Goal: Task Accomplishment & Management: Use online tool/utility

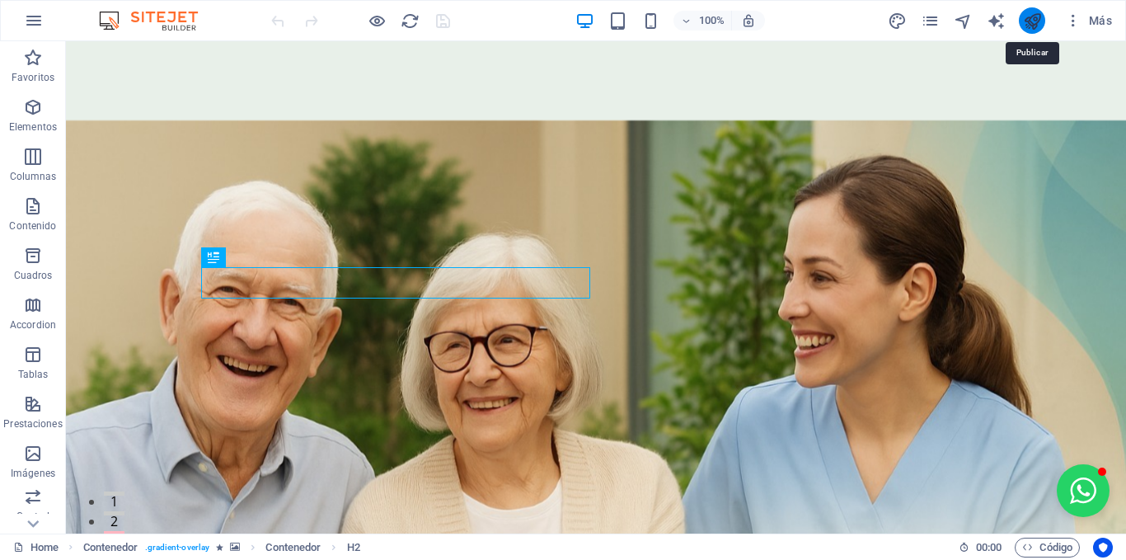
click at [1037, 20] on icon "publish" at bounding box center [1032, 21] width 19 height 19
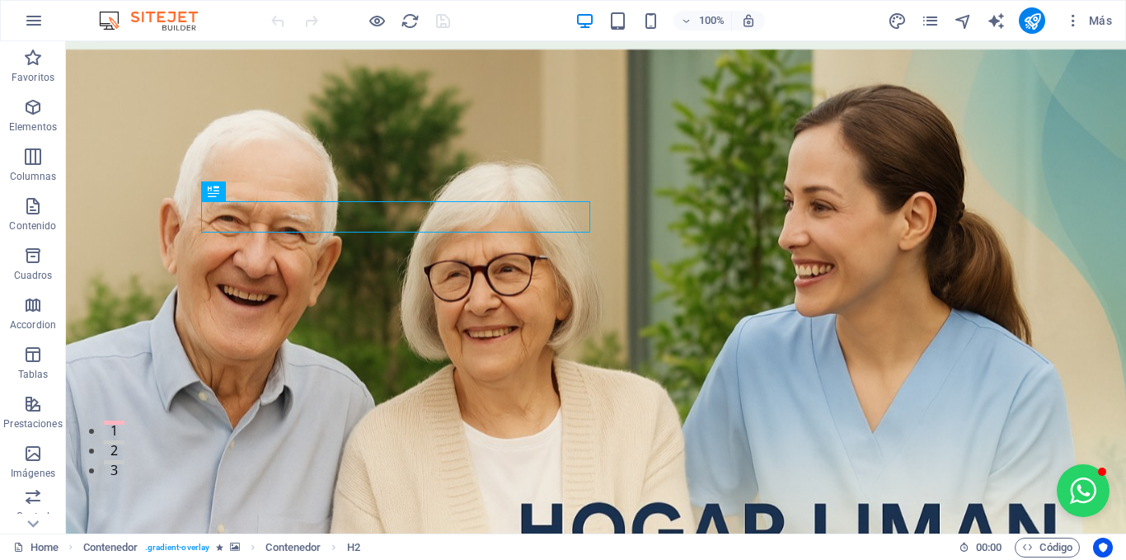
scroll to position [74, 0]
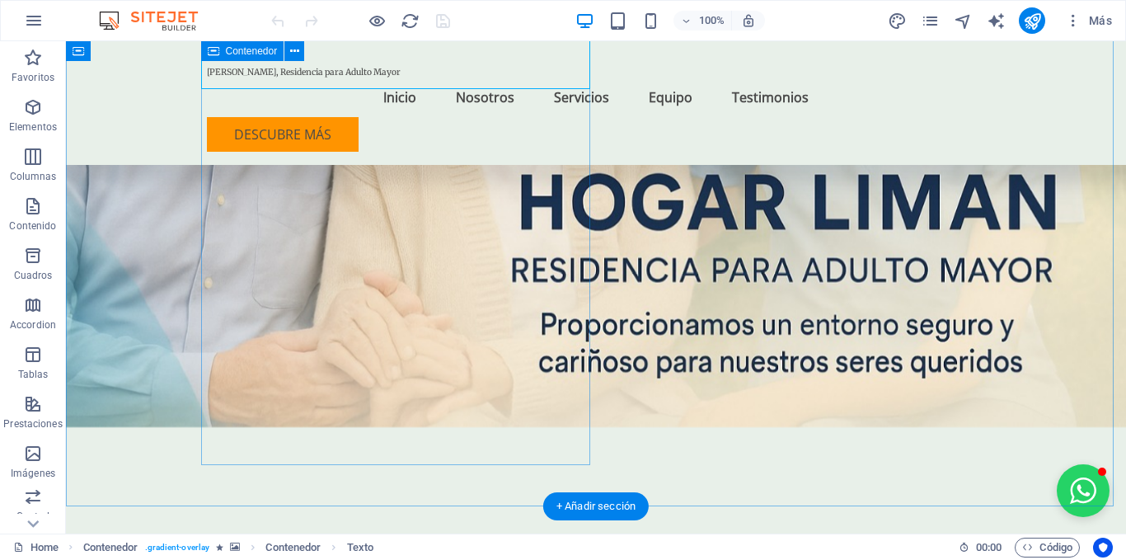
scroll to position [401, 0]
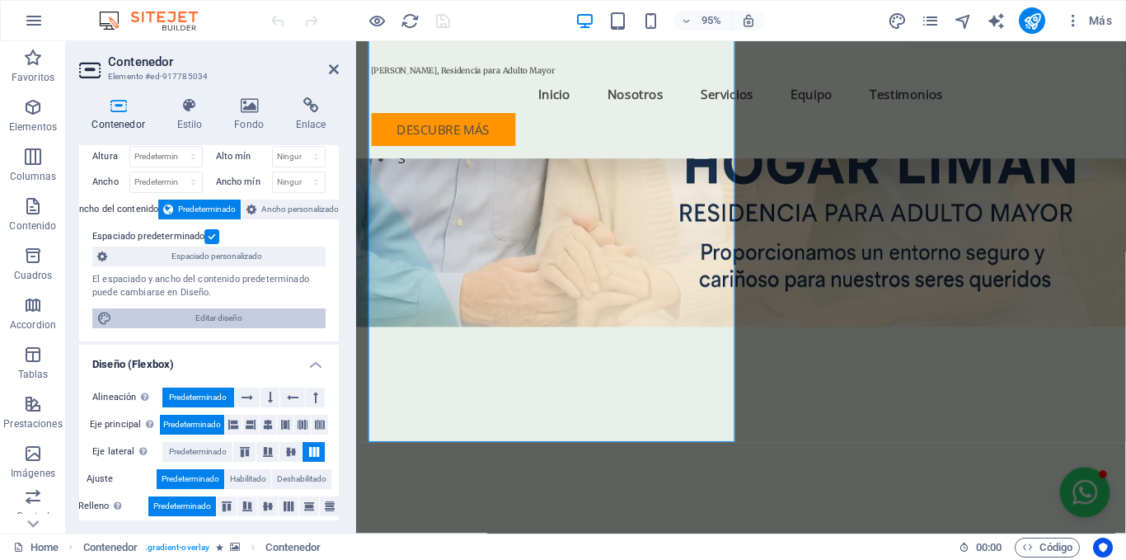
scroll to position [0, 0]
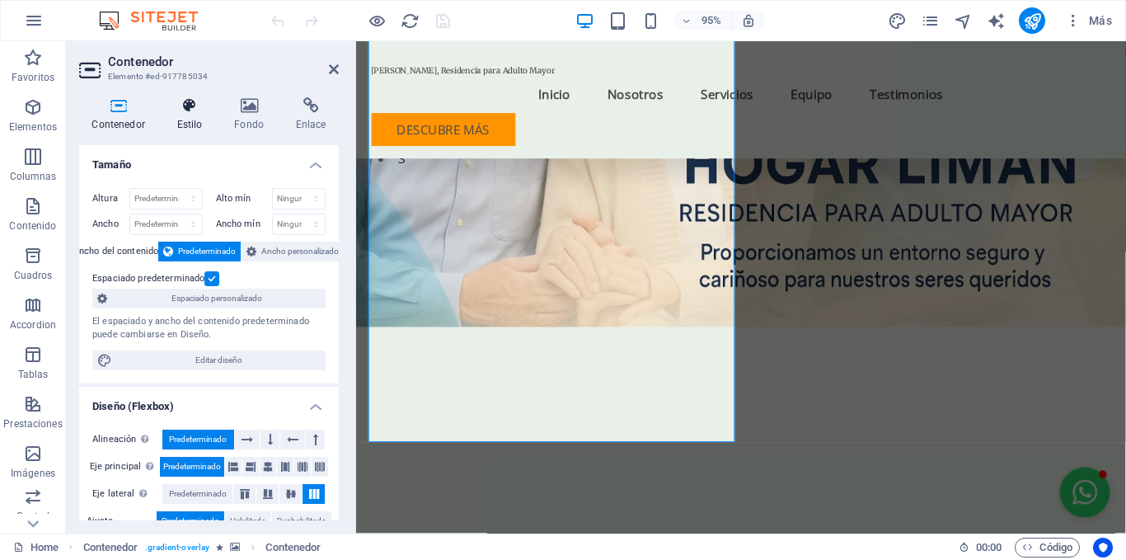
click at [167, 113] on icon at bounding box center [189, 105] width 51 height 16
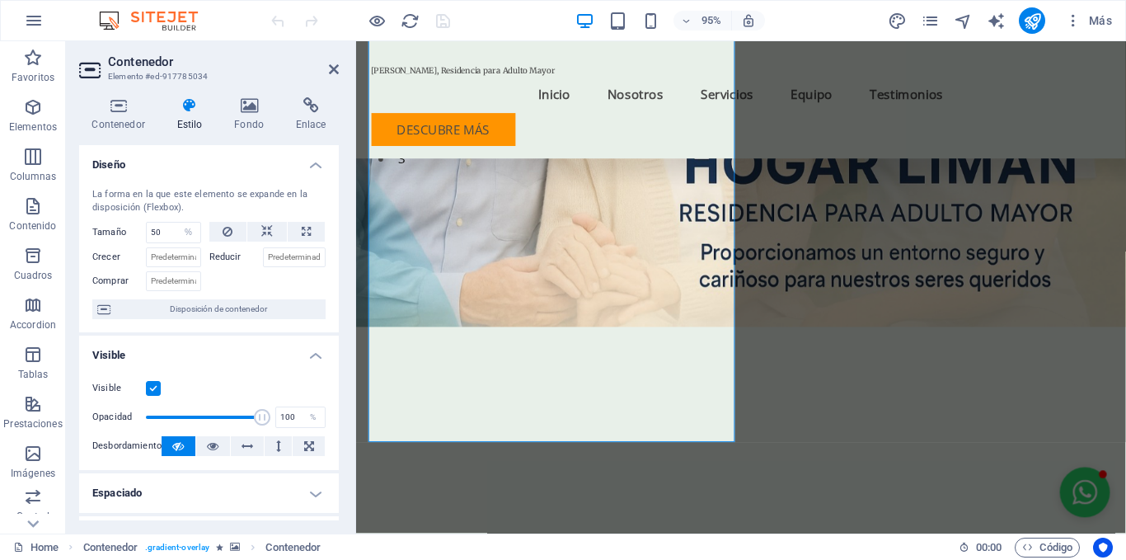
click at [157, 386] on label at bounding box center [153, 388] width 15 height 15
click at [0, 0] on input "Visible" at bounding box center [0, 0] width 0 height 0
click at [157, 386] on label at bounding box center [153, 388] width 15 height 15
click at [0, 0] on input "Visible" at bounding box center [0, 0] width 0 height 0
drag, startPoint x: 256, startPoint y: 411, endPoint x: 87, endPoint y: 392, distance: 169.2
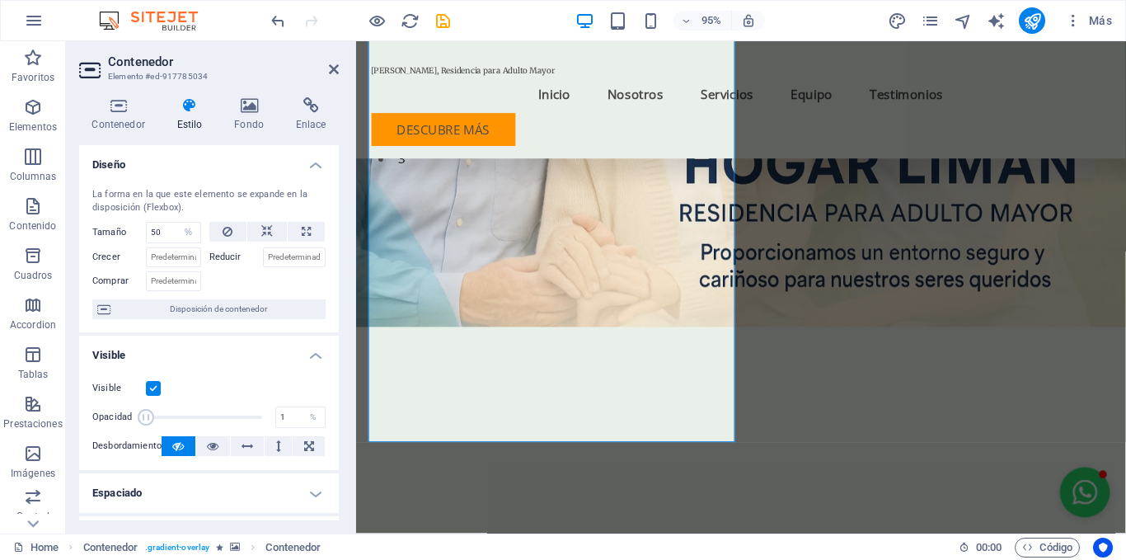
click at [87, 392] on div "Visible Opacidad 1 % Desbordamiento" at bounding box center [209, 417] width 260 height 105
drag, startPoint x: 147, startPoint y: 416, endPoint x: 194, endPoint y: 419, distance: 47.1
click at [193, 419] on span at bounding box center [184, 417] width 16 height 16
drag, startPoint x: 194, startPoint y: 419, endPoint x: 243, endPoint y: 418, distance: 49.5
click at [228, 418] on span at bounding box center [220, 417] width 16 height 16
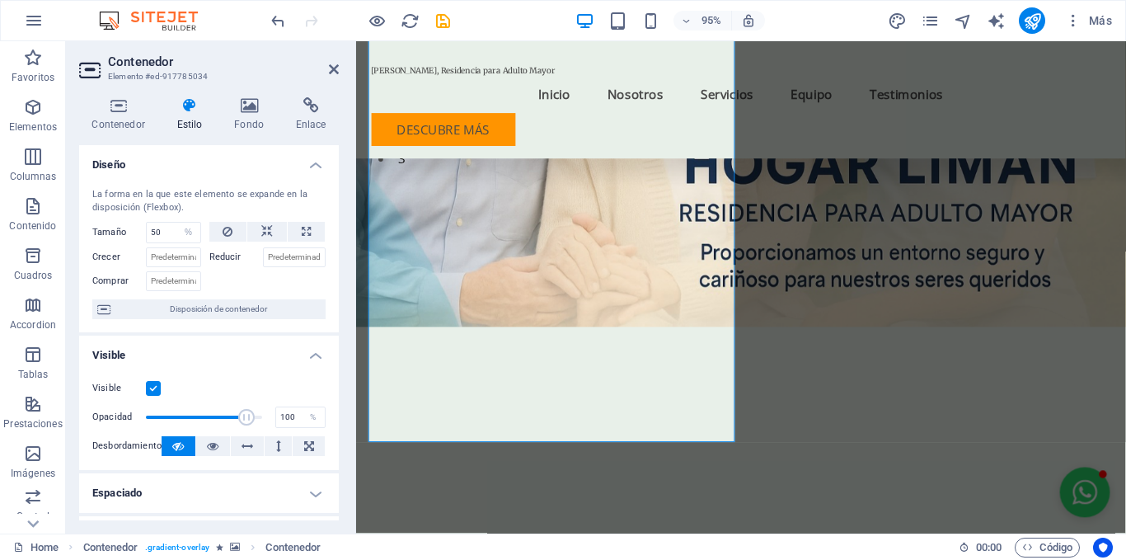
drag, startPoint x: 600, startPoint y: 459, endPoint x: 369, endPoint y: 461, distance: 230.8
click at [209, 442] on icon at bounding box center [213, 446] width 12 height 20
type input "56.99"
click at [170, 445] on button at bounding box center [179, 446] width 34 height 20
click at [229, 232] on icon at bounding box center [228, 232] width 10 height 20
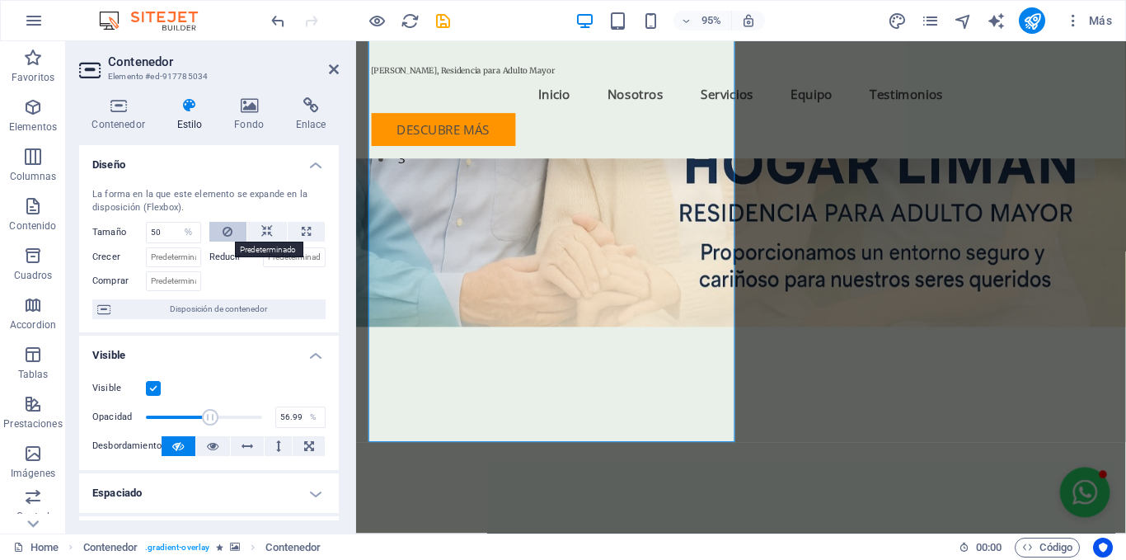
select select "DISABLED_OPTION_VALUE"
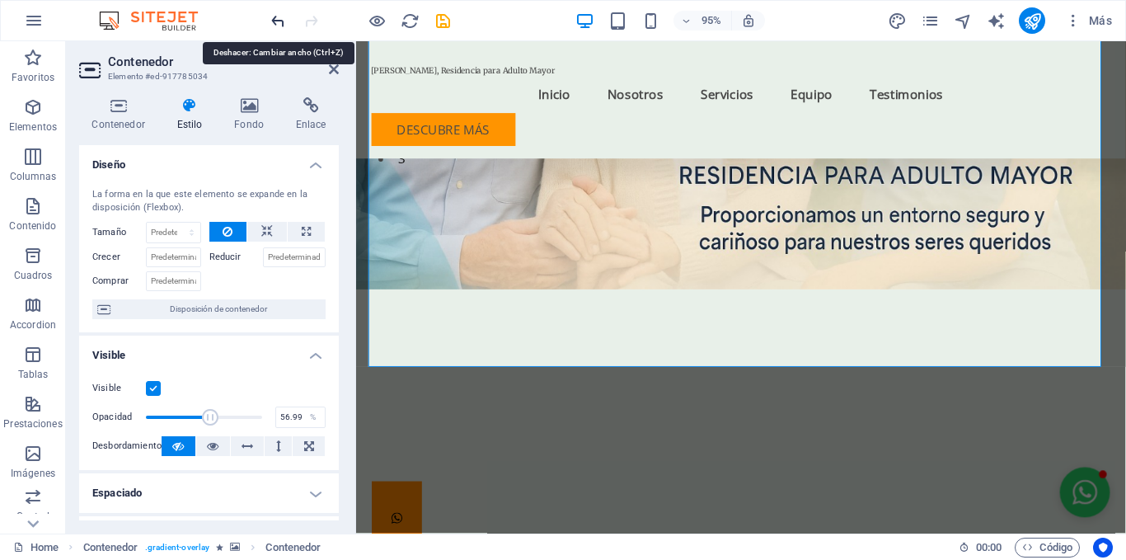
click at [272, 23] on icon "undo" at bounding box center [278, 21] width 19 height 19
type input "50"
select select "%"
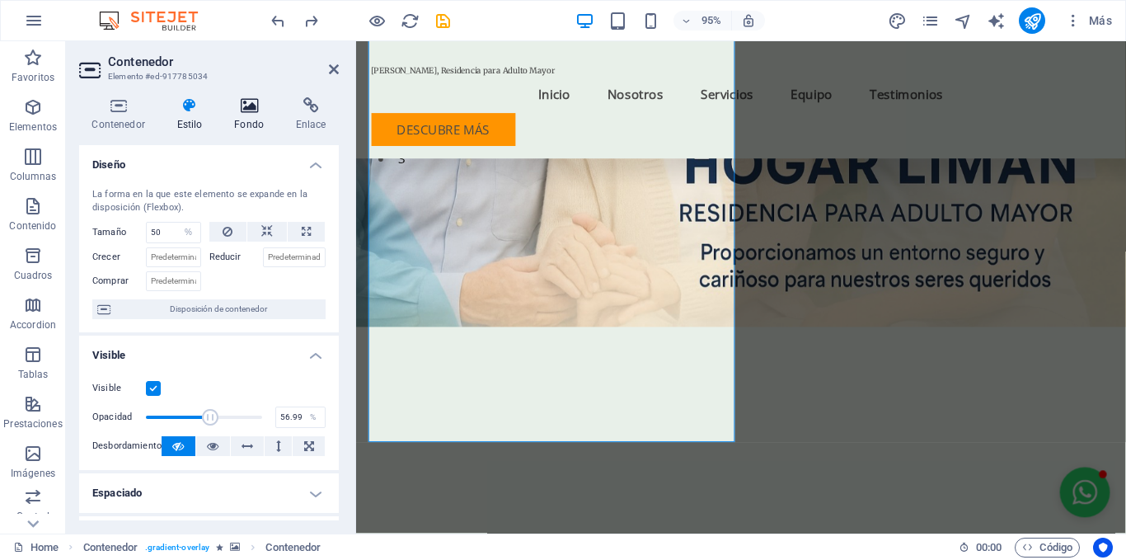
click at [272, 125] on h4 "Fondo" at bounding box center [253, 114] width 62 height 35
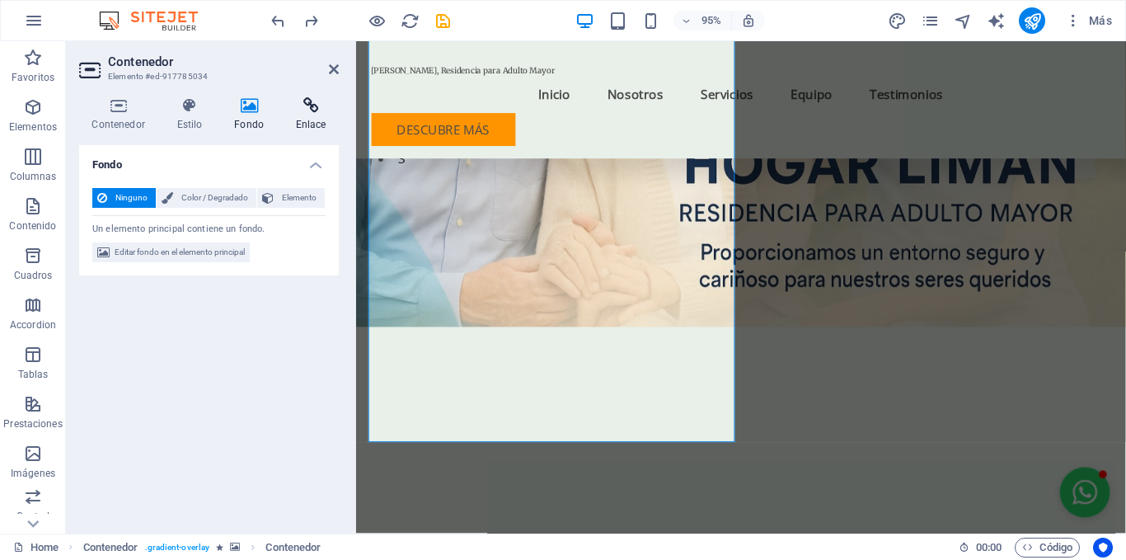
click at [315, 119] on h4 "Enlace" at bounding box center [311, 114] width 56 height 35
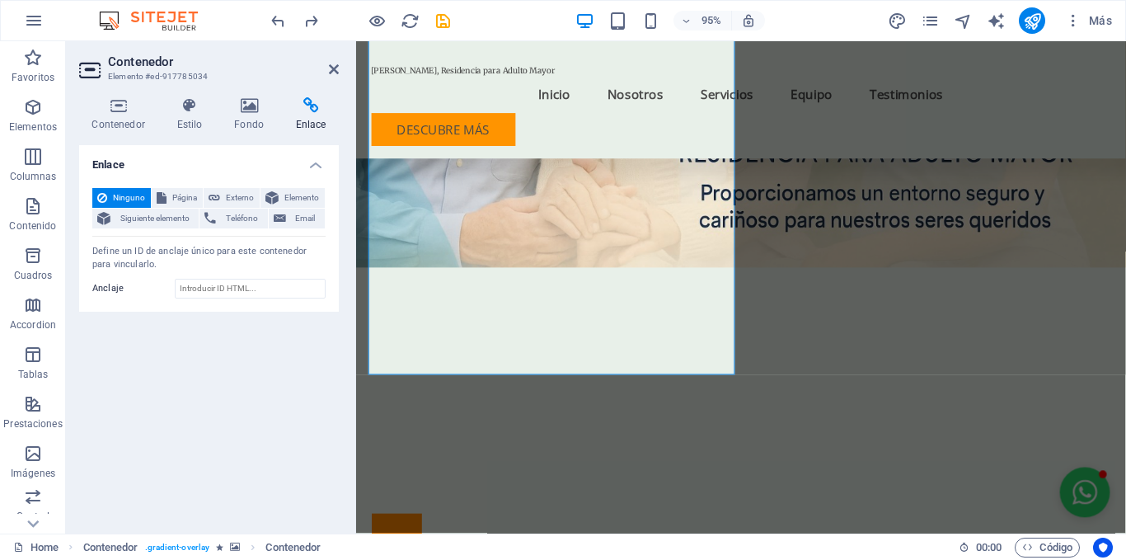
scroll to position [464, 0]
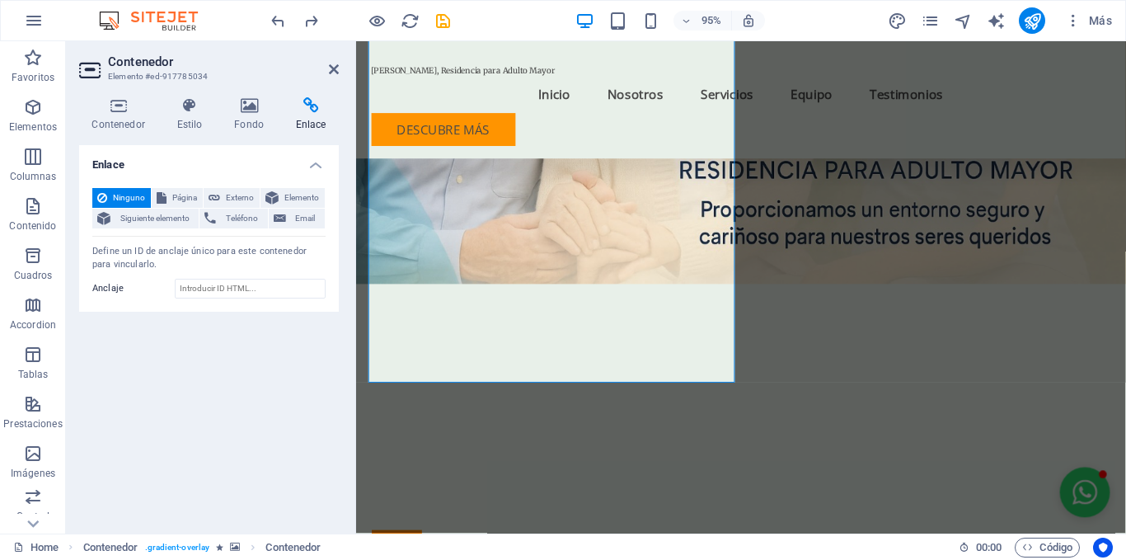
click at [823, 312] on figure at bounding box center [761, 26] width 810 height 899
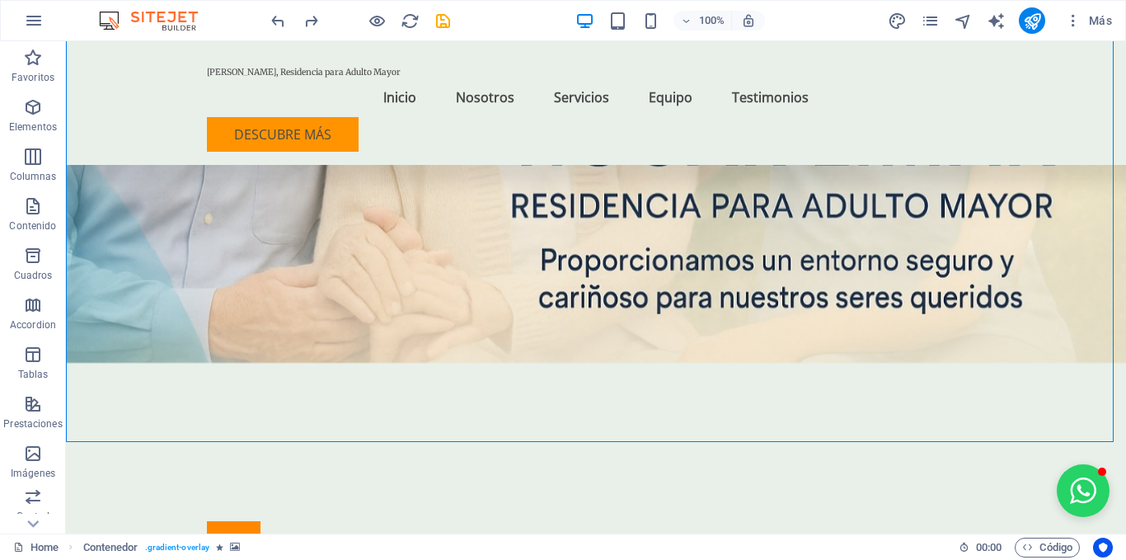
click at [800, 299] on figure at bounding box center [596, 9] width 1060 height 865
click at [830, 352] on figure at bounding box center [596, 9] width 1060 height 865
select select "header"
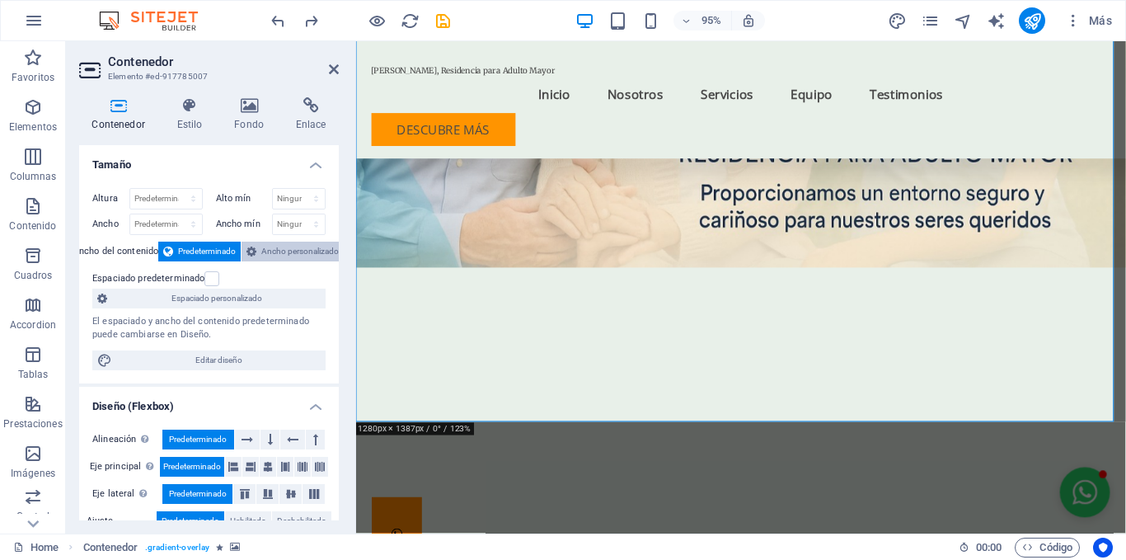
click at [302, 246] on span "Ancho personalizado" at bounding box center [299, 252] width 77 height 20
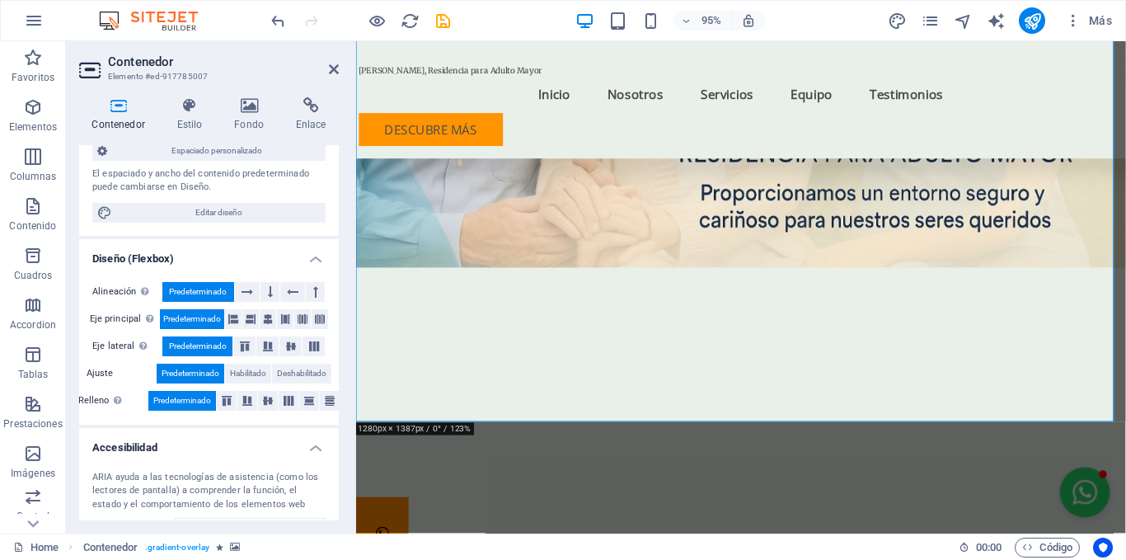
scroll to position [178, 0]
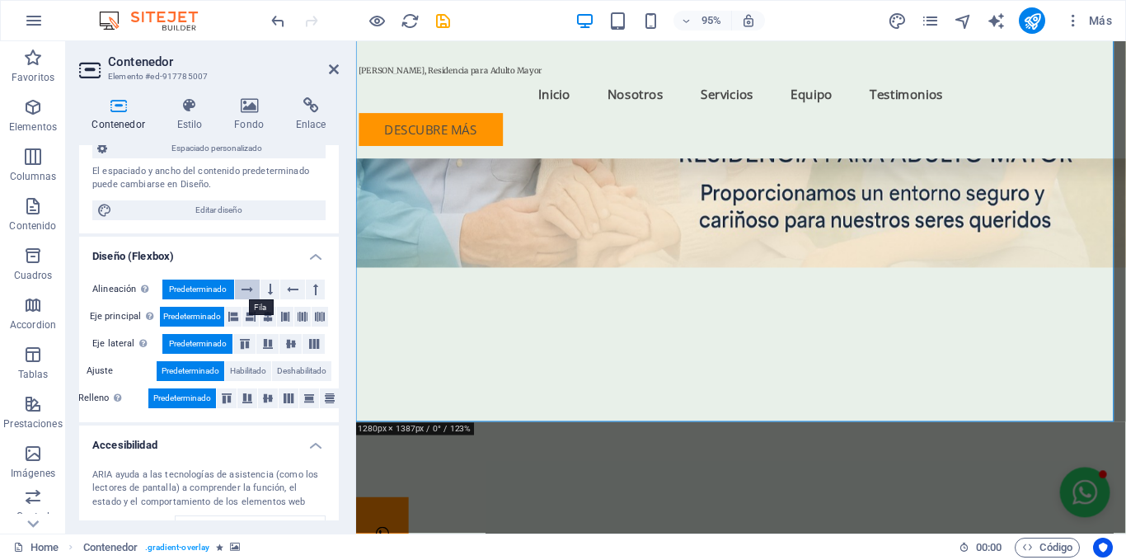
click at [251, 291] on icon at bounding box center [248, 289] width 12 height 20
click at [219, 290] on span "Predeterminado" at bounding box center [198, 289] width 58 height 20
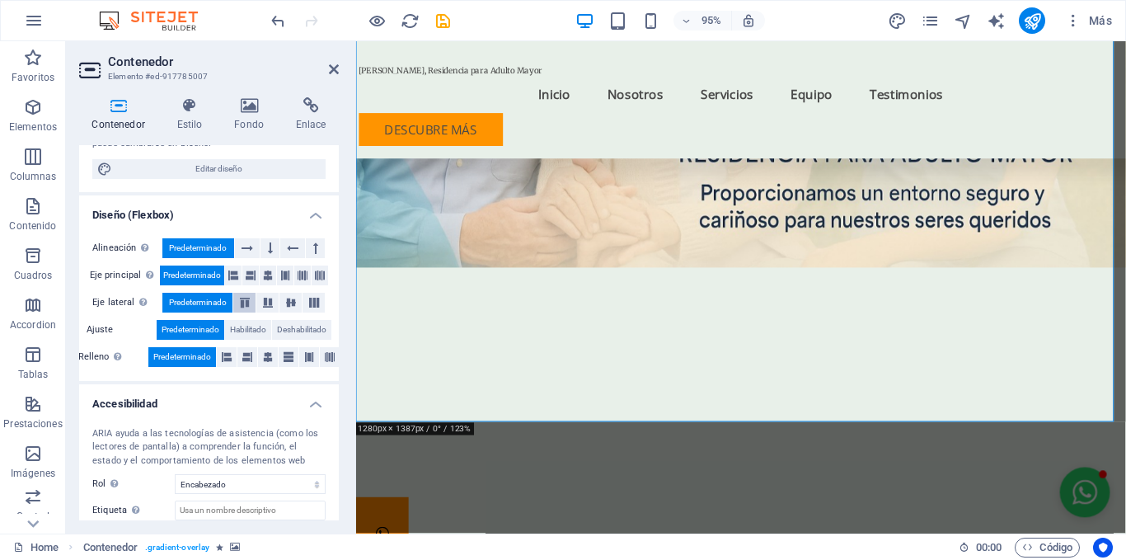
scroll to position [0, 0]
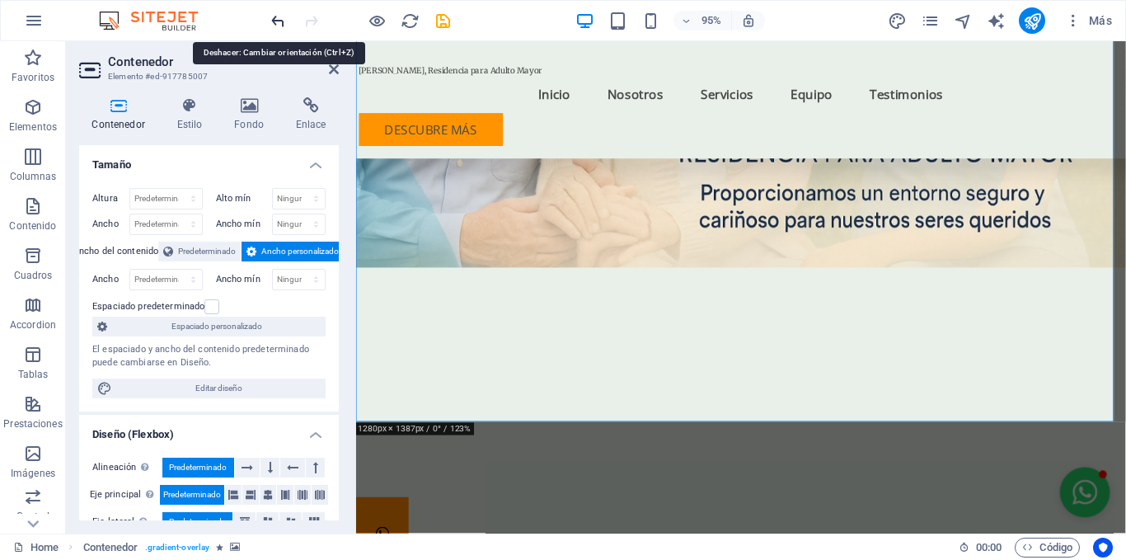
click at [280, 23] on icon "undo" at bounding box center [278, 21] width 19 height 19
click at [276, 21] on icon "undo" at bounding box center [278, 21] width 19 height 19
click at [196, 108] on icon at bounding box center [189, 105] width 51 height 16
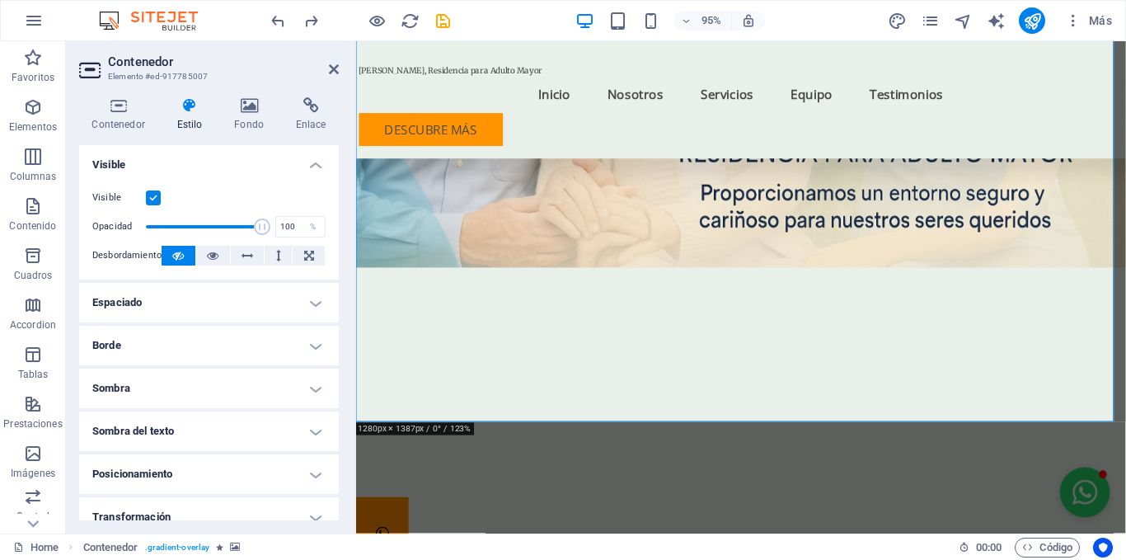
click at [155, 193] on label at bounding box center [153, 197] width 15 height 15
click at [0, 0] on input "Visible" at bounding box center [0, 0] width 0 height 0
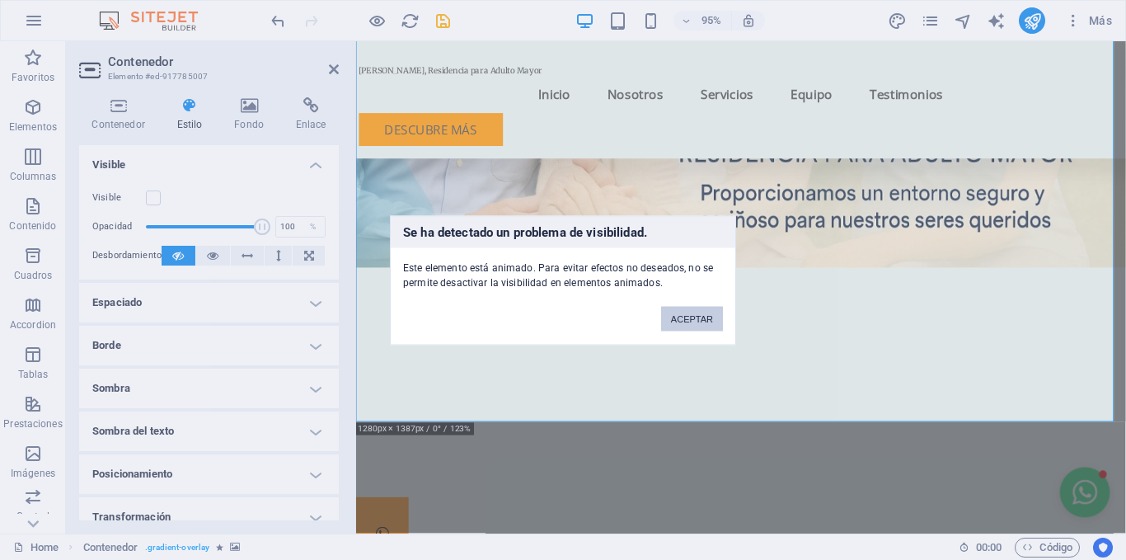
click at [706, 317] on button "ACEPTAR" at bounding box center [692, 318] width 62 height 25
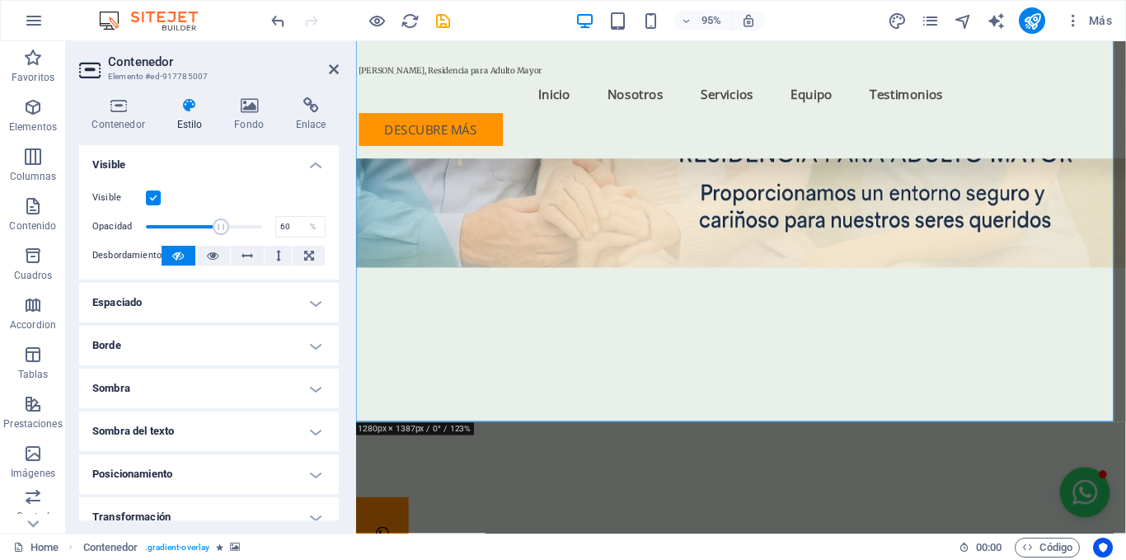
drag, startPoint x: 258, startPoint y: 222, endPoint x: 213, endPoint y: 214, distance: 46.1
click at [213, 214] on span at bounding box center [204, 226] width 116 height 25
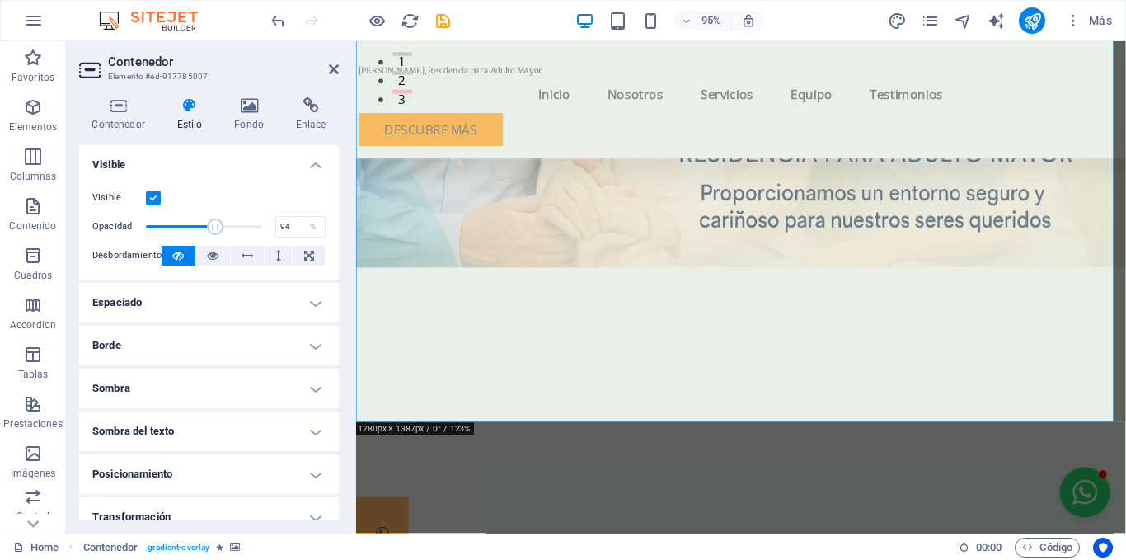
type input "100"
drag, startPoint x: 214, startPoint y: 226, endPoint x: 341, endPoint y: 243, distance: 129.0
click at [341, 243] on div "Contenedor Estilo Fondo Enlace Tamaño Altura Predeterminado px rem % vh vw Alto…" at bounding box center [209, 308] width 286 height 449
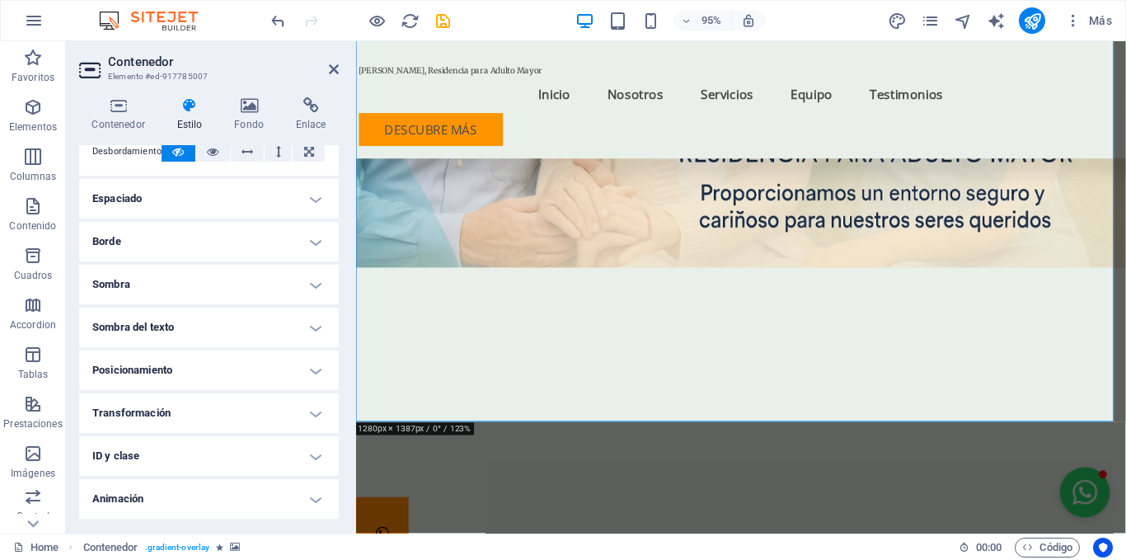
scroll to position [105, 0]
click at [312, 193] on h4 "Espaciado" at bounding box center [209, 198] width 260 height 40
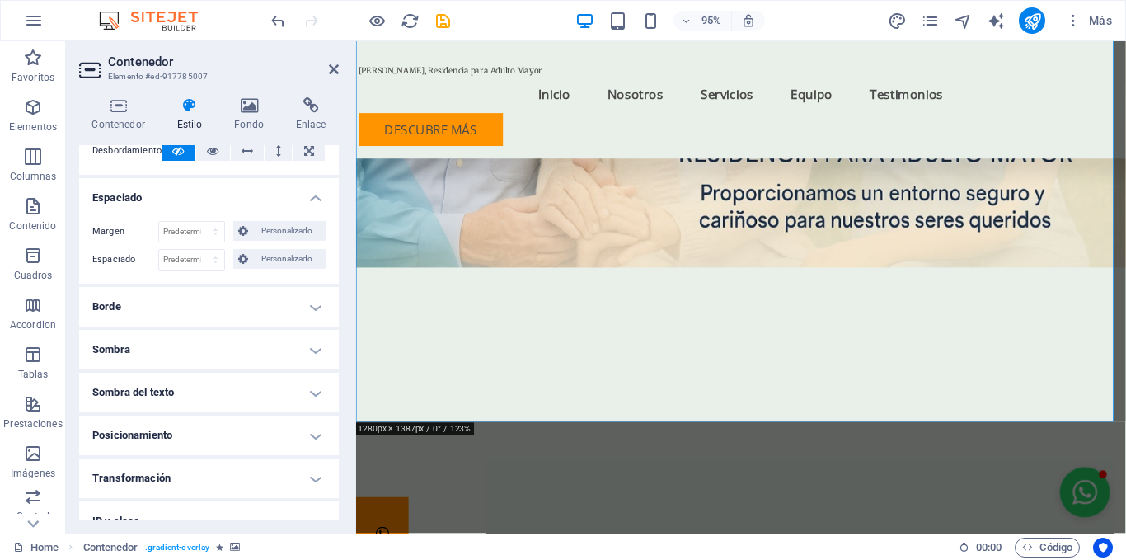
click at [302, 301] on h4 "Borde" at bounding box center [209, 307] width 260 height 40
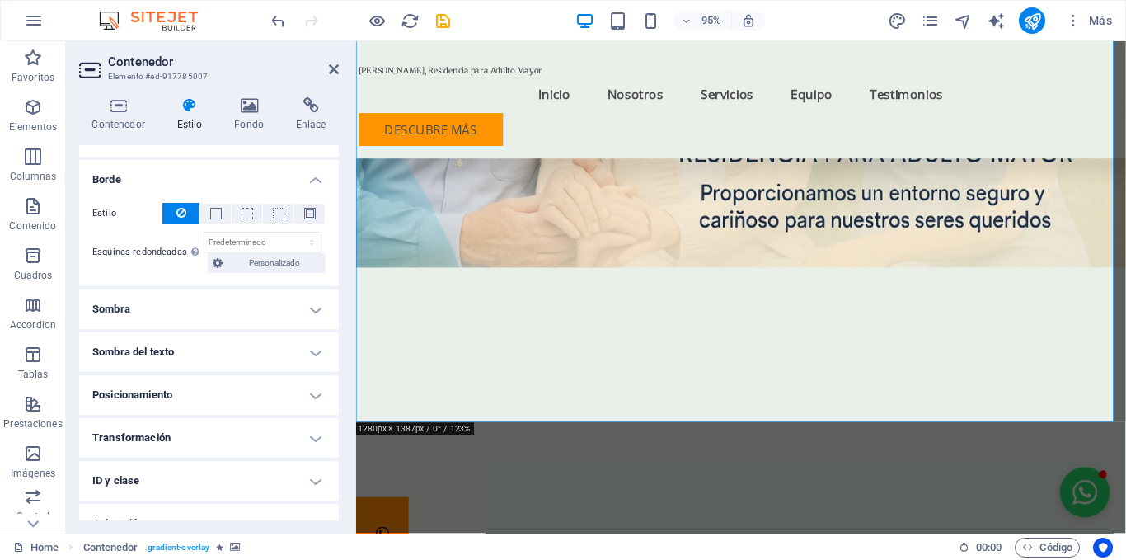
scroll to position [236, 0]
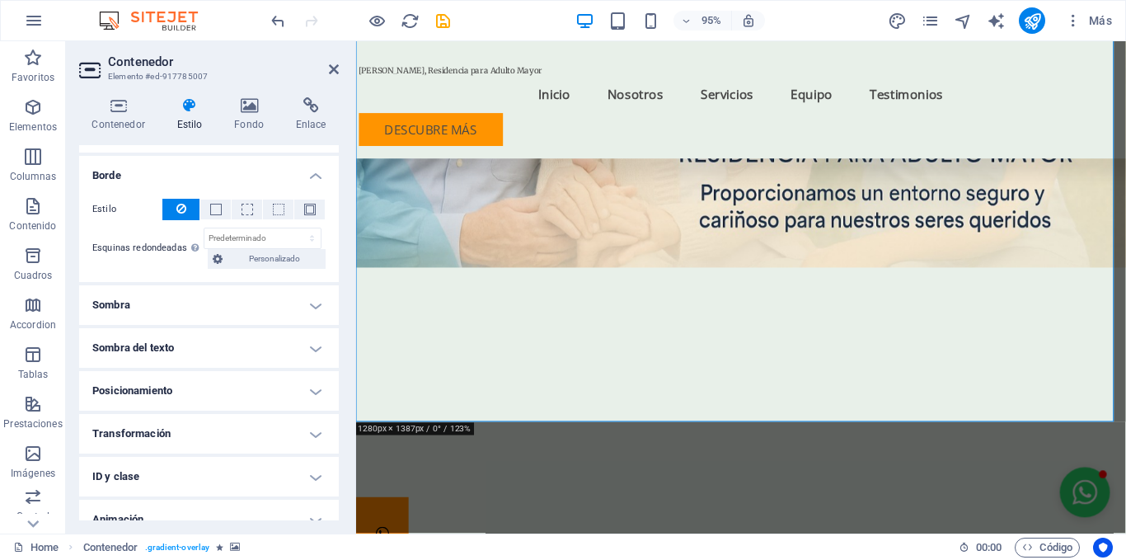
click at [295, 312] on h4 "Sombra" at bounding box center [209, 305] width 260 height 40
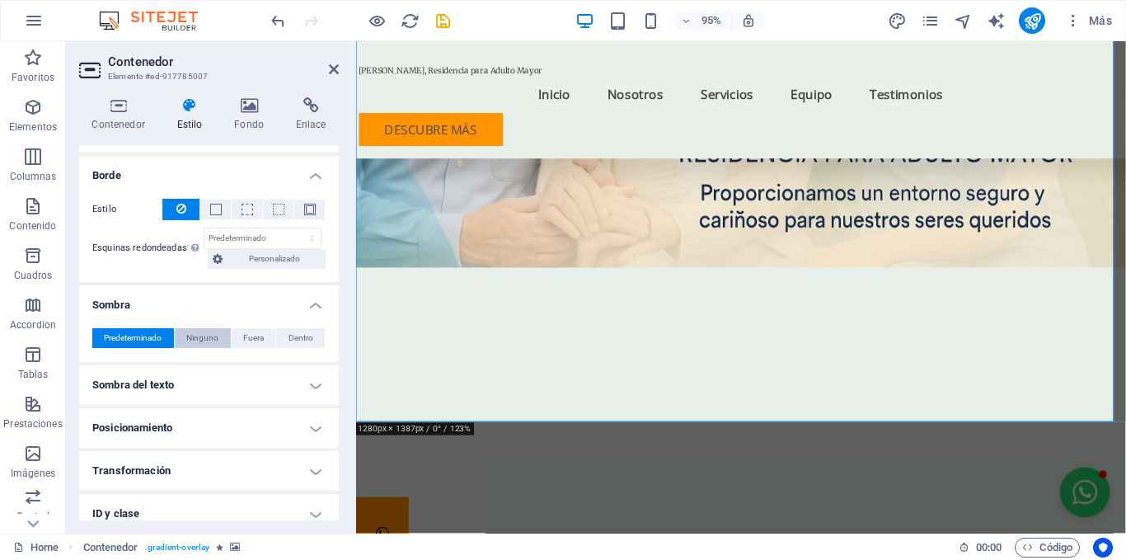
click at [200, 336] on span "Ninguno" at bounding box center [202, 338] width 32 height 20
click at [157, 337] on span "Predeterminado" at bounding box center [133, 338] width 58 height 20
click at [250, 340] on span "Fuera" at bounding box center [253, 338] width 21 height 20
type input "2"
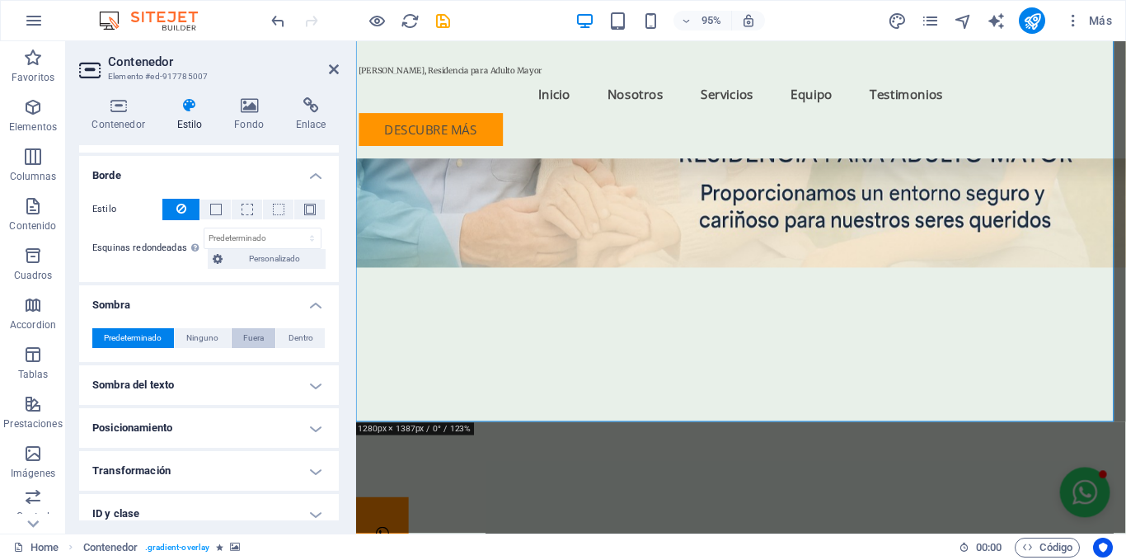
type input "4"
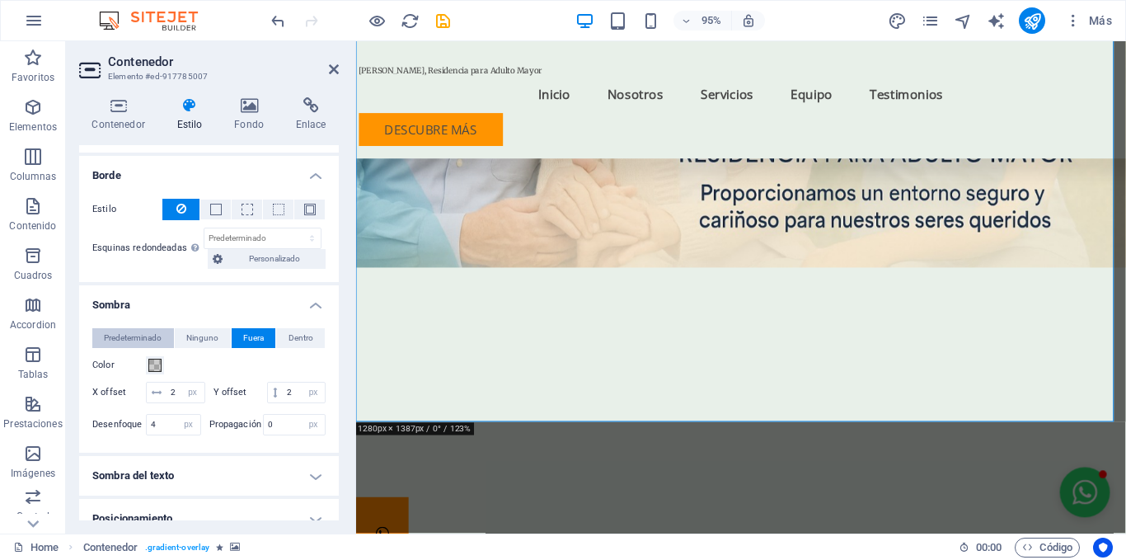
click at [150, 342] on span "Predeterminado" at bounding box center [133, 338] width 58 height 20
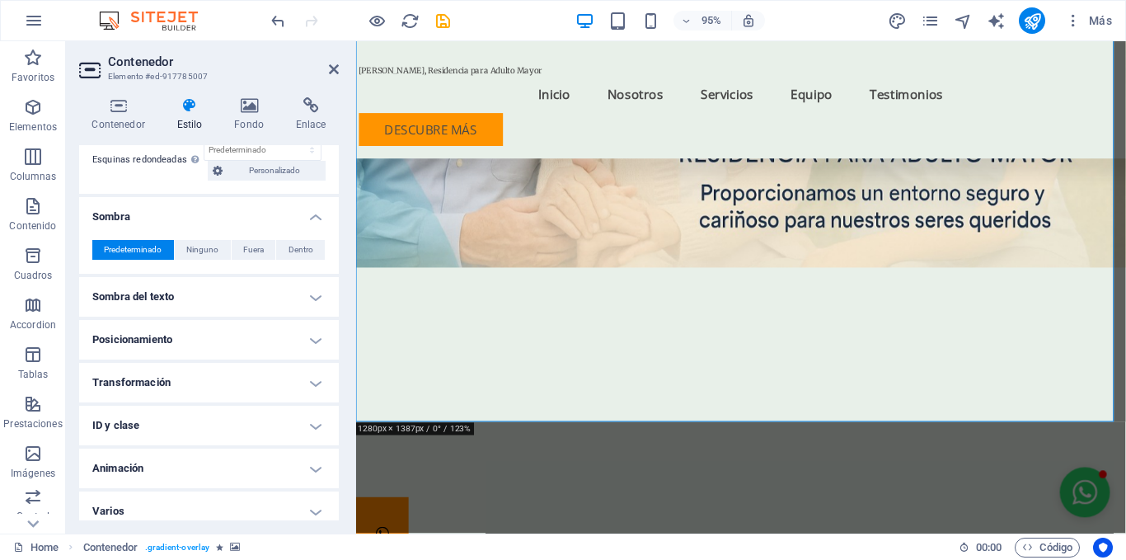
scroll to position [335, 0]
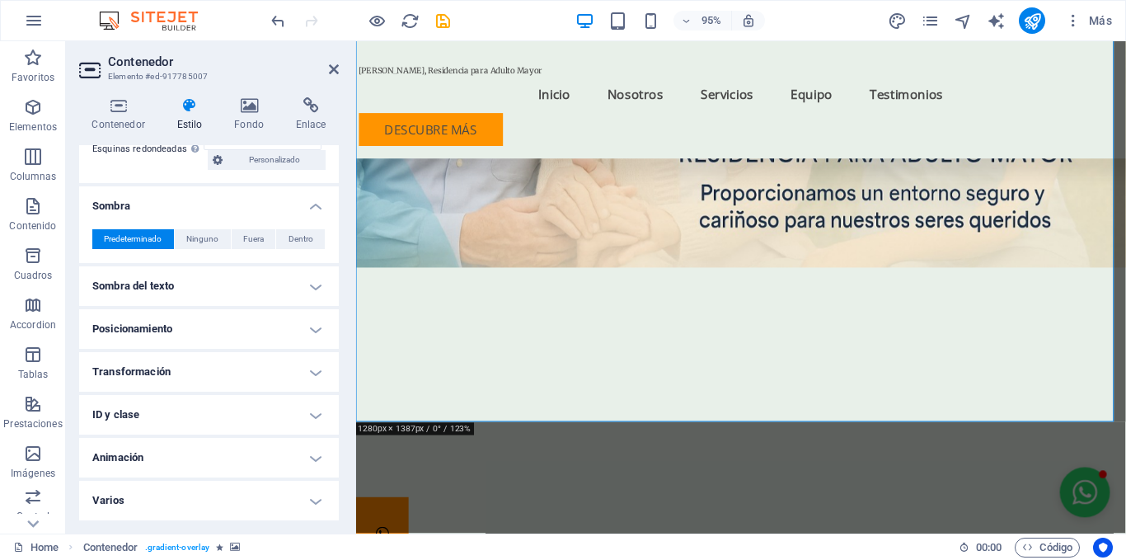
click at [195, 323] on h4 "Posicionamiento" at bounding box center [209, 329] width 260 height 40
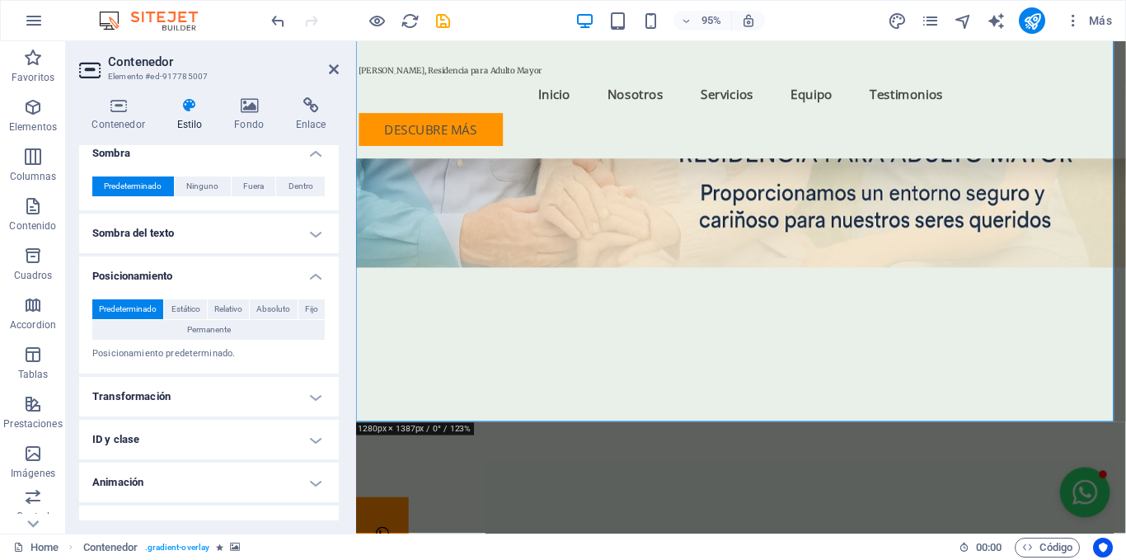
scroll to position [390, 0]
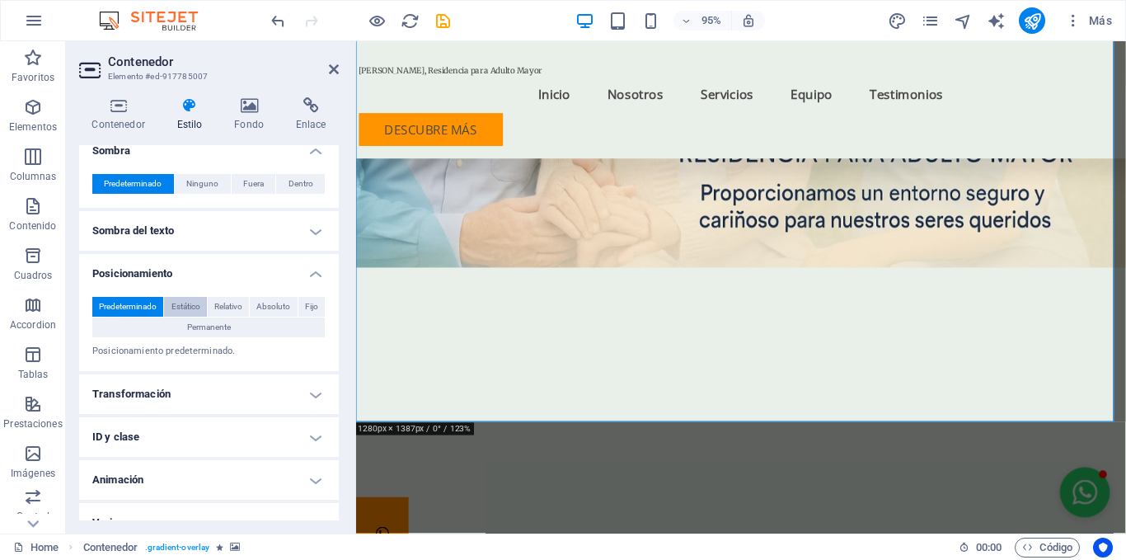
click at [194, 310] on span "Estático" at bounding box center [185, 307] width 29 height 20
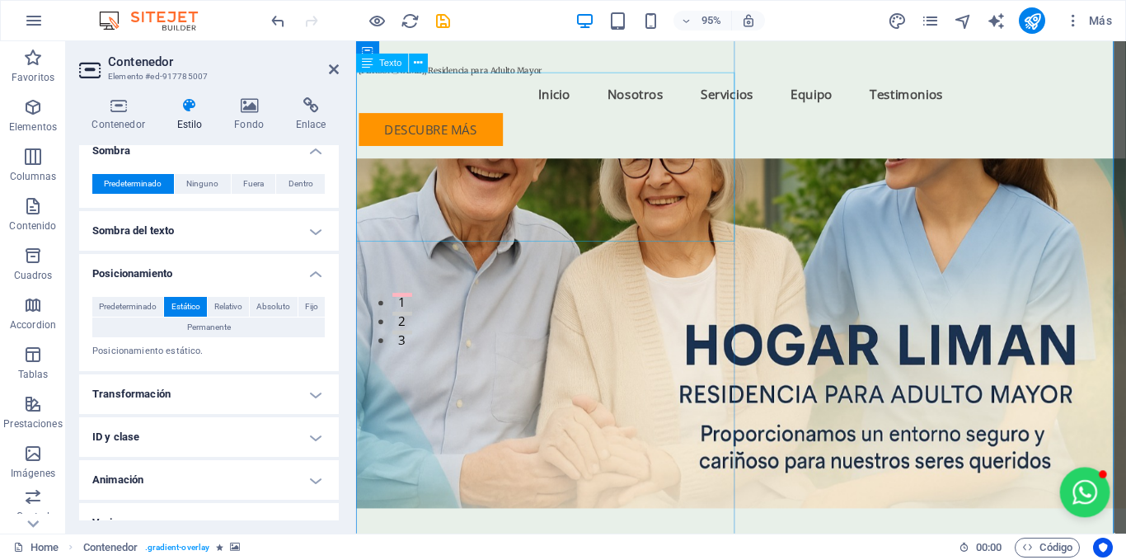
scroll to position [237, 0]
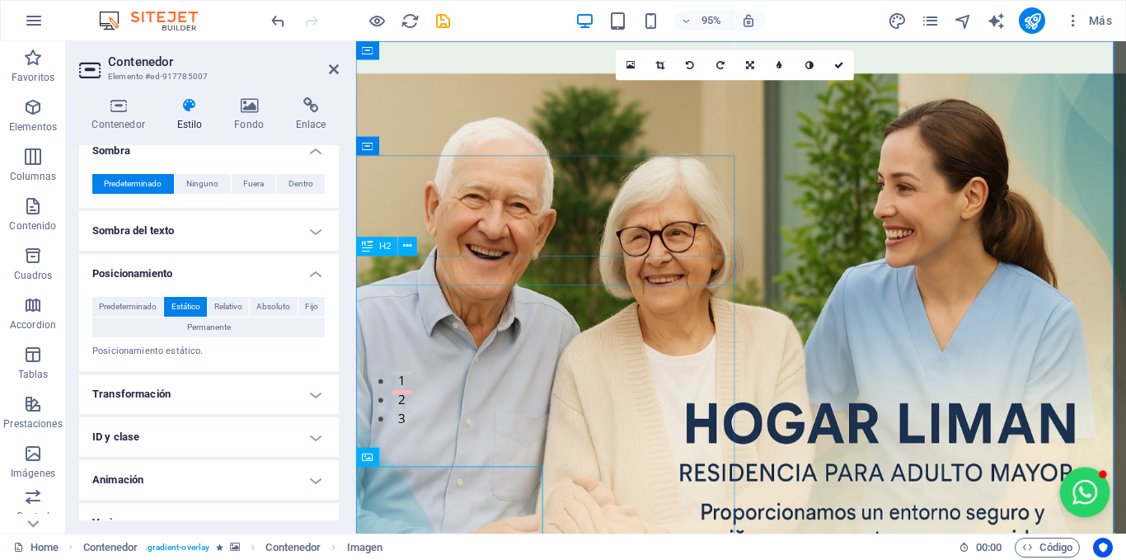
scroll to position [0, 0]
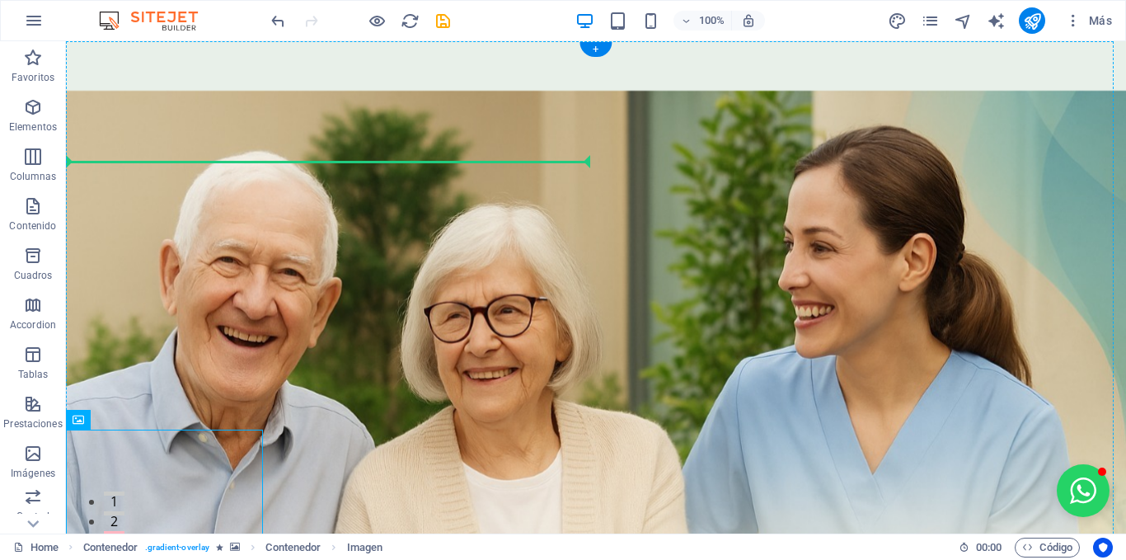
drag, startPoint x: 175, startPoint y: 510, endPoint x: 403, endPoint y: 176, distance: 404.5
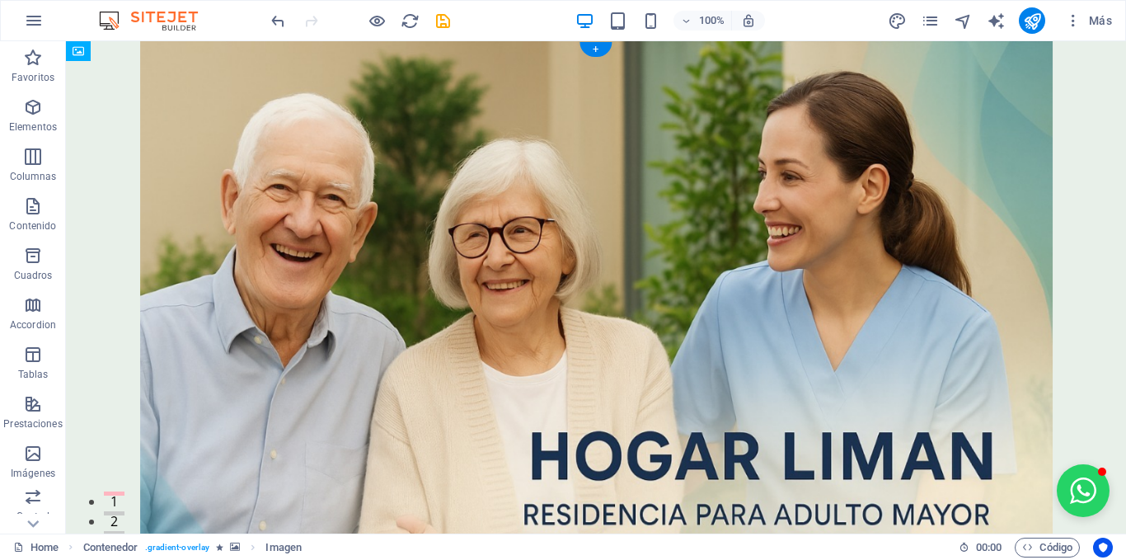
drag, startPoint x: 193, startPoint y: 236, endPoint x: 190, endPoint y: 121, distance: 114.6
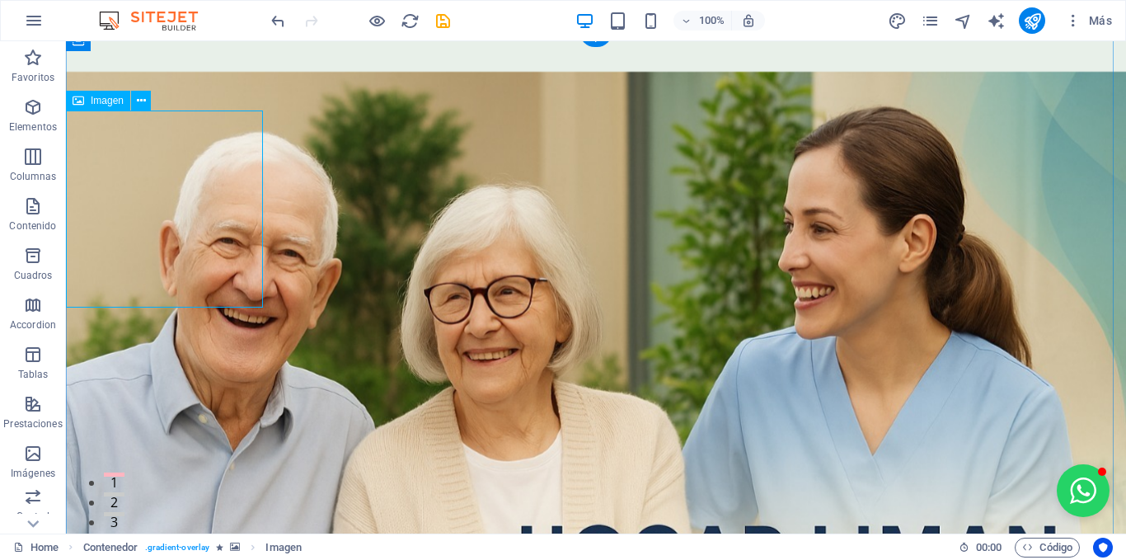
scroll to position [38, 0]
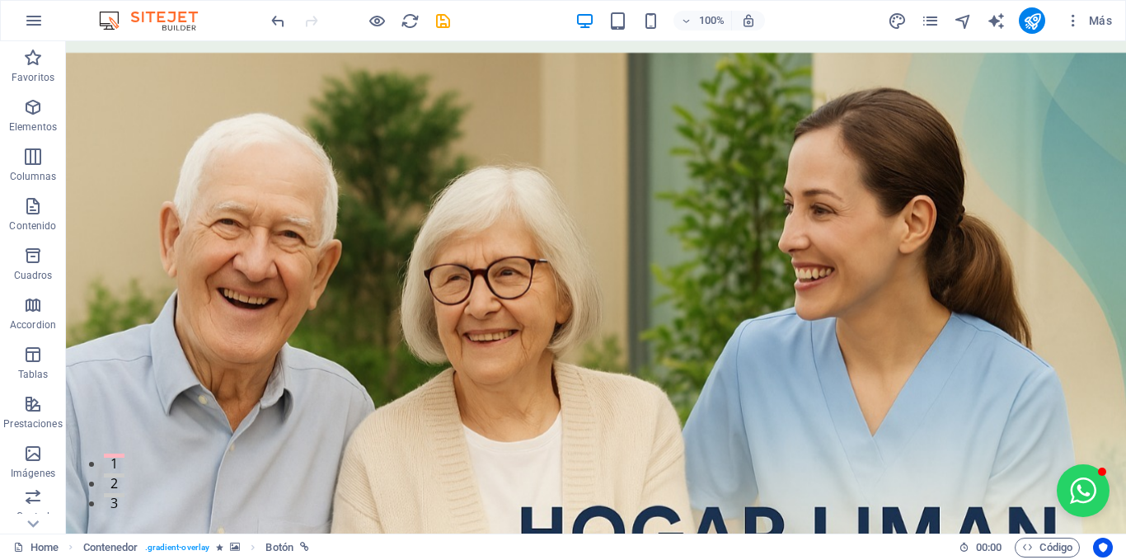
drag, startPoint x: 117, startPoint y: 297, endPoint x: 102, endPoint y: 160, distance: 137.7
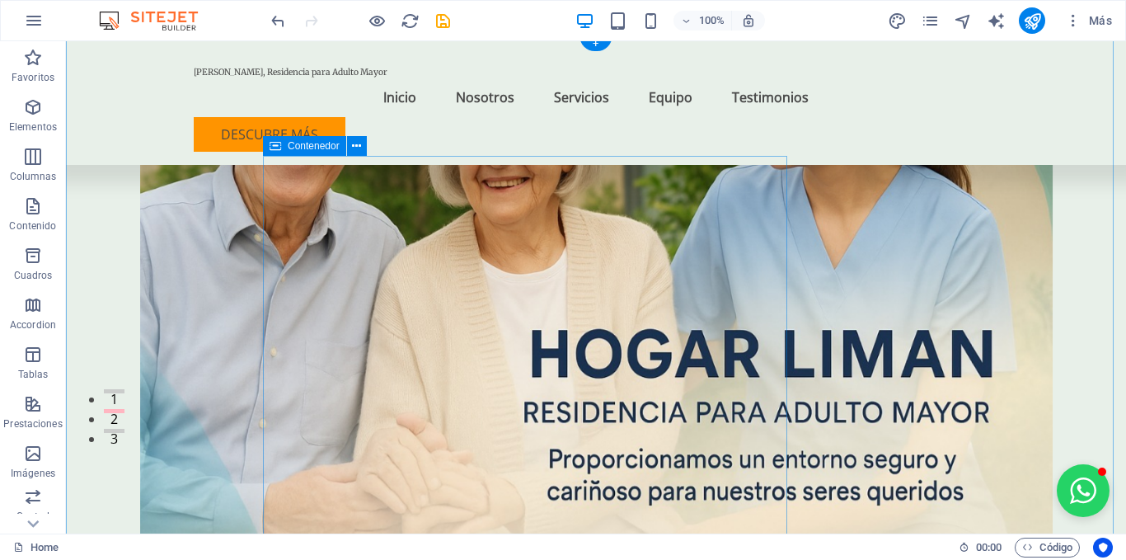
scroll to position [0, 0]
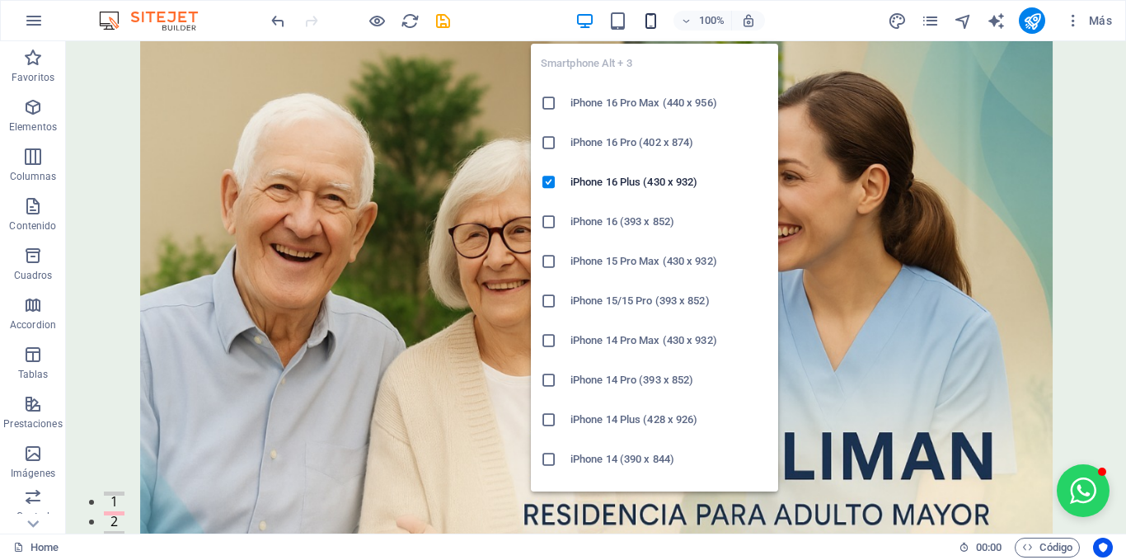
click at [650, 29] on icon "button" at bounding box center [650, 21] width 19 height 19
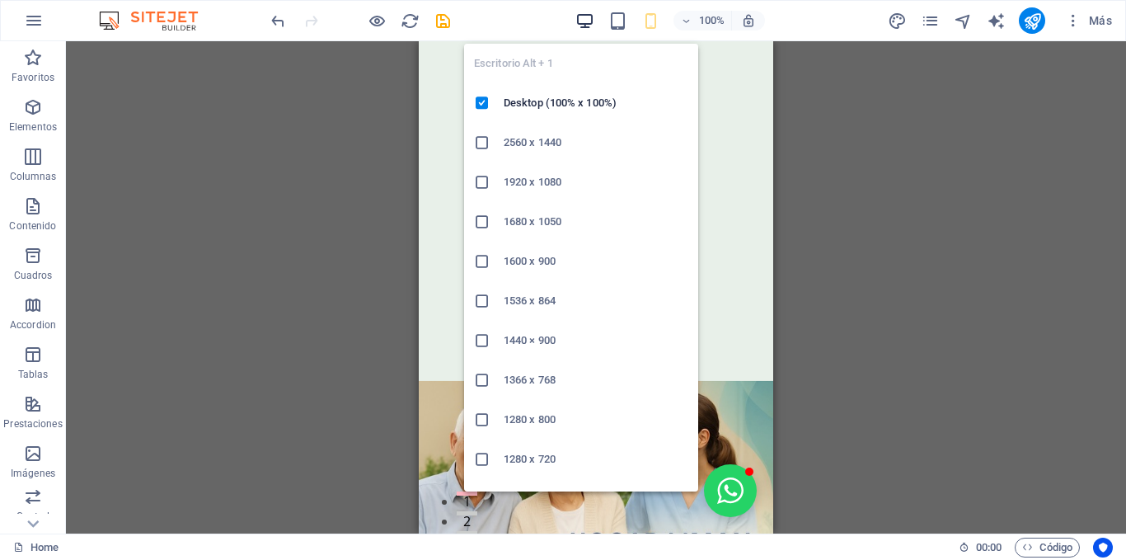
click at [587, 17] on icon "button" at bounding box center [584, 21] width 19 height 19
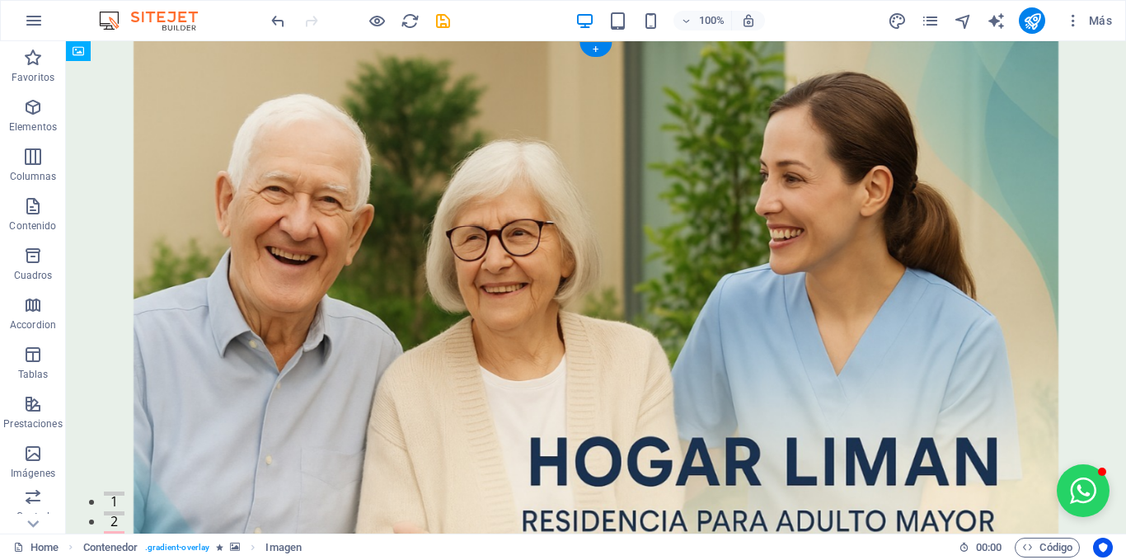
drag, startPoint x: 115, startPoint y: 237, endPoint x: 711, endPoint y: 197, distance: 597.4
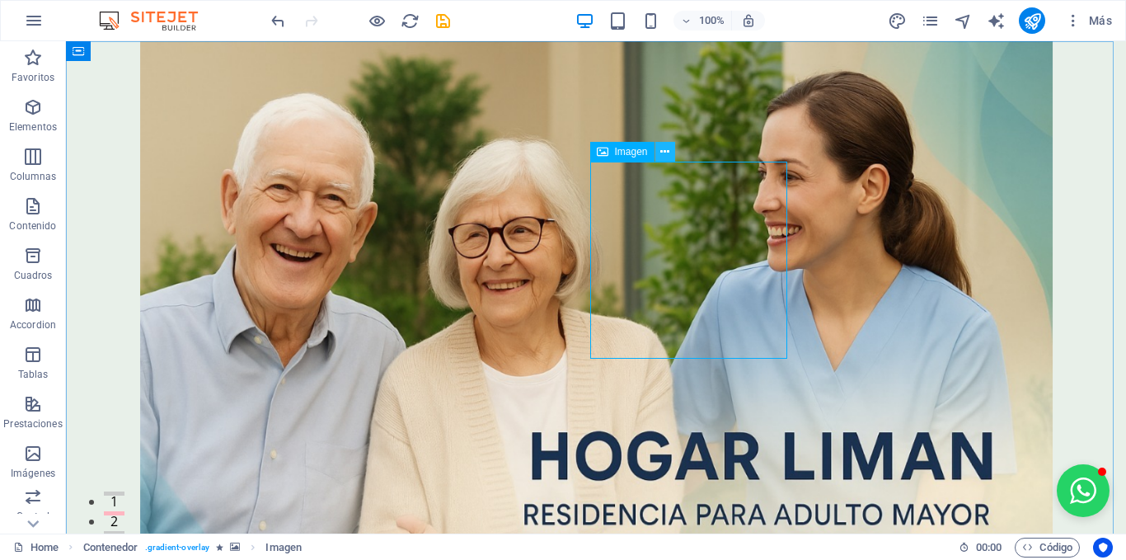
click at [666, 155] on icon at bounding box center [664, 151] width 9 height 17
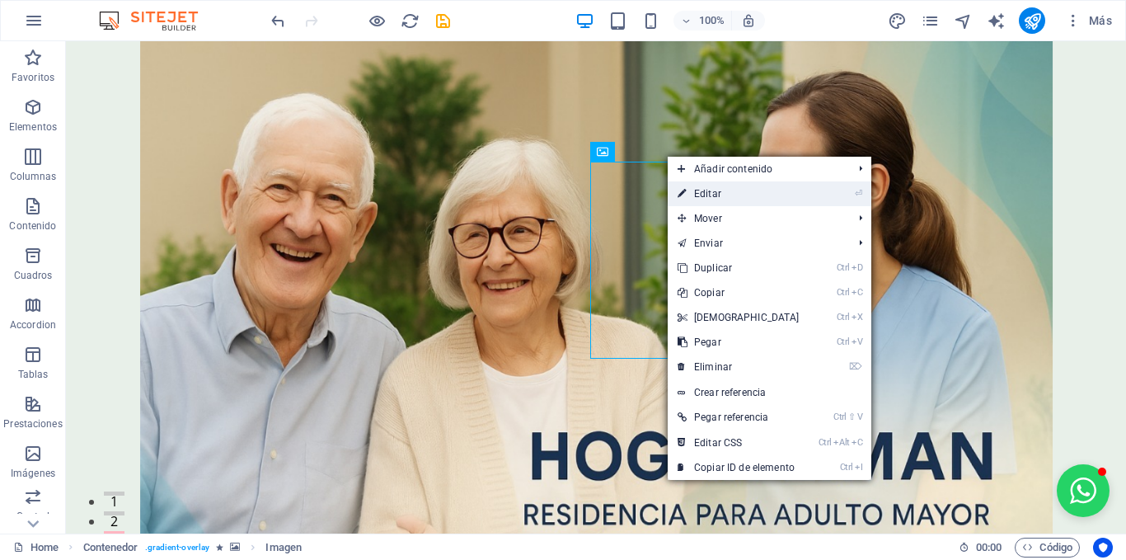
click at [718, 190] on link "⏎ Editar" at bounding box center [739, 193] width 142 height 25
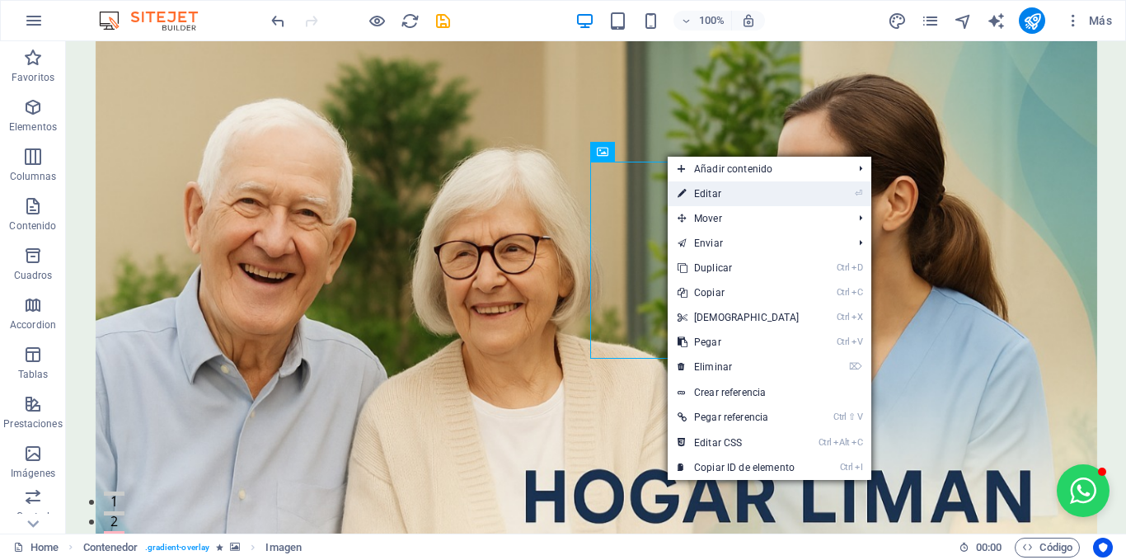
select select "px"
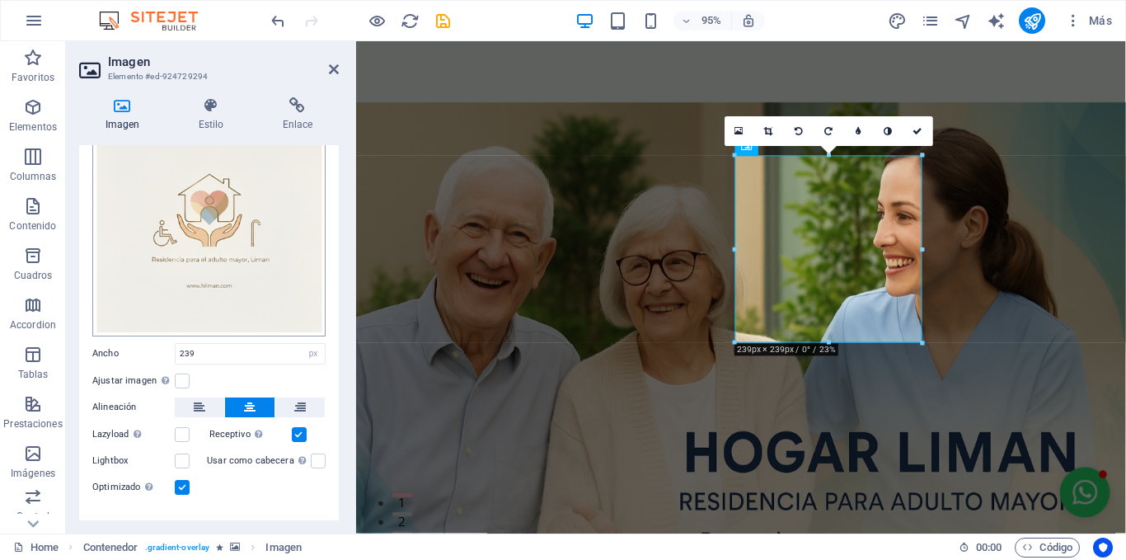
scroll to position [99, 0]
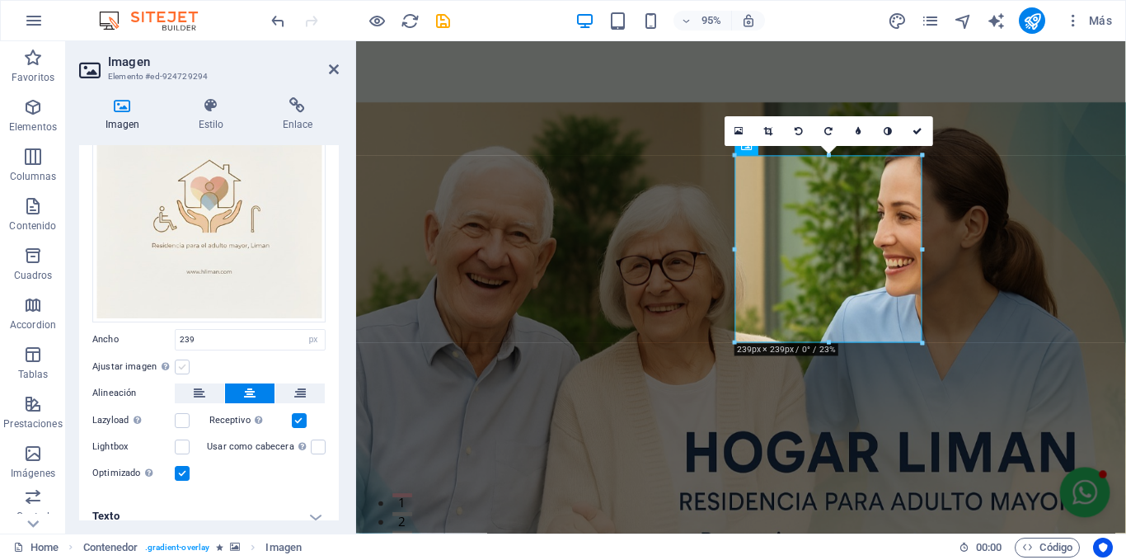
click at [181, 369] on label at bounding box center [182, 366] width 15 height 15
click at [0, 0] on input "Ajustar imagen Ajustar imagen automáticamente a un ancho y alto fijo" at bounding box center [0, 0] width 0 height 0
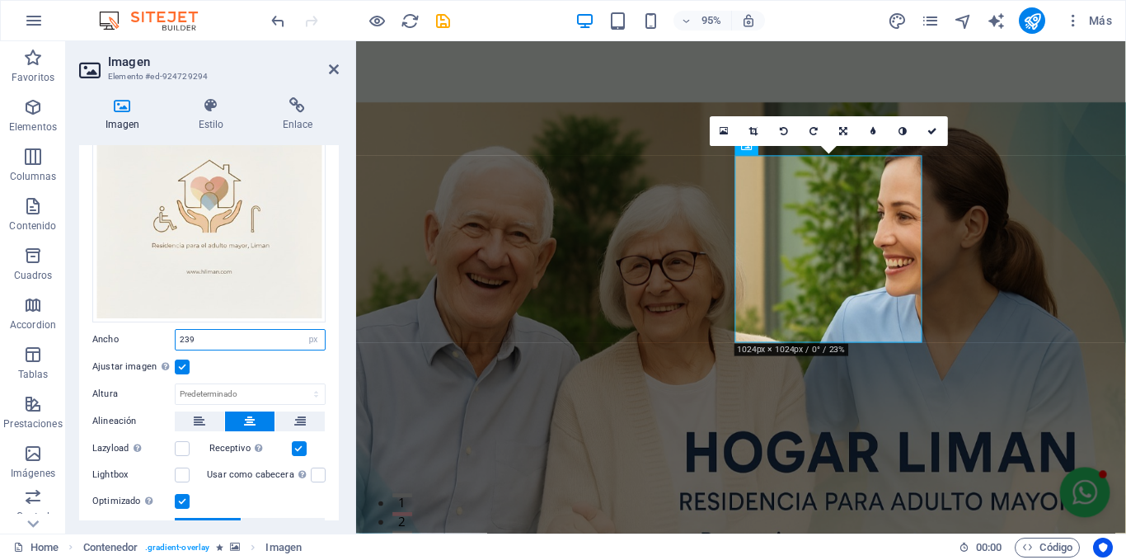
click at [199, 341] on input "239" at bounding box center [250, 340] width 149 height 20
type input "150"
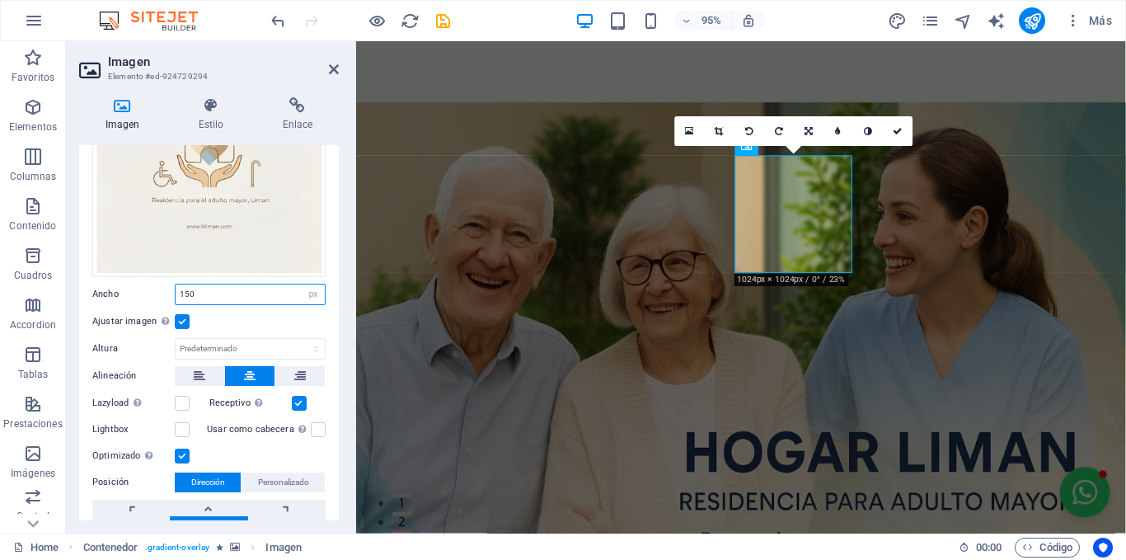
scroll to position [145, 0]
click at [323, 428] on div "Arrastra archivos aquí, haz clic para escoger archivos o selecciona archivos de…" at bounding box center [209, 296] width 260 height 532
click at [315, 428] on label at bounding box center [318, 428] width 15 height 15
click at [0, 0] on input "Usar como cabecera La imagen se ajustará en una etiqueta de cabecera H1. Result…" at bounding box center [0, 0] width 0 height 0
click at [315, 428] on label at bounding box center [318, 428] width 15 height 15
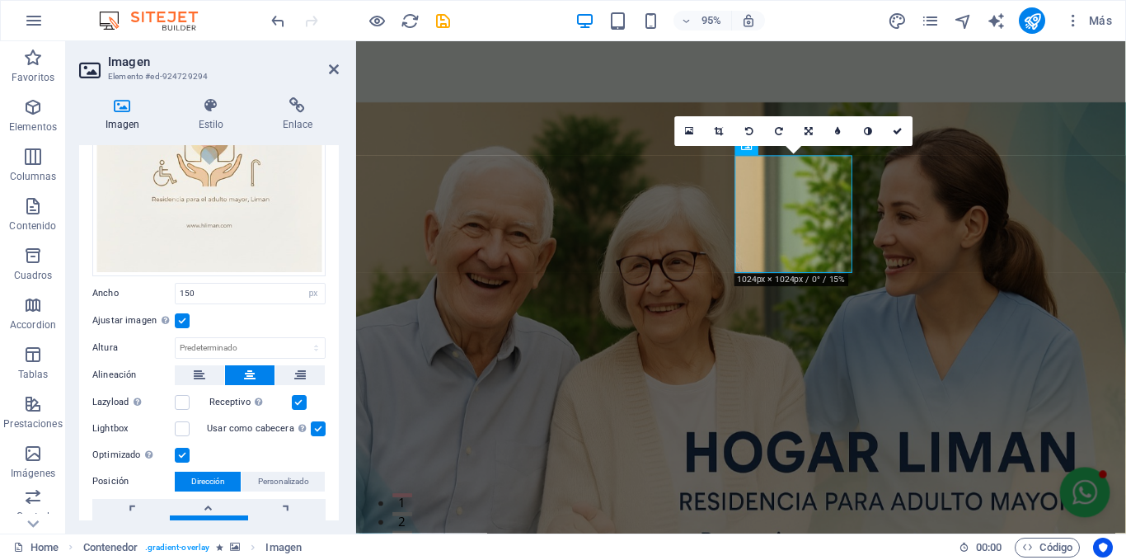
click at [0, 0] on input "Usar como cabecera La imagen se ajustará en una etiqueta de cabecera H1. Result…" at bounding box center [0, 0] width 0 height 0
click at [315, 428] on label at bounding box center [318, 428] width 15 height 15
click at [0, 0] on input "Usar como cabecera La imagen se ajustará en una etiqueta de cabecera H1. Result…" at bounding box center [0, 0] width 0 height 0
click at [314, 425] on label at bounding box center [318, 428] width 15 height 15
click at [0, 0] on input "Usar como cabecera La imagen se ajustará en una etiqueta de cabecera H1. Result…" at bounding box center [0, 0] width 0 height 0
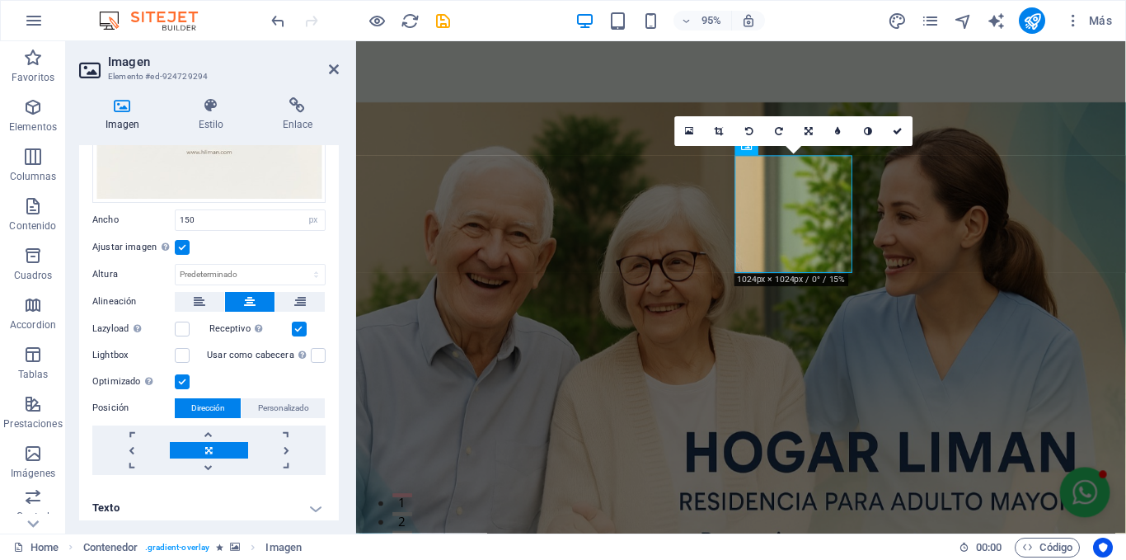
scroll to position [223, 0]
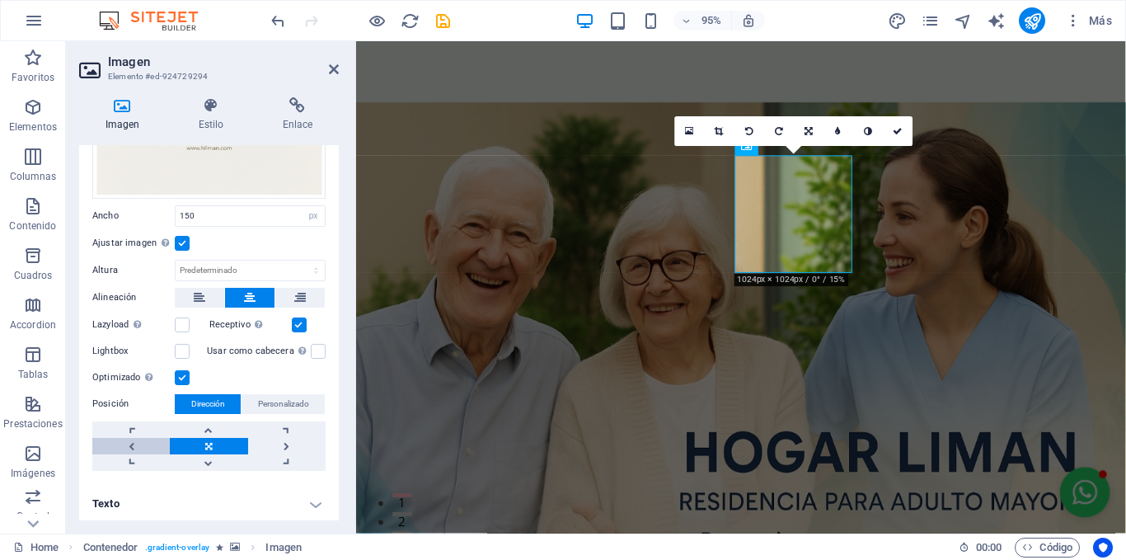
click at [133, 441] on link at bounding box center [130, 446] width 77 height 16
click at [190, 444] on link at bounding box center [208, 446] width 77 height 16
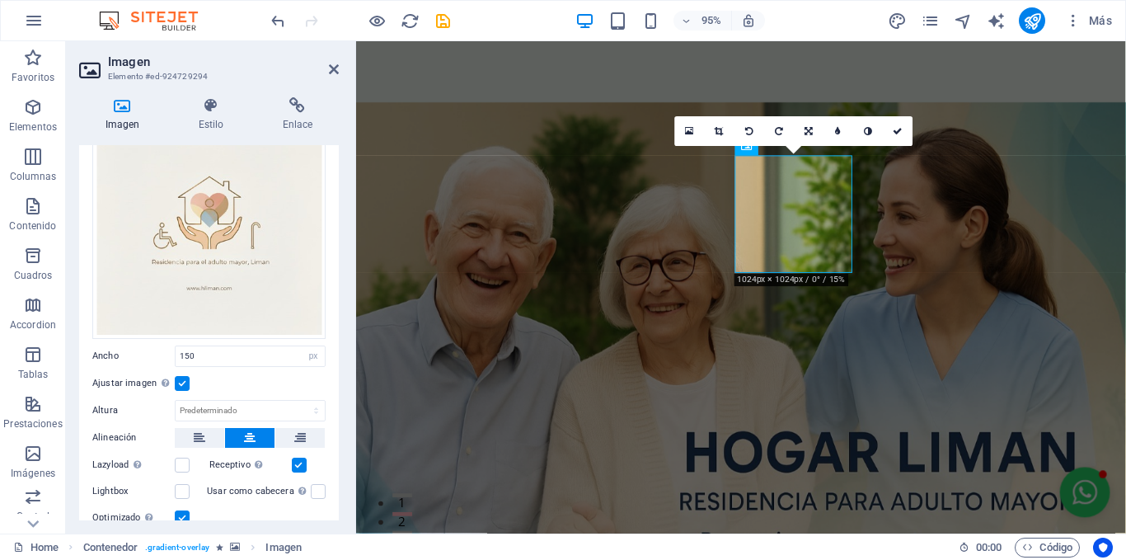
scroll to position [0, 0]
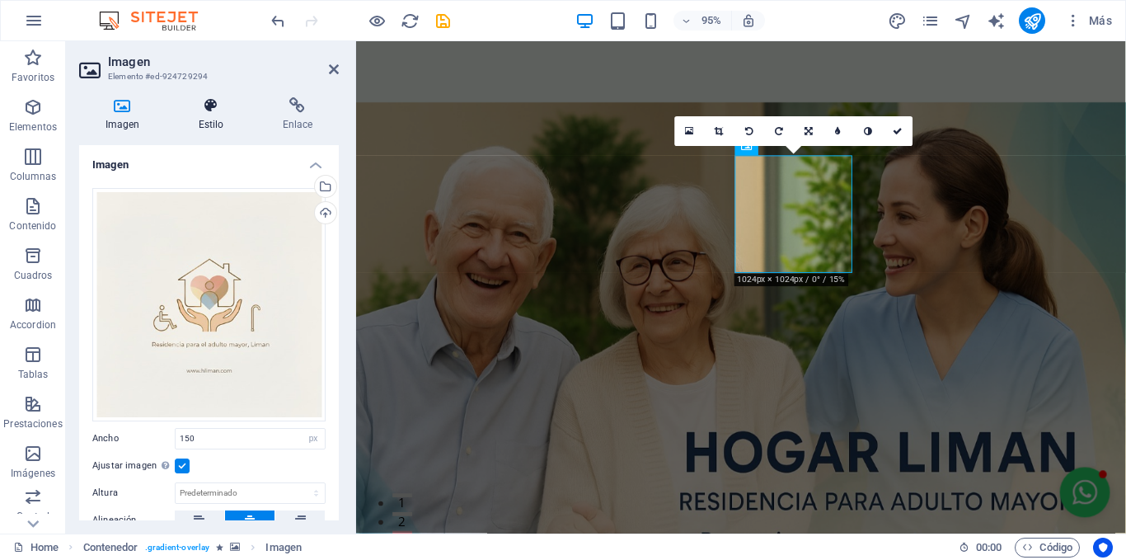
click at [218, 101] on icon at bounding box center [210, 105] width 77 height 16
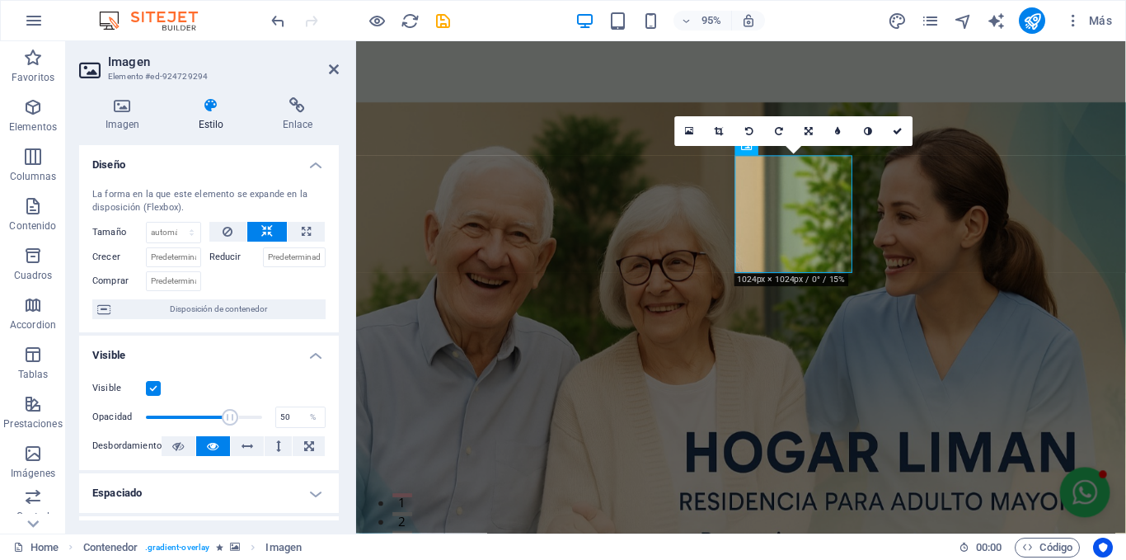
drag, startPoint x: 261, startPoint y: 415, endPoint x: 201, endPoint y: 406, distance: 60.7
click at [201, 406] on span at bounding box center [204, 417] width 116 height 25
type input "93"
drag, startPoint x: 203, startPoint y: 416, endPoint x: 251, endPoint y: 423, distance: 49.1
click at [251, 423] on span at bounding box center [254, 417] width 16 height 16
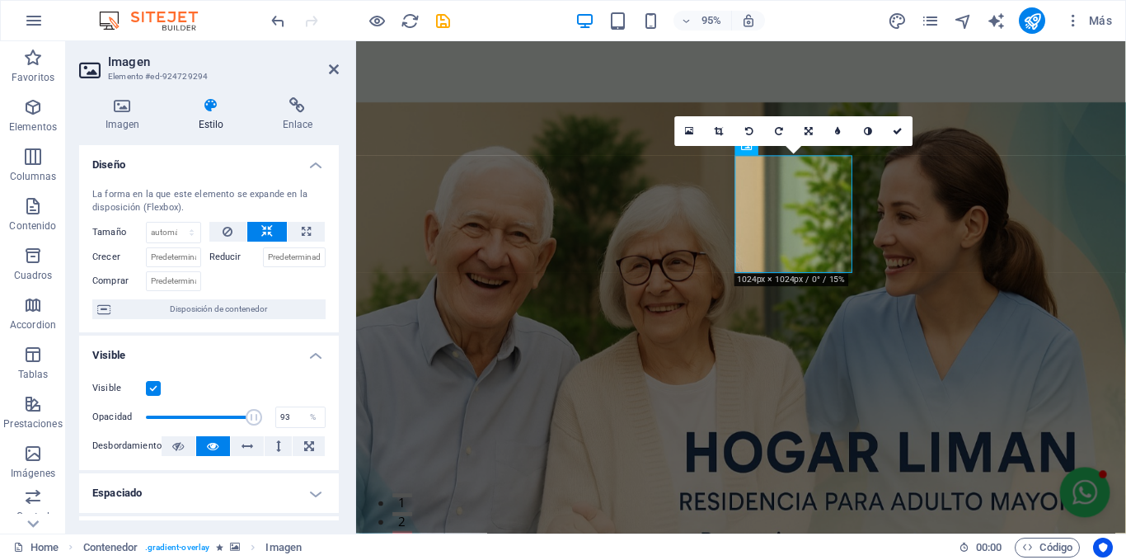
click at [990, 298] on figure at bounding box center [761, 375] width 810 height 668
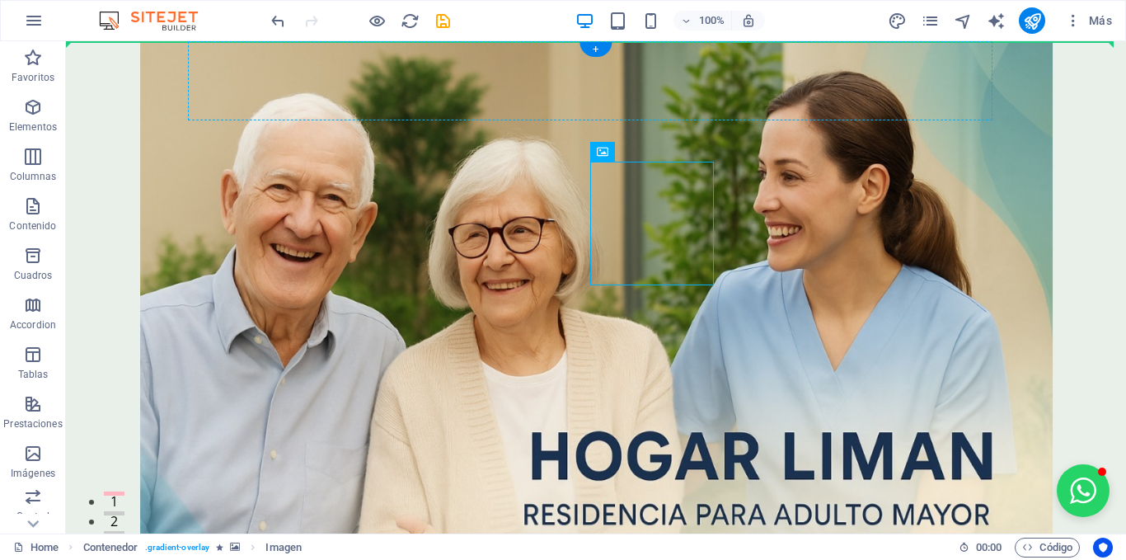
drag, startPoint x: 659, startPoint y: 258, endPoint x: 262, endPoint y: 87, distance: 432.0
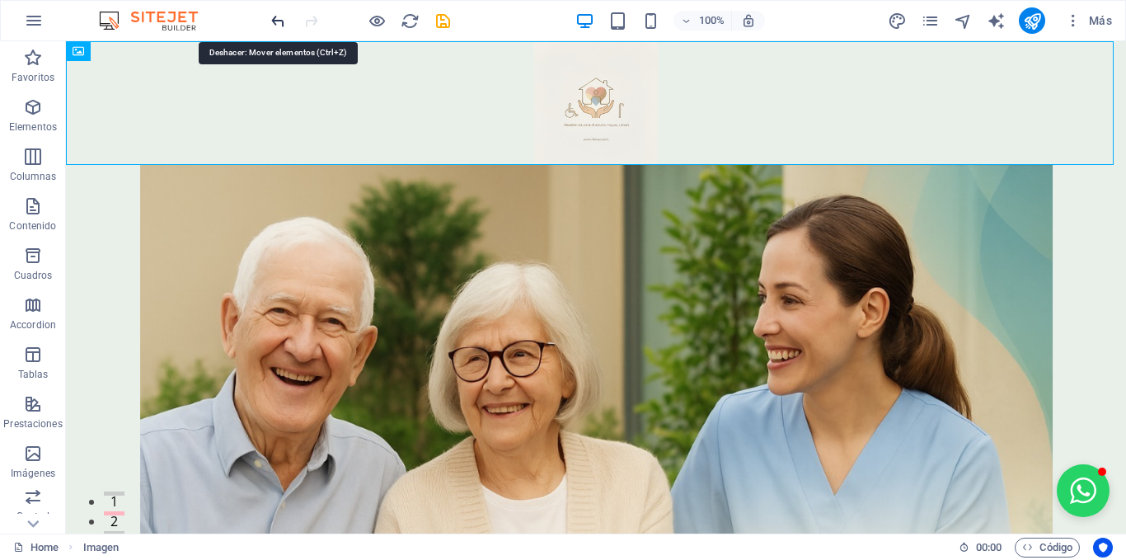
click at [279, 19] on icon "undo" at bounding box center [278, 21] width 19 height 19
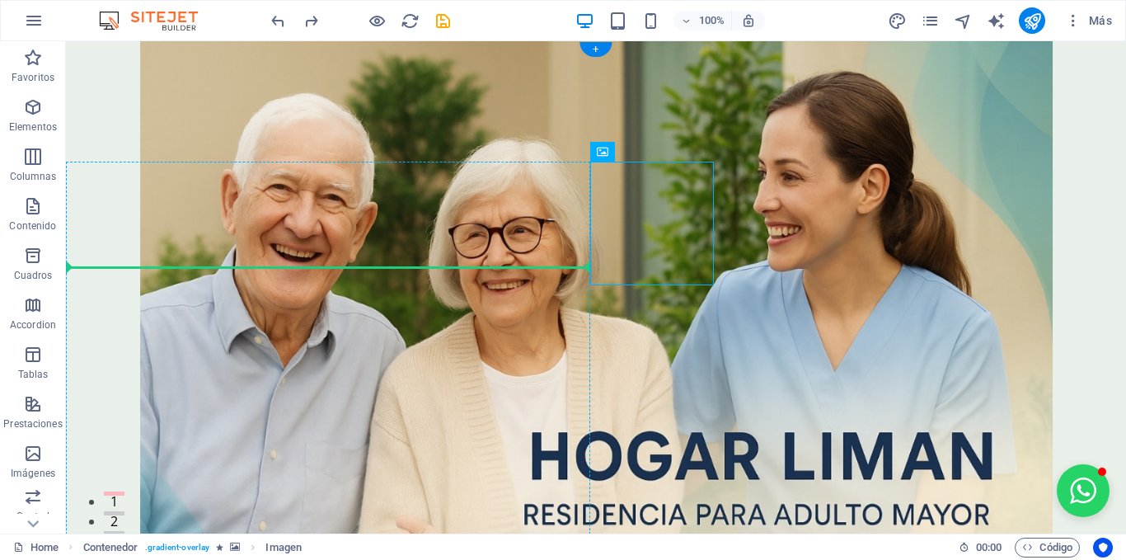
drag, startPoint x: 663, startPoint y: 222, endPoint x: 372, endPoint y: 275, distance: 295.8
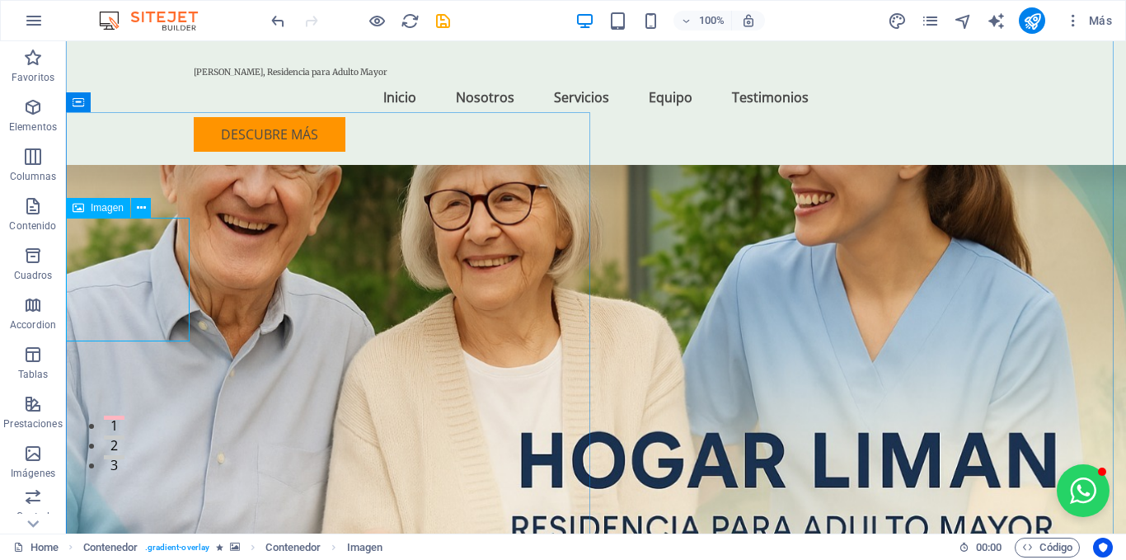
scroll to position [114, 0]
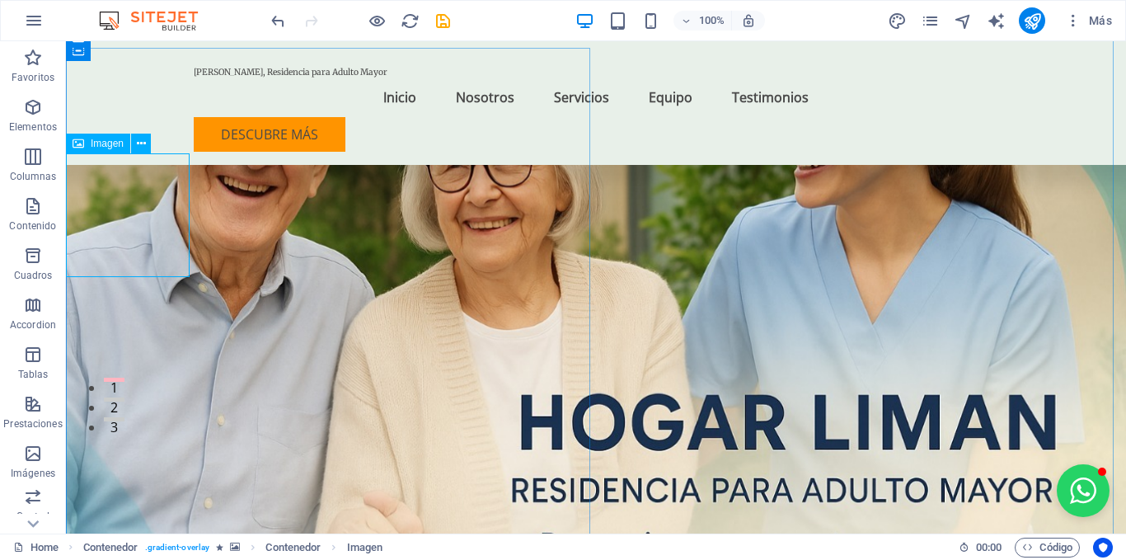
click at [139, 148] on icon at bounding box center [141, 143] width 9 height 17
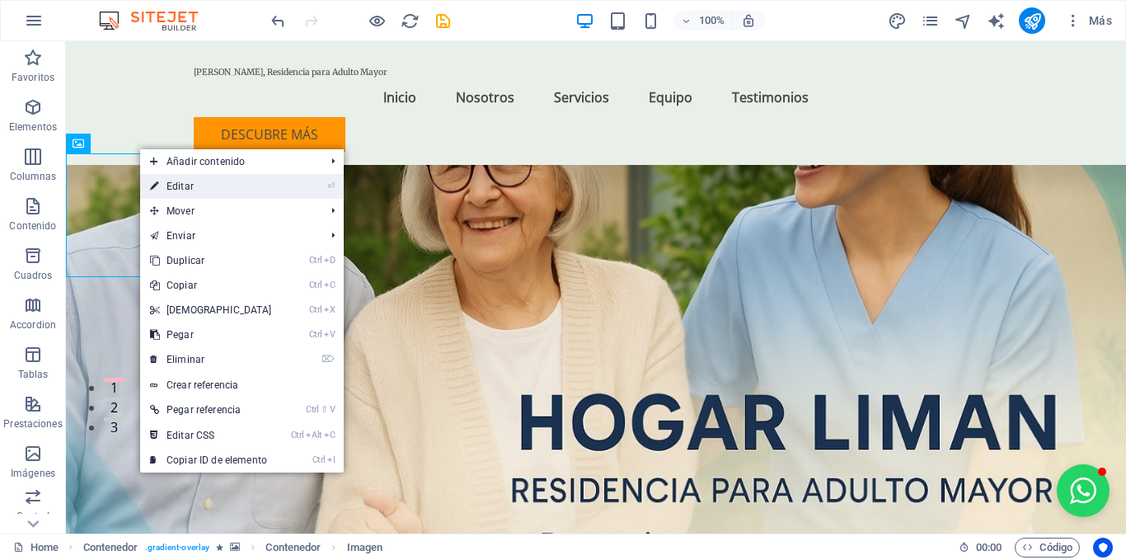
click at [190, 188] on link "⏎ Editar" at bounding box center [211, 186] width 142 height 25
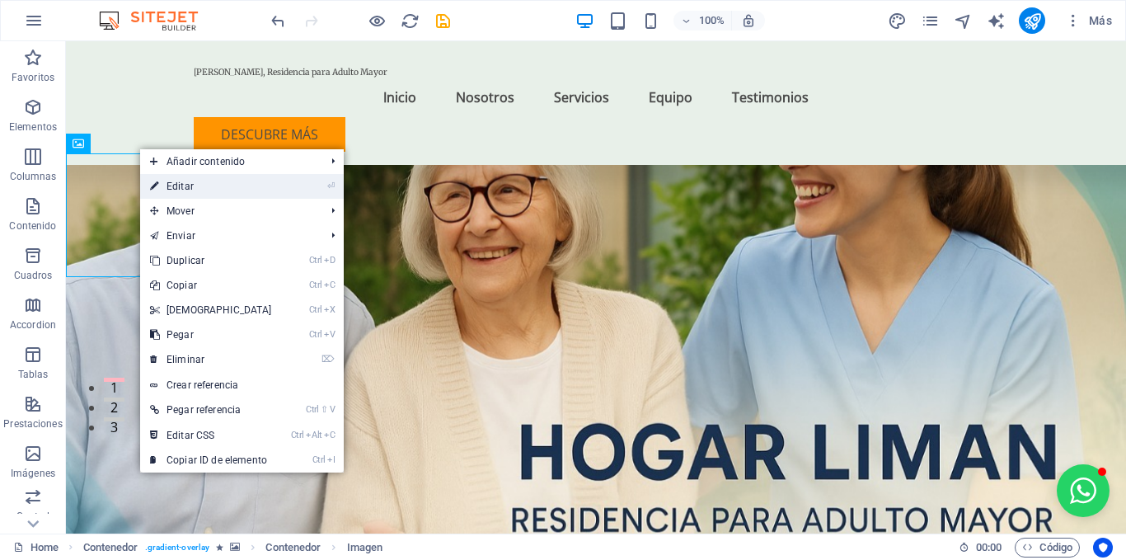
select select "px"
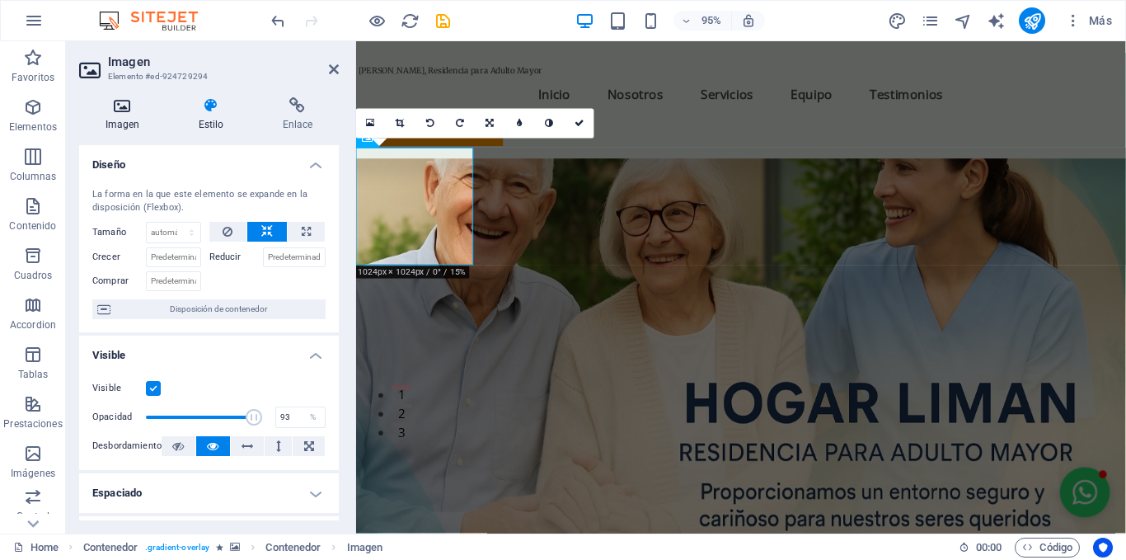
click at [135, 114] on h4 "Imagen" at bounding box center [125, 114] width 93 height 35
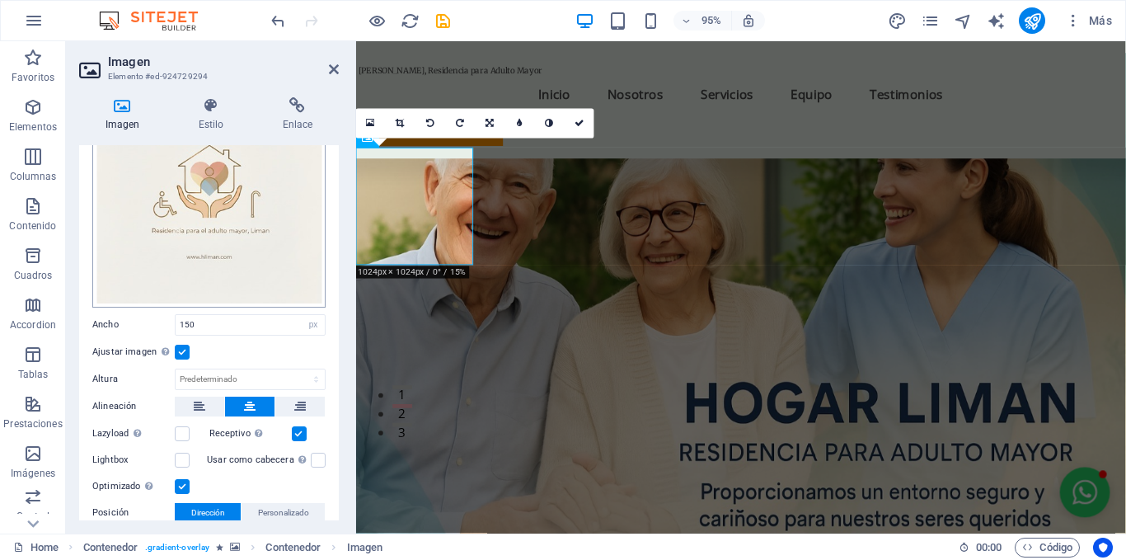
scroll to position [179, 0]
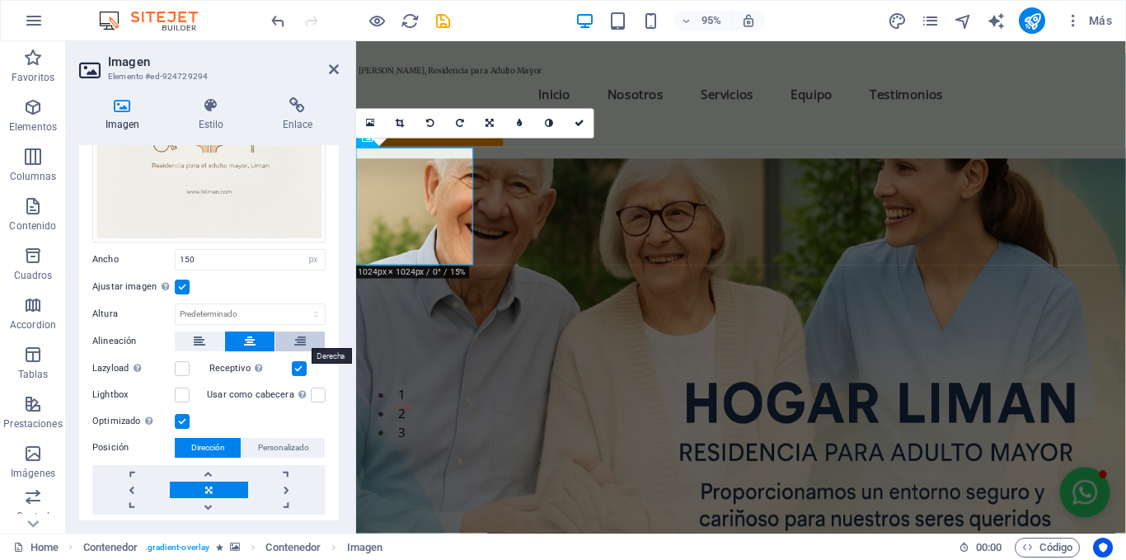
click at [294, 340] on icon at bounding box center [300, 341] width 12 height 20
click at [218, 336] on button at bounding box center [199, 341] width 49 height 20
click at [252, 343] on icon at bounding box center [250, 341] width 12 height 20
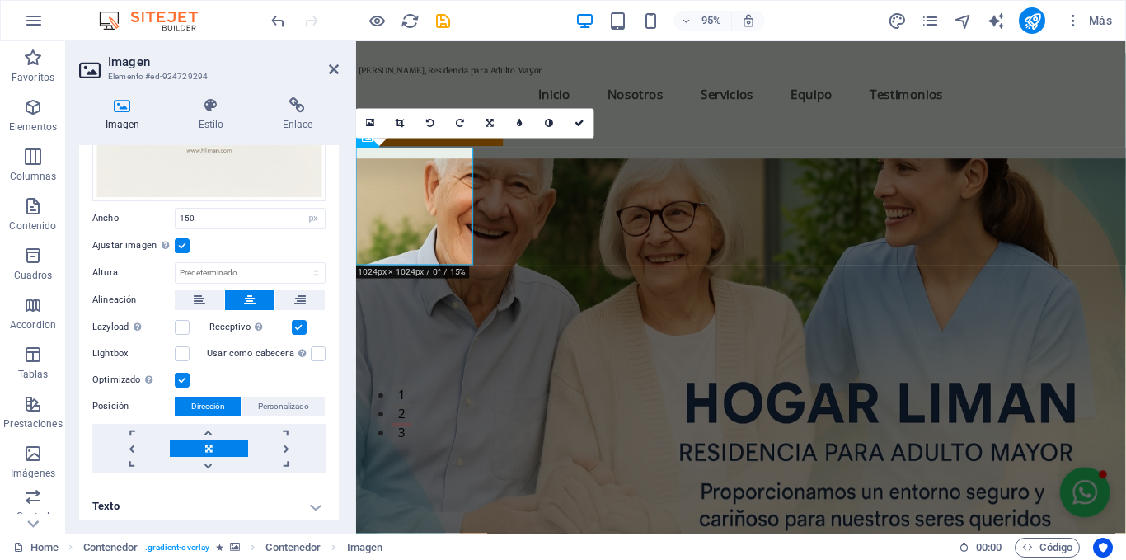
scroll to position [223, 0]
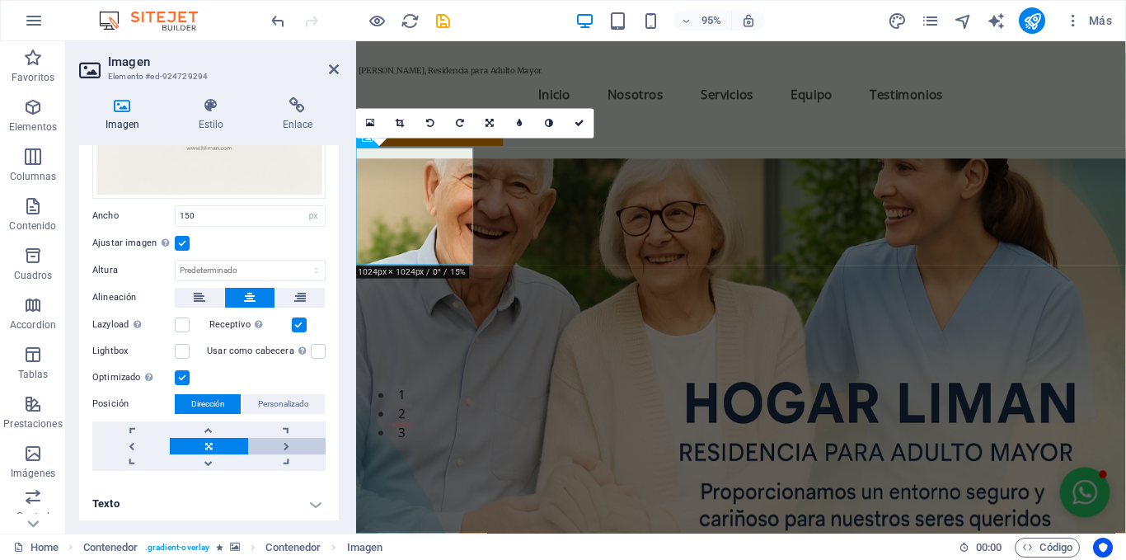
click at [287, 444] on link at bounding box center [286, 446] width 77 height 16
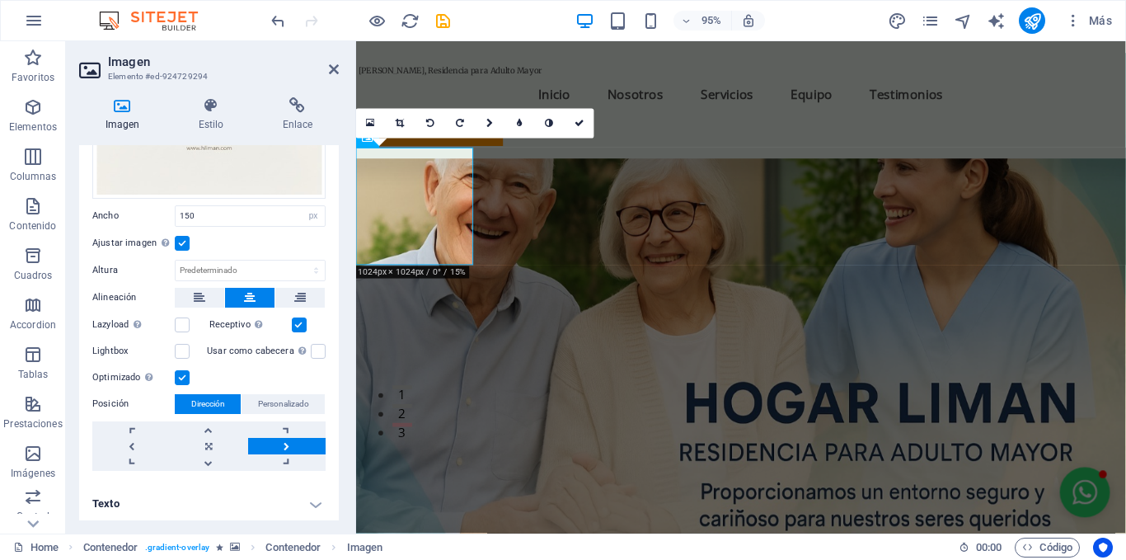
click at [287, 444] on link at bounding box center [286, 446] width 77 height 16
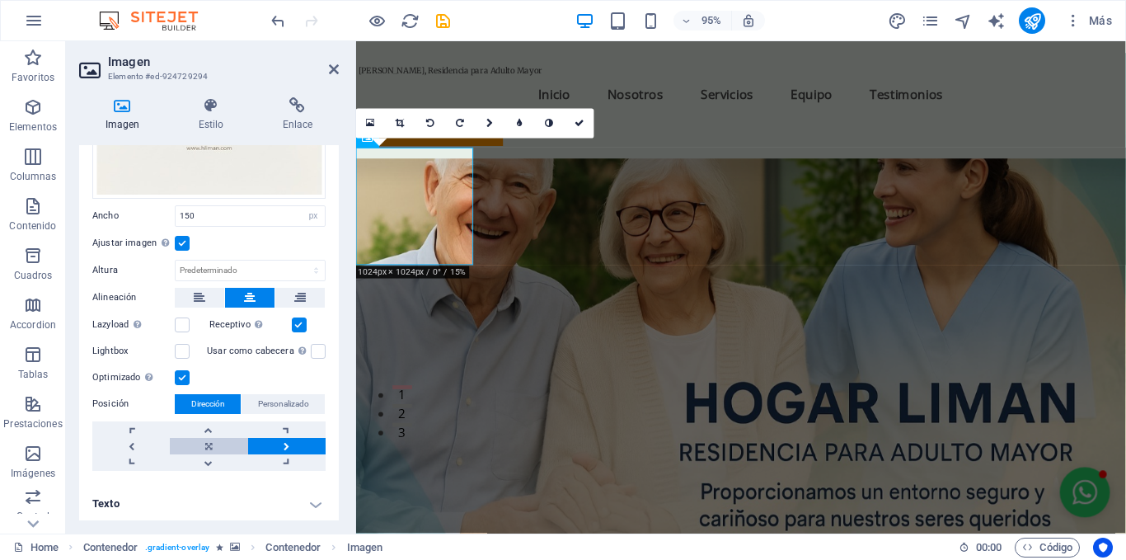
click at [209, 443] on link at bounding box center [208, 446] width 77 height 16
click at [258, 402] on span "Personalizado" at bounding box center [283, 404] width 51 height 20
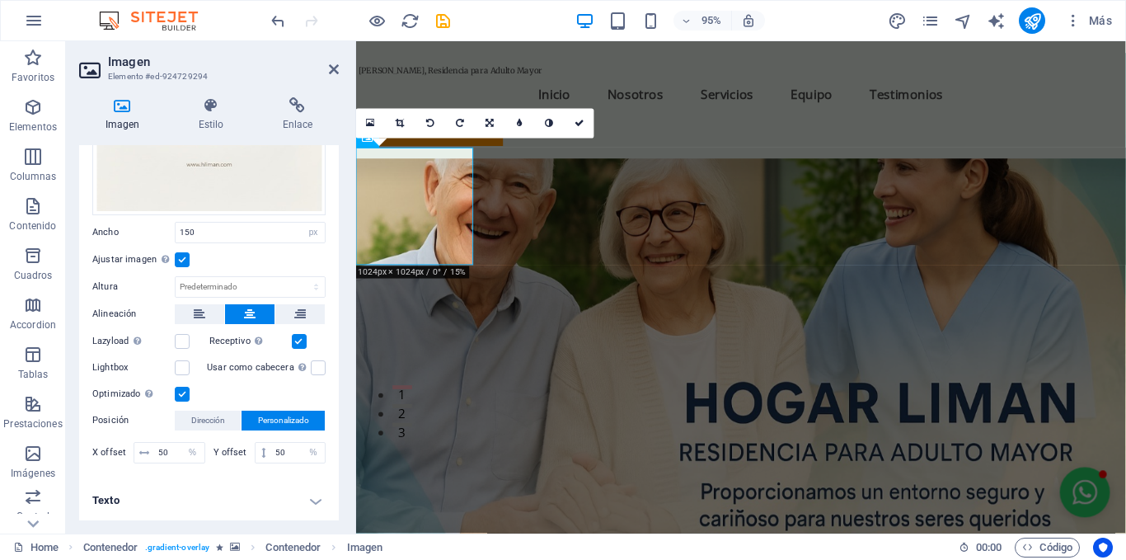
scroll to position [203, 0]
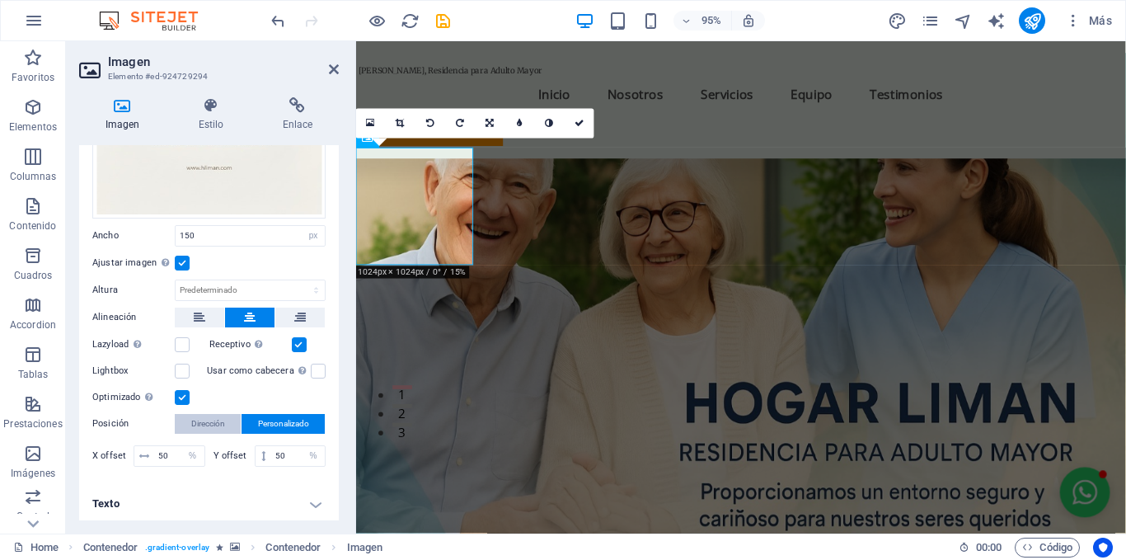
click at [218, 420] on span "Dirección" at bounding box center [208, 424] width 34 height 20
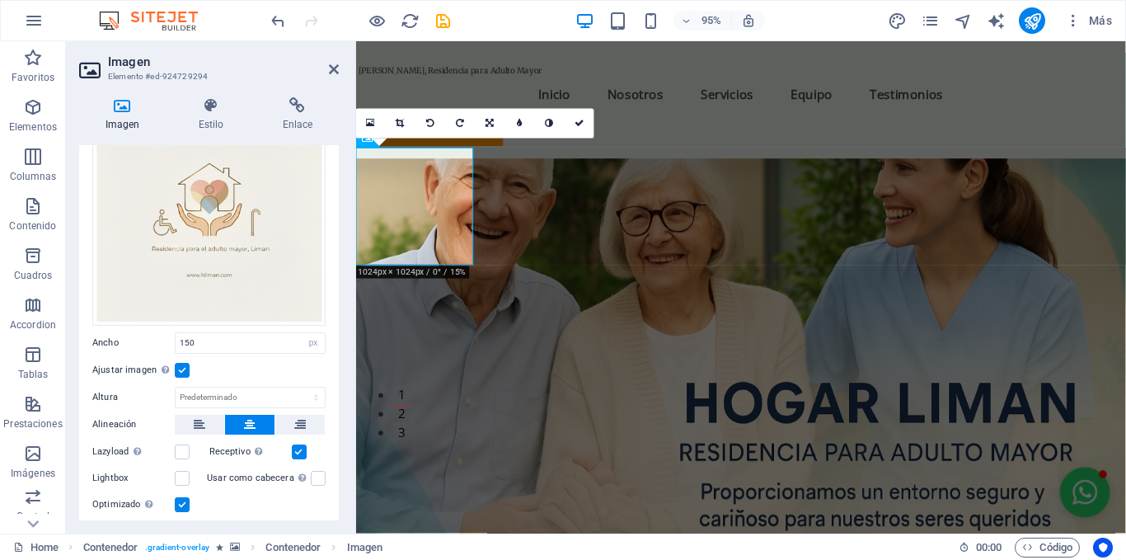
scroll to position [0, 0]
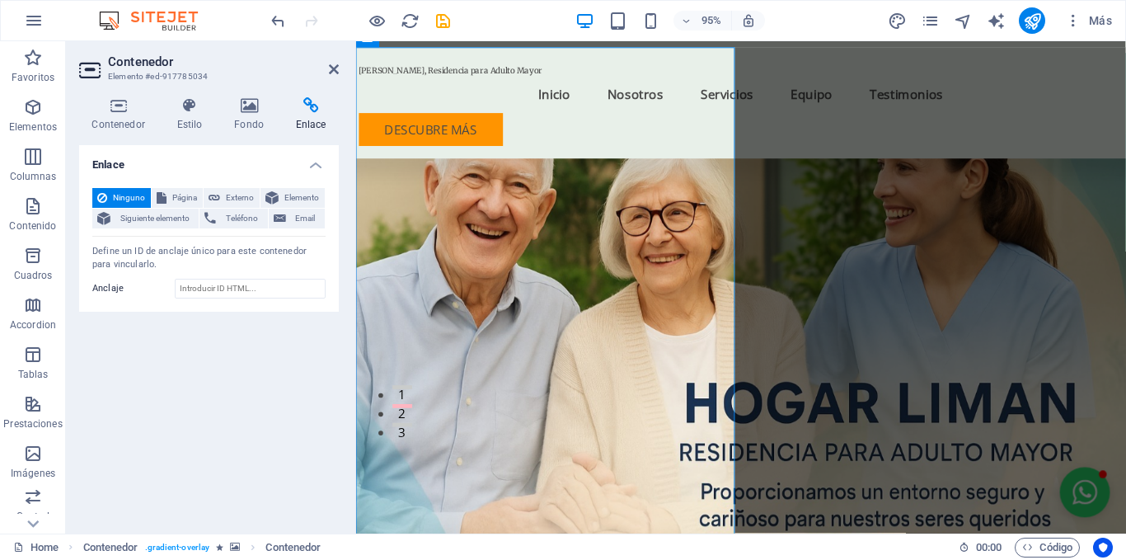
click at [868, 251] on figure at bounding box center [761, 322] width 810 height 791
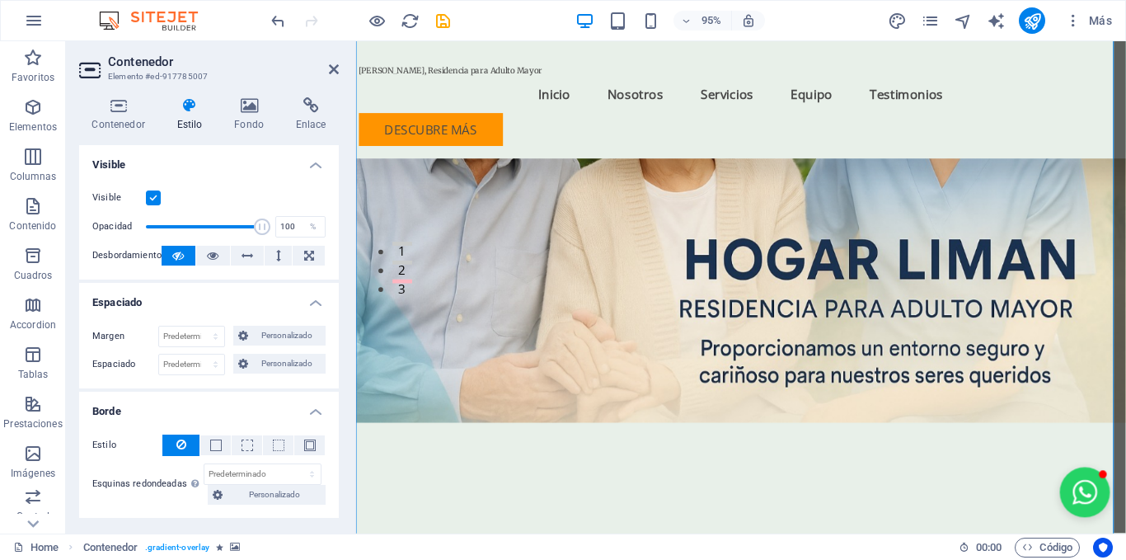
scroll to position [274, 0]
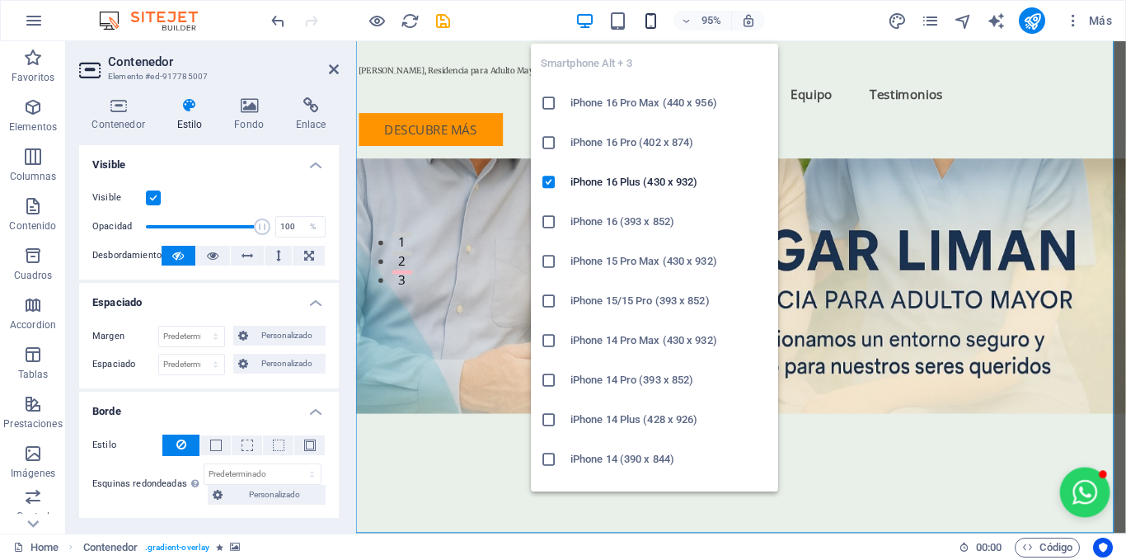
click at [649, 25] on icon "button" at bounding box center [650, 21] width 19 height 19
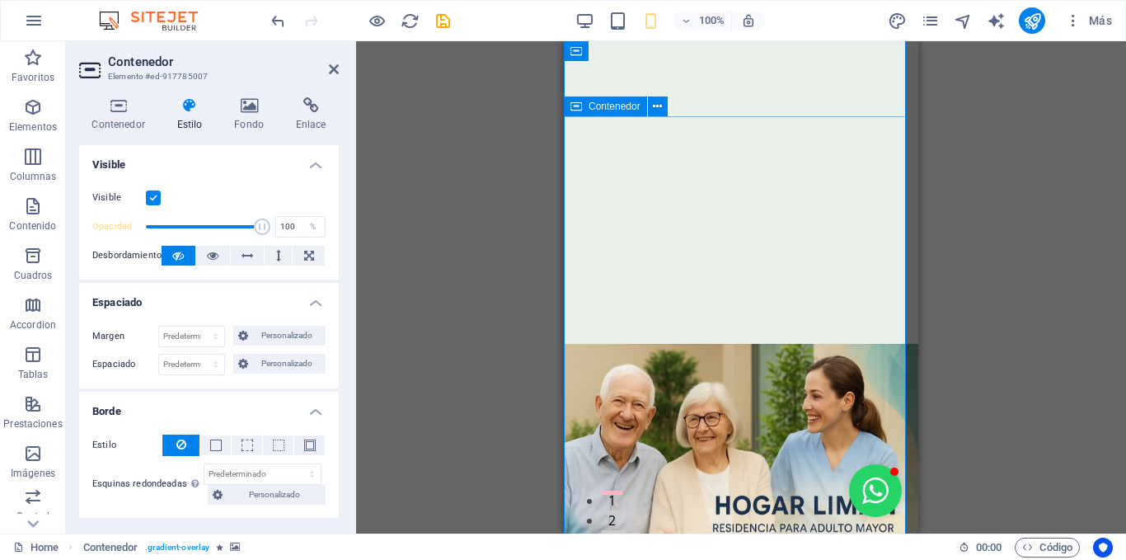
scroll to position [0, 0]
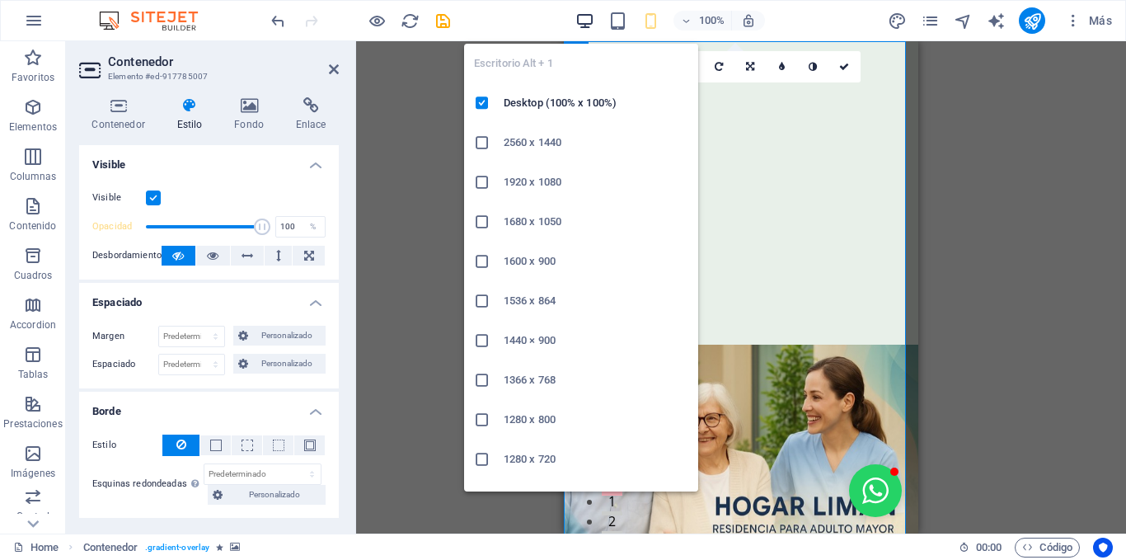
click at [586, 25] on icon "button" at bounding box center [584, 21] width 19 height 19
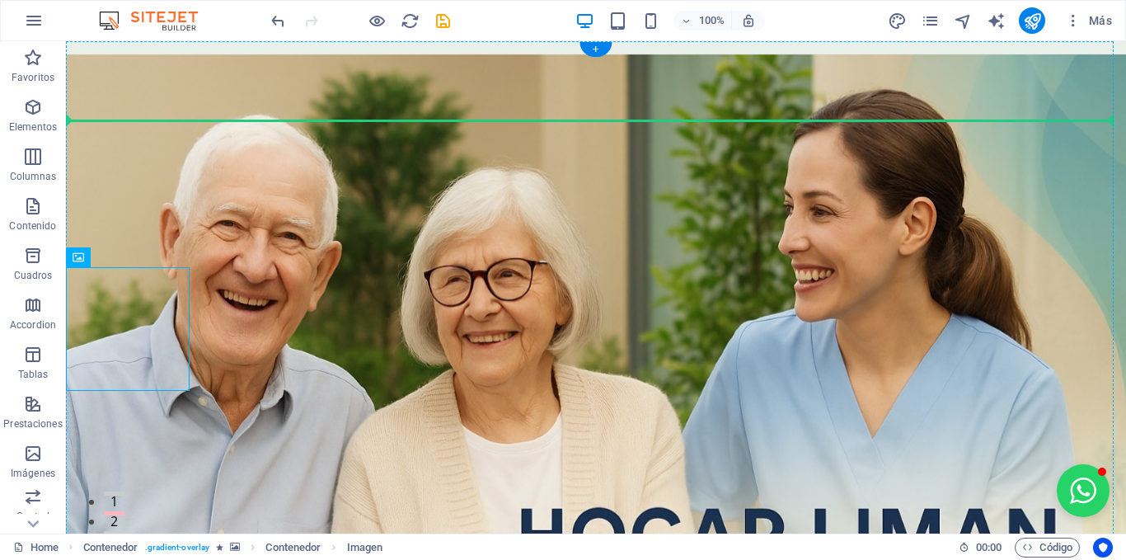
drag, startPoint x: 131, startPoint y: 320, endPoint x: 496, endPoint y: 132, distance: 410.8
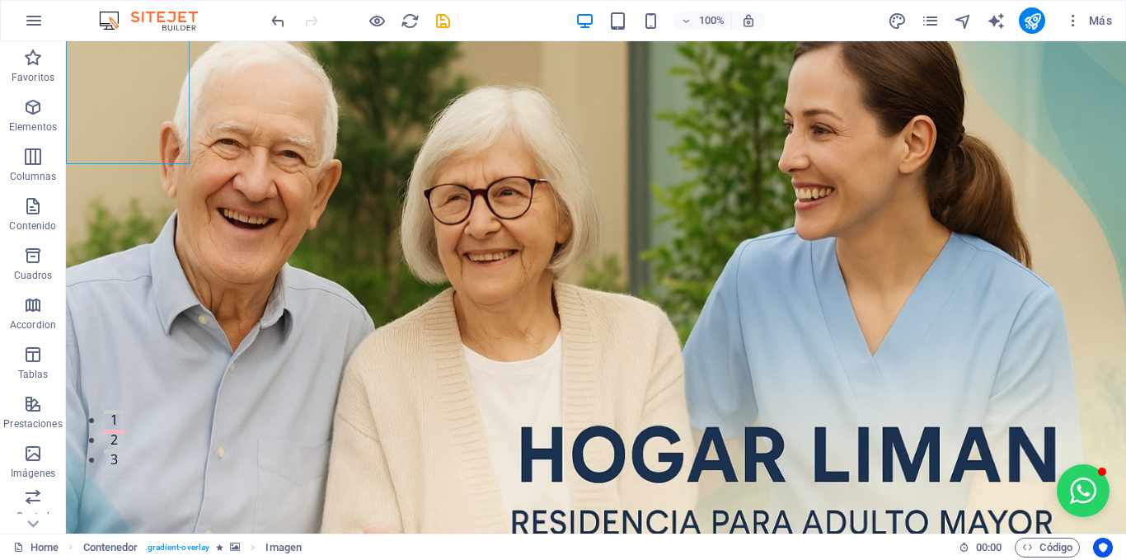
scroll to position [83, 0]
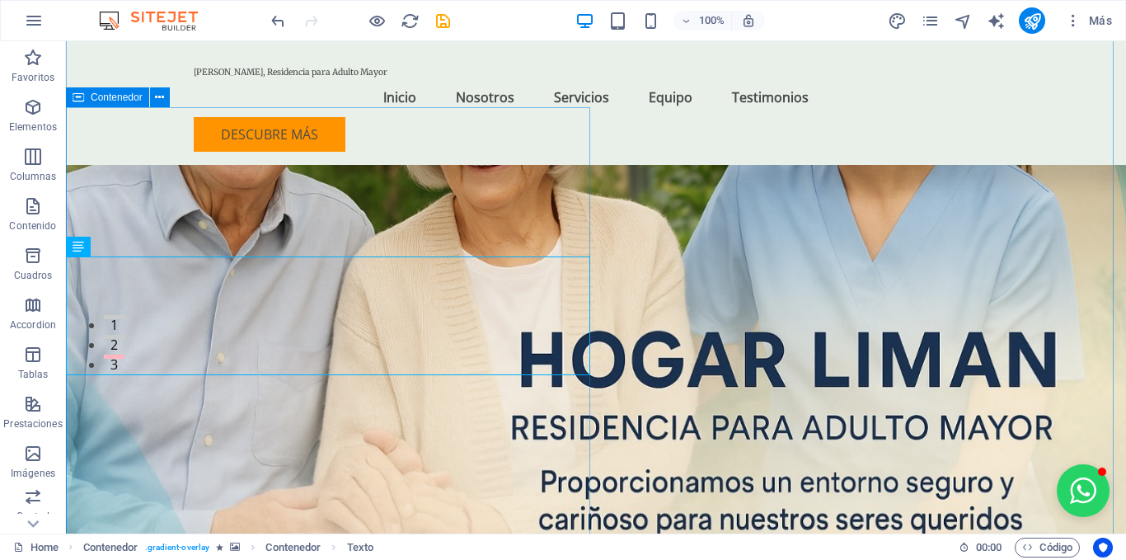
scroll to position [178, 0]
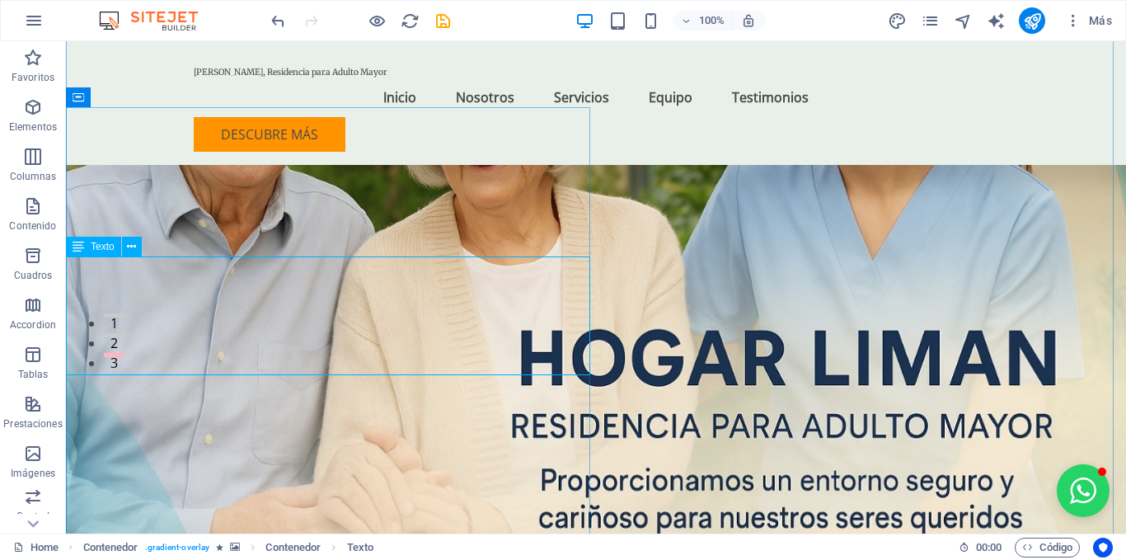
drag, startPoint x: 571, startPoint y: 318, endPoint x: 291, endPoint y: 333, distance: 279.9
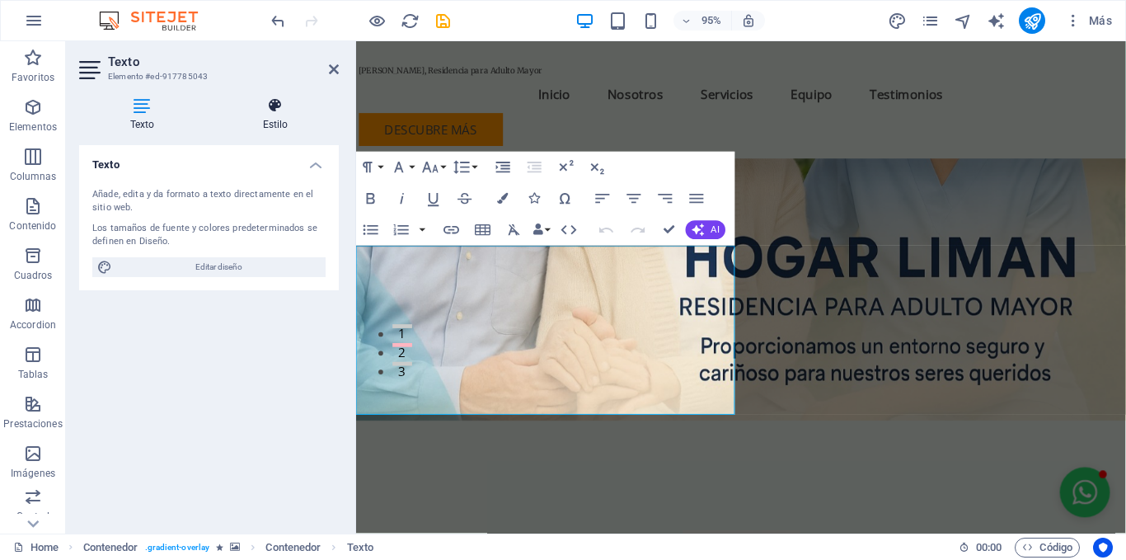
click at [279, 103] on icon at bounding box center [275, 105] width 127 height 16
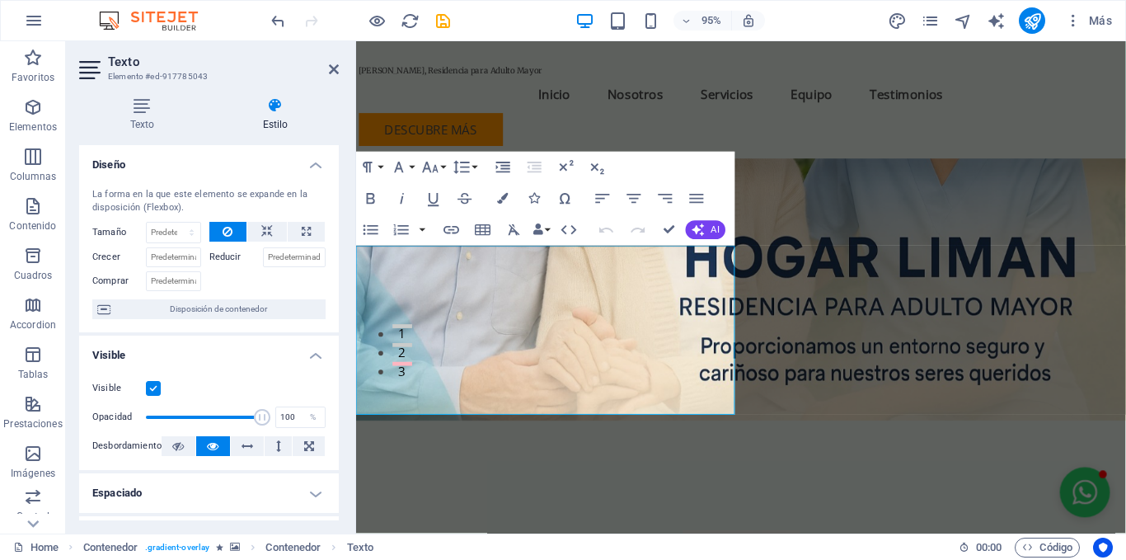
click at [227, 260] on label "Reducir" at bounding box center [236, 257] width 54 height 20
click at [263, 260] on input "Reducir" at bounding box center [294, 257] width 63 height 20
click at [265, 229] on icon at bounding box center [267, 232] width 12 height 20
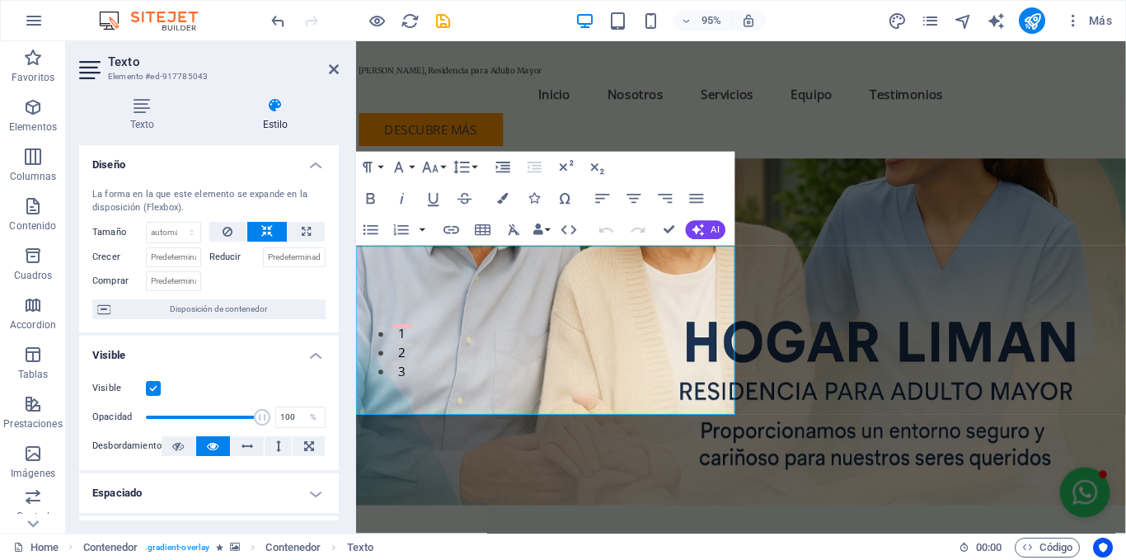
click at [211, 258] on label "Reducir" at bounding box center [236, 257] width 54 height 20
click at [263, 258] on input "Reducir" at bounding box center [294, 257] width 63 height 20
click at [184, 256] on input "Crecer" at bounding box center [173, 257] width 55 height 20
click at [230, 261] on label "Reducir" at bounding box center [236, 257] width 54 height 20
click at [263, 261] on input "Reducir" at bounding box center [294, 257] width 63 height 20
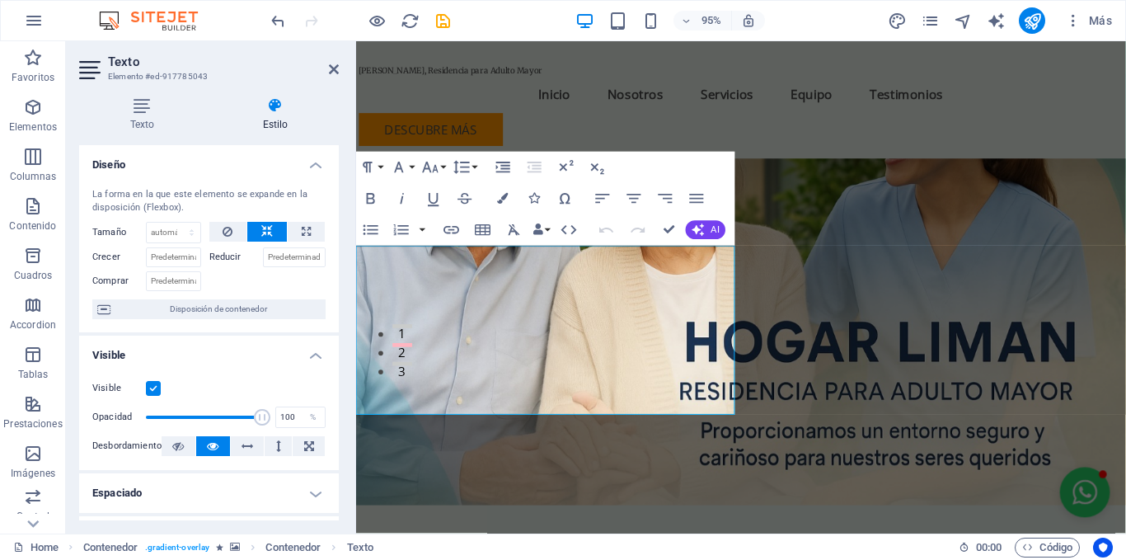
click at [224, 255] on label "Reducir" at bounding box center [236, 257] width 54 height 20
click at [263, 255] on input "Reducir" at bounding box center [294, 257] width 63 height 20
click at [146, 314] on span "Disposición de contenedor" at bounding box center [217, 309] width 205 height 20
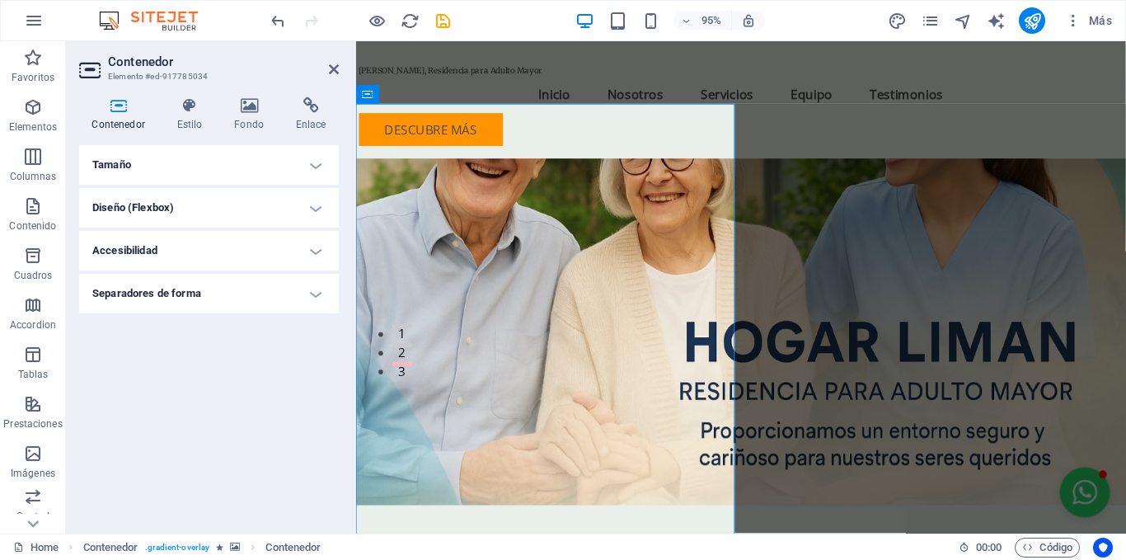
click at [323, 171] on h4 "Tamaño" at bounding box center [209, 165] width 260 height 40
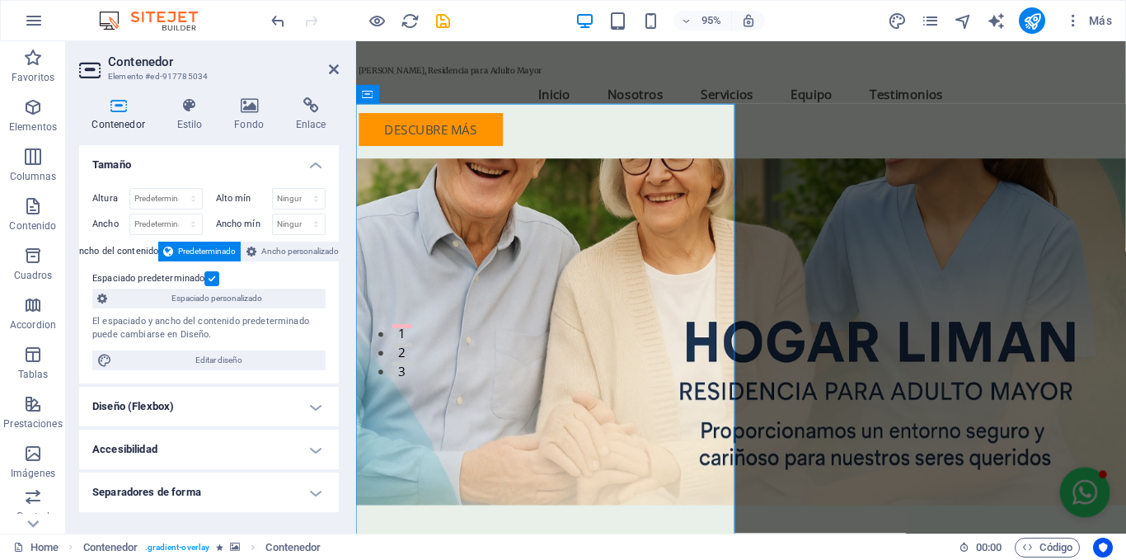
click at [195, 416] on h4 "Diseño (Flexbox)" at bounding box center [209, 407] width 260 height 40
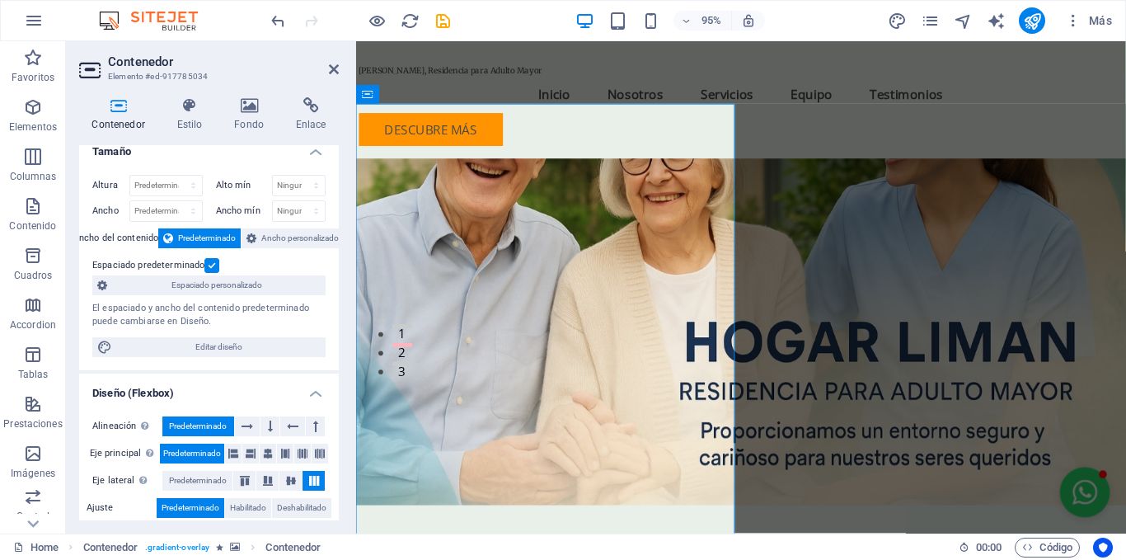
scroll to position [0, 0]
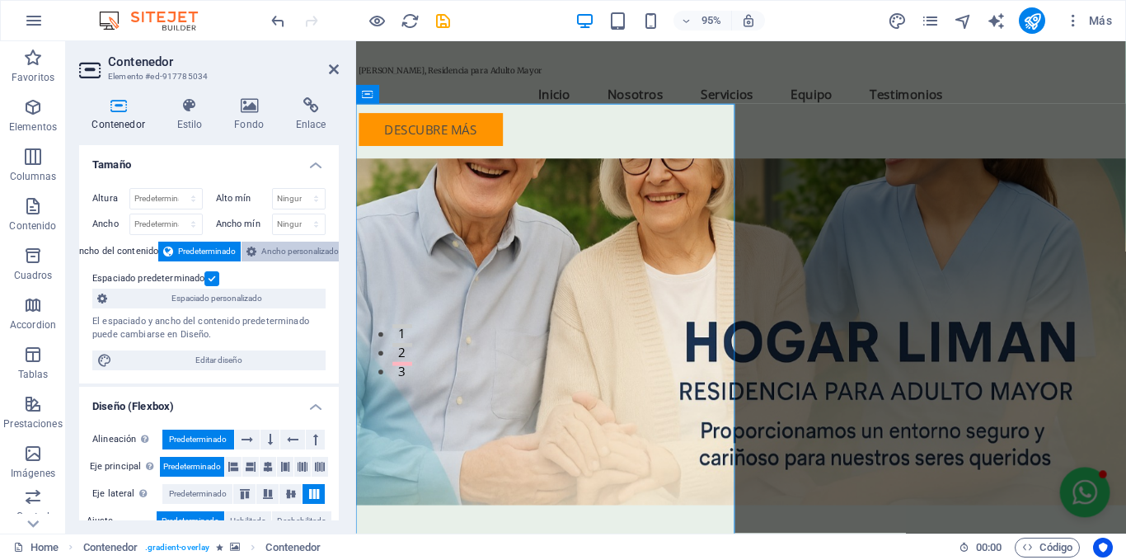
click at [279, 252] on span "Ancho personalizado" at bounding box center [299, 252] width 77 height 20
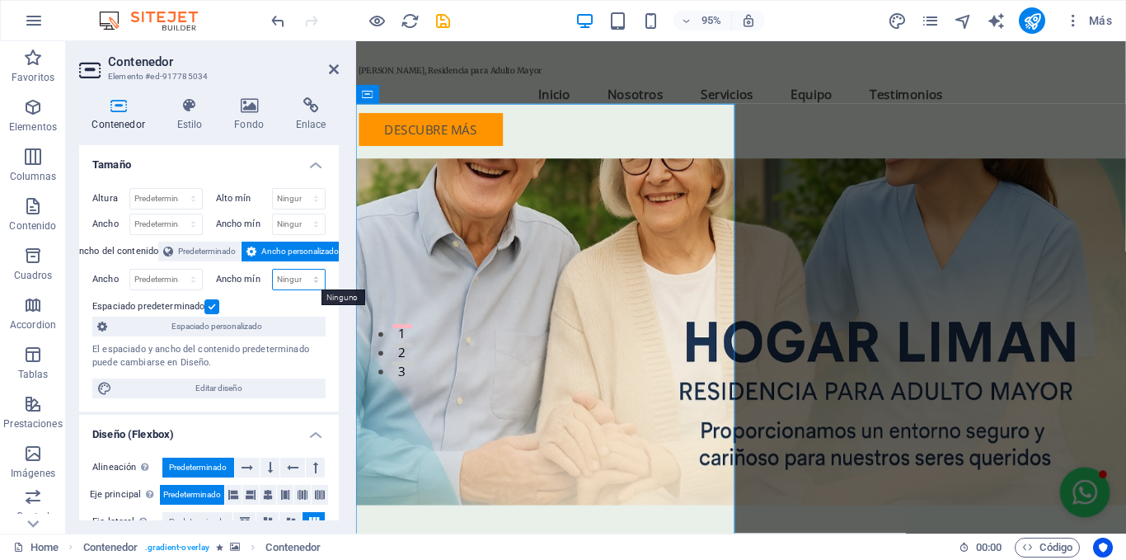
click at [284, 283] on select "Ninguno px rem % vh vw" at bounding box center [299, 280] width 53 height 20
select select "px"
click at [298, 270] on select "Ninguno px rem % vh vw" at bounding box center [299, 280] width 53 height 20
type input "0"
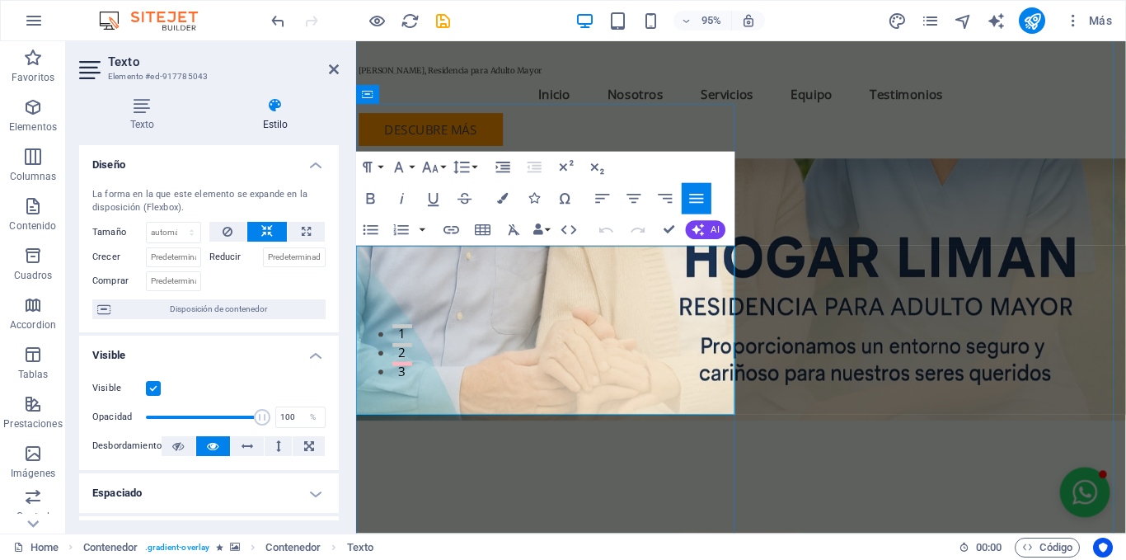
drag, startPoint x: 753, startPoint y: 293, endPoint x: 685, endPoint y: 293, distance: 67.6
click at [335, 73] on icon at bounding box center [334, 69] width 10 height 13
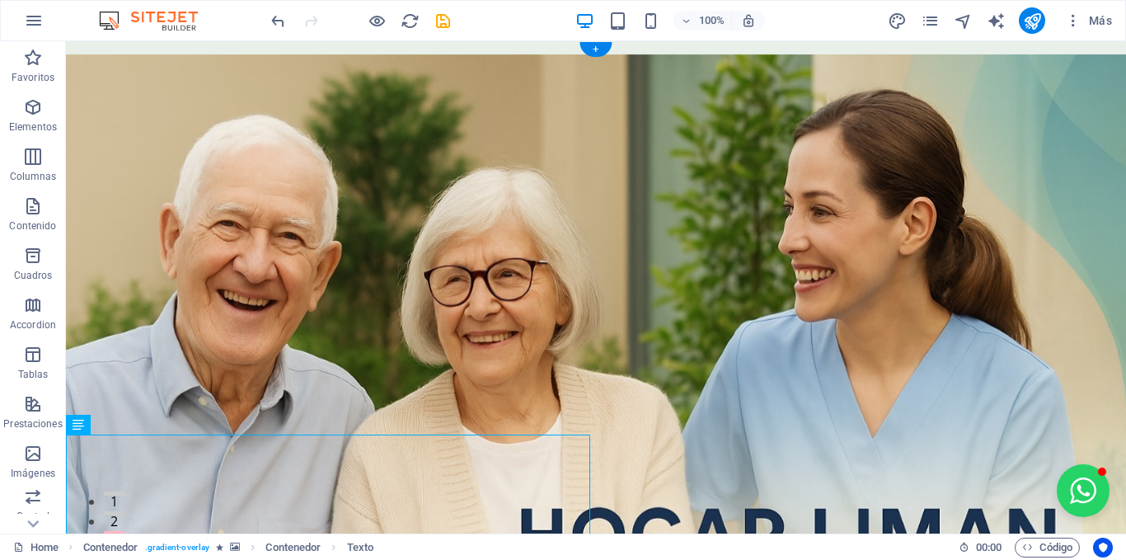
click at [792, 336] on figure at bounding box center [596, 407] width 1060 height 732
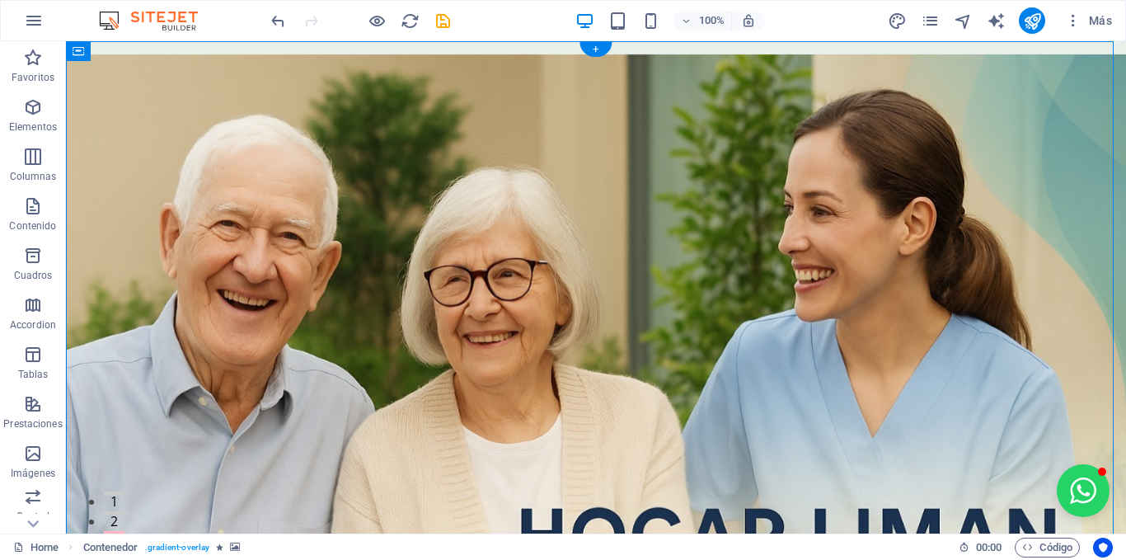
click at [793, 329] on figure at bounding box center [596, 407] width 1060 height 732
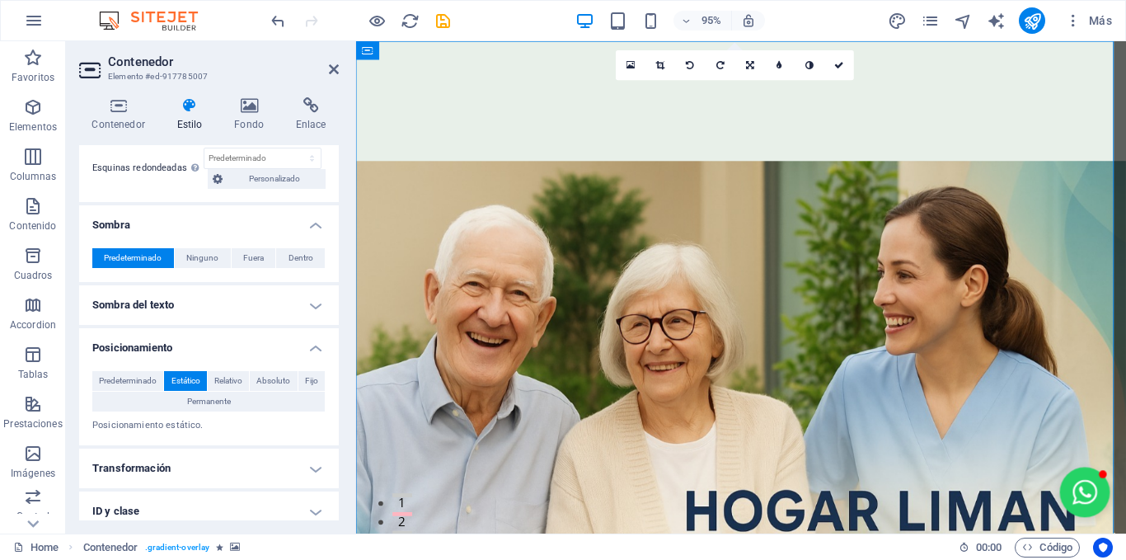
scroll to position [412, 0]
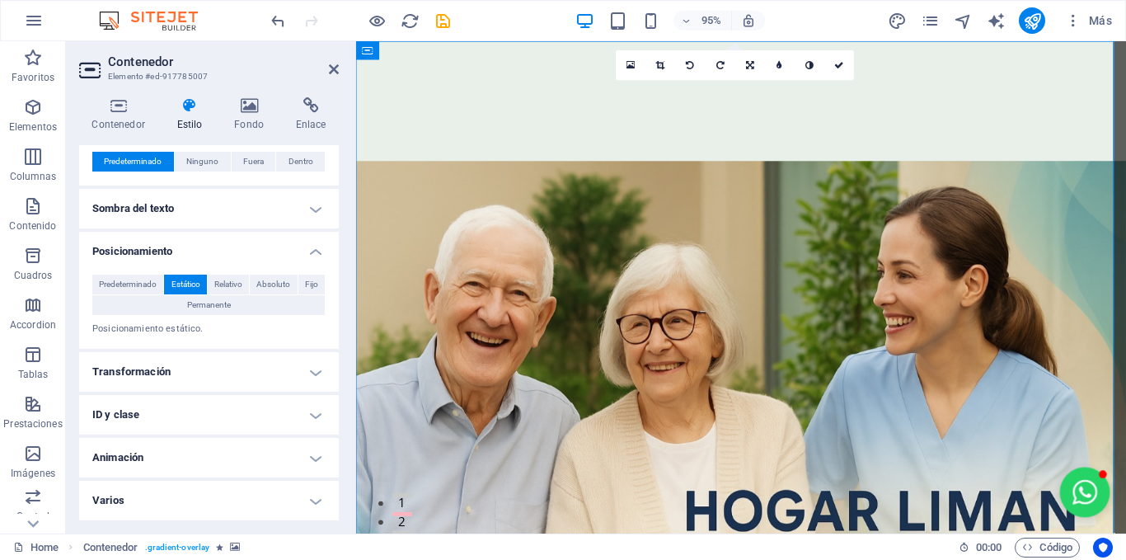
click at [298, 458] on h4 "Animación" at bounding box center [209, 458] width 260 height 40
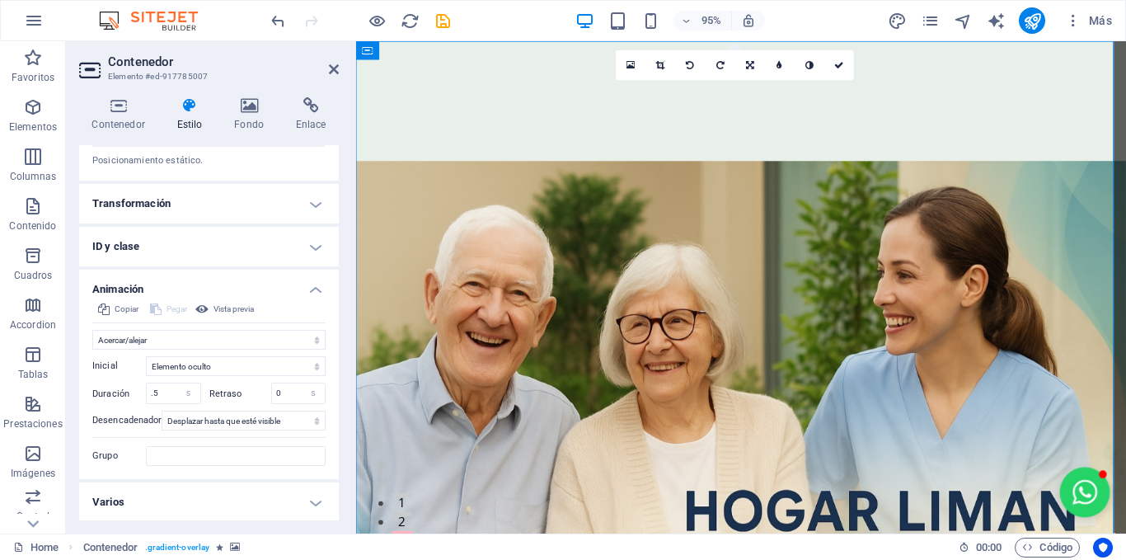
scroll to position [582, 0]
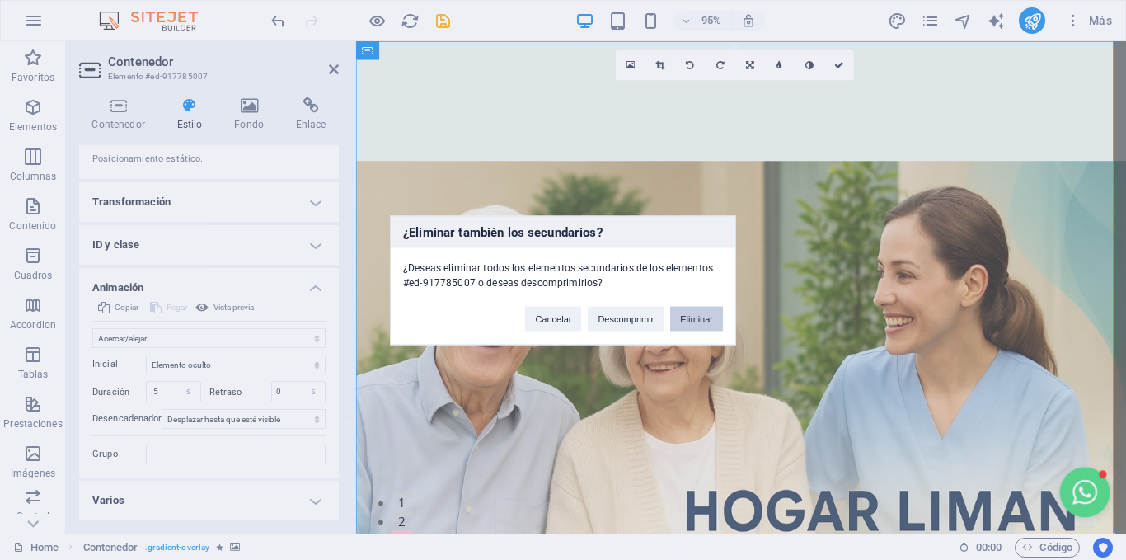
drag, startPoint x: 345, startPoint y: 283, endPoint x: 685, endPoint y: 310, distance: 340.8
click at [685, 310] on button "Eliminar" at bounding box center [696, 318] width 53 height 25
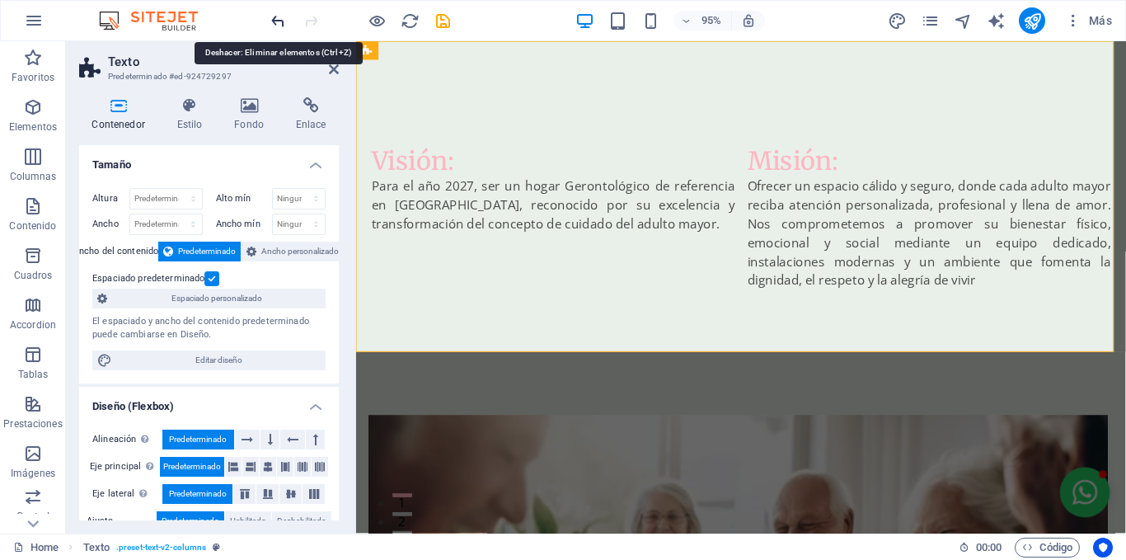
click at [281, 21] on icon "undo" at bounding box center [278, 21] width 19 height 19
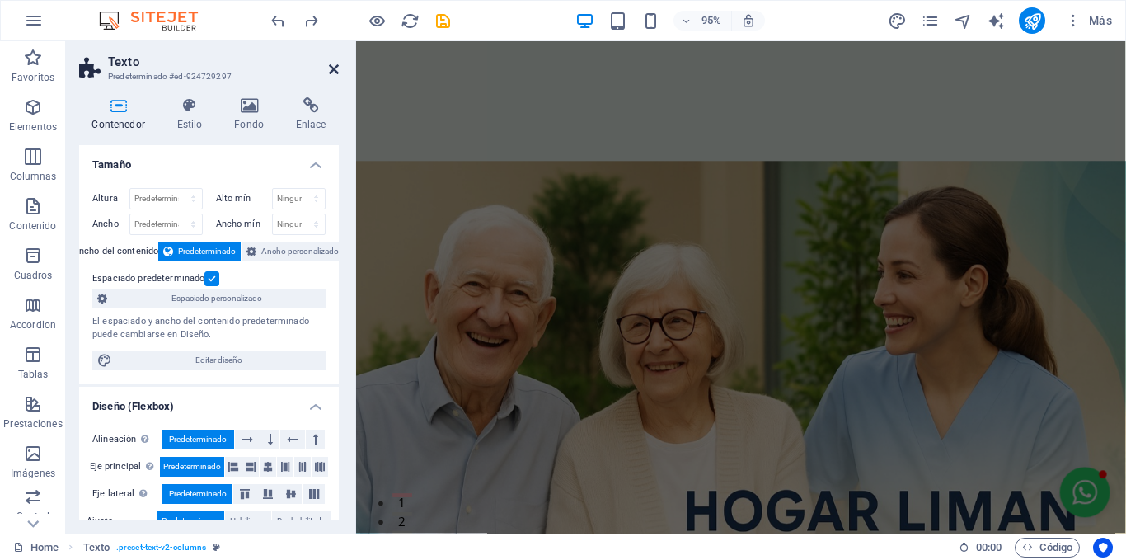
click at [331, 70] on icon at bounding box center [334, 69] width 10 height 13
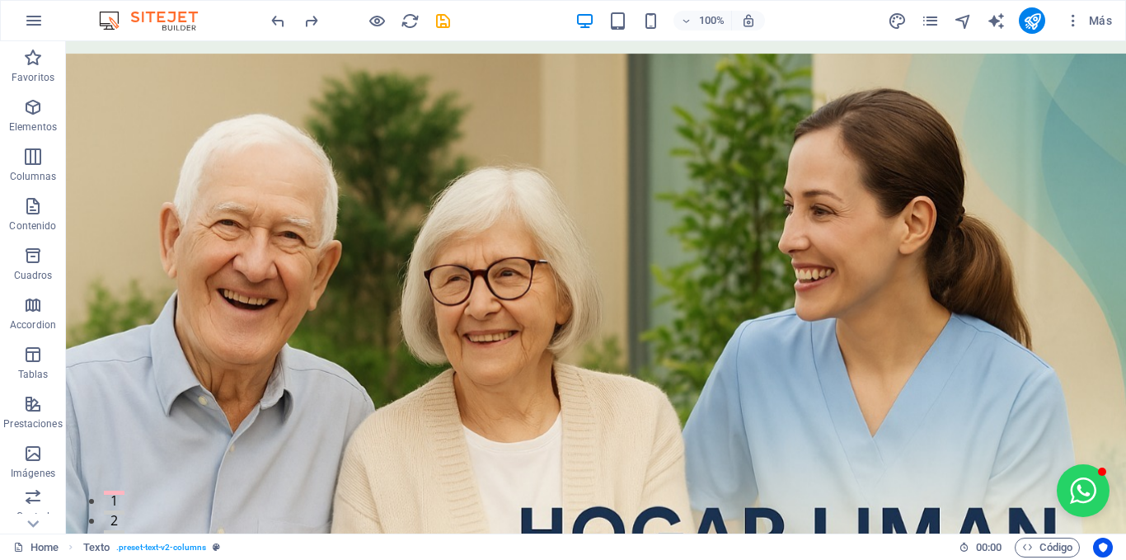
scroll to position [0, 0]
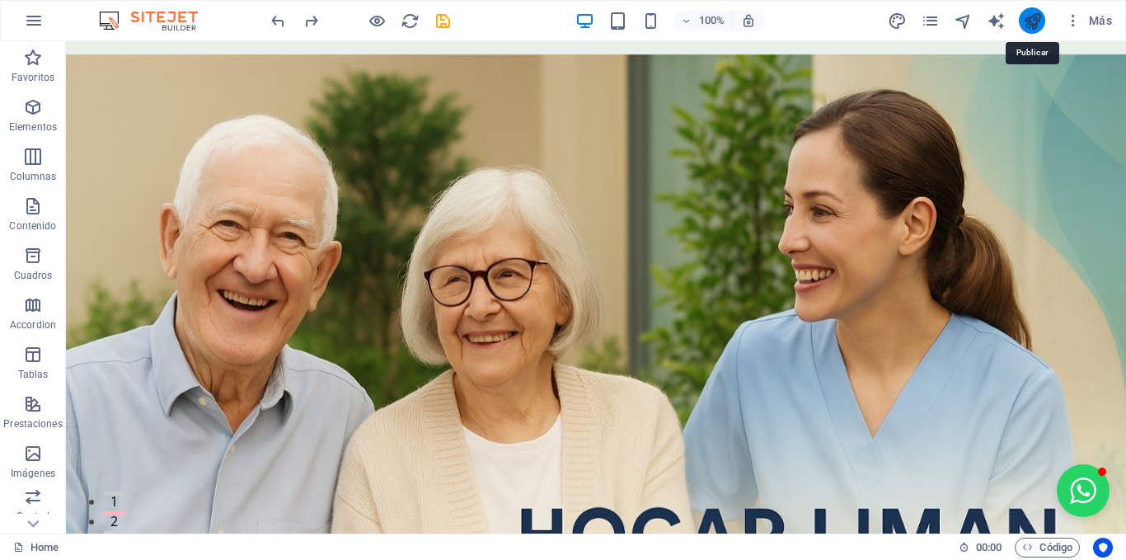
click at [1023, 20] on icon "publish" at bounding box center [1032, 21] width 19 height 19
checkbox input "false"
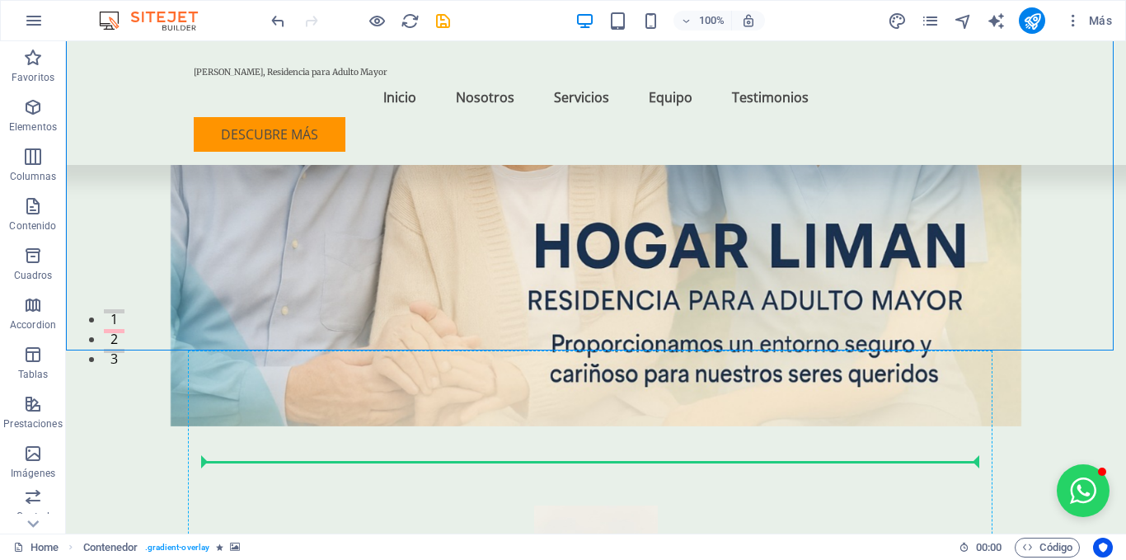
scroll to position [184, 0]
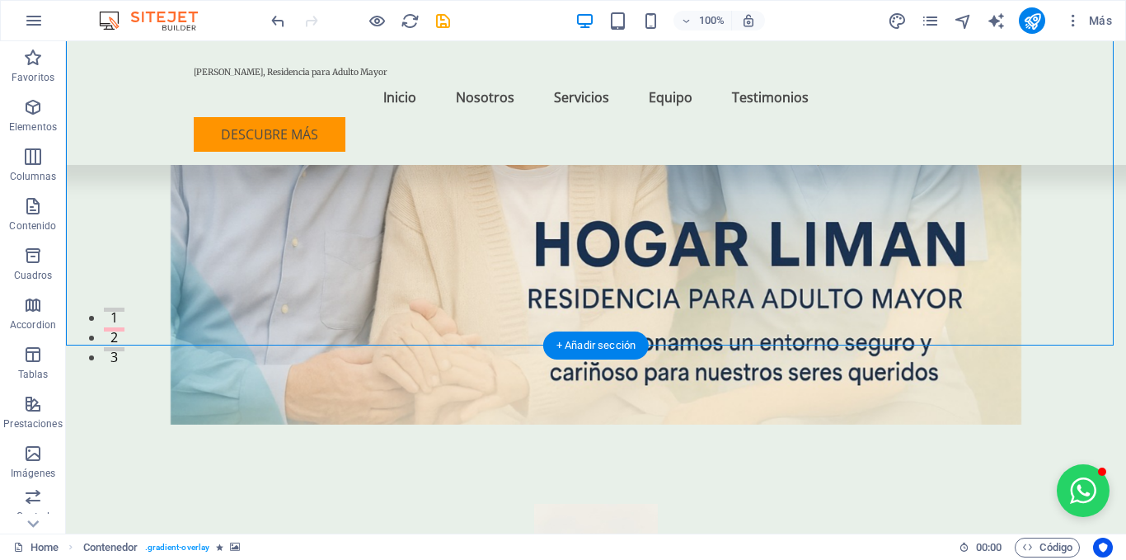
drag, startPoint x: 143, startPoint y: 209, endPoint x: 265, endPoint y: 247, distance: 127.2
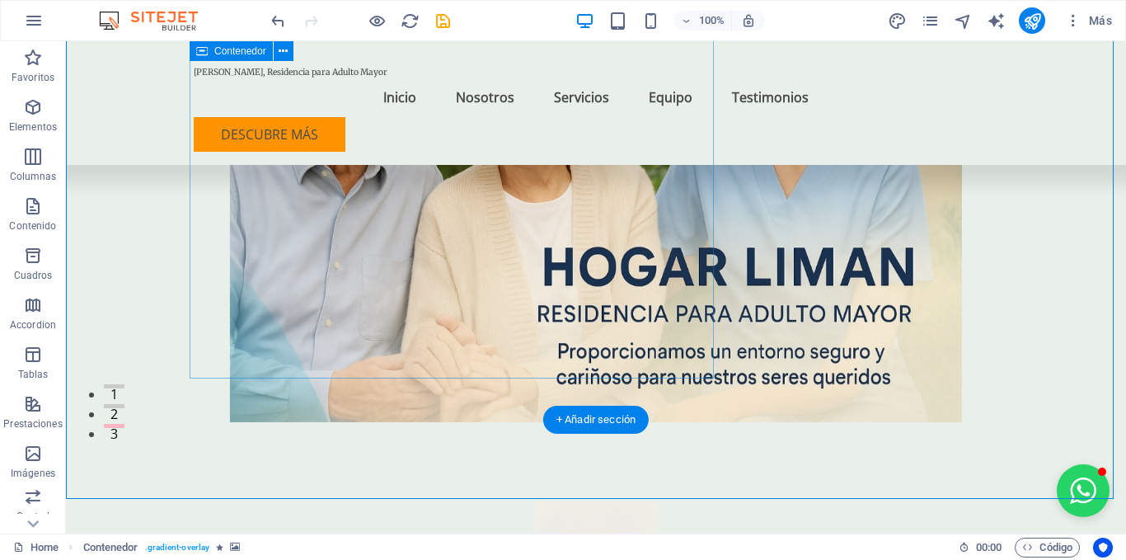
scroll to position [110, 0]
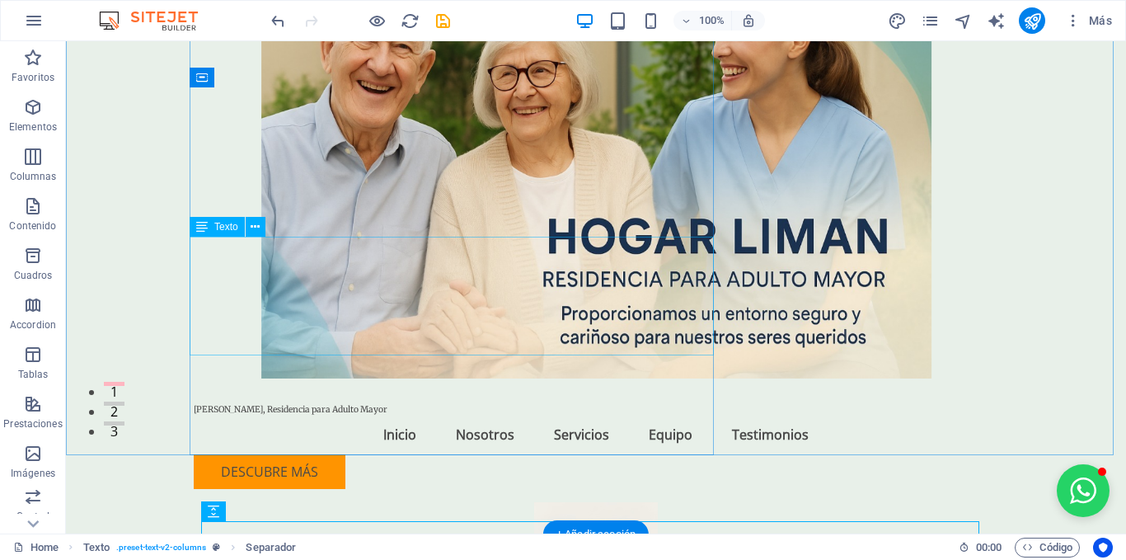
scroll to position [0, 0]
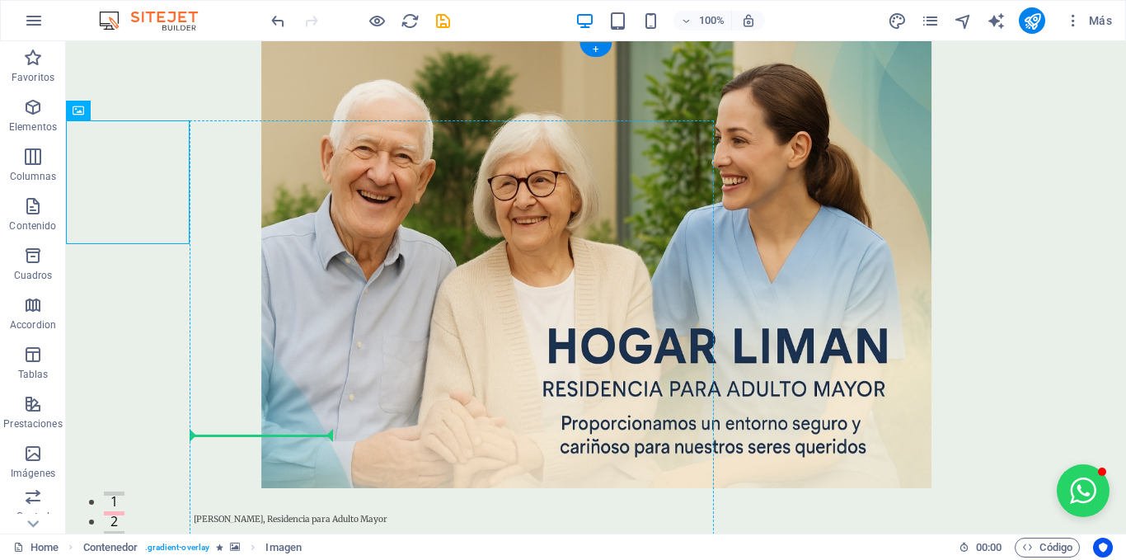
drag, startPoint x: 139, startPoint y: 181, endPoint x: 307, endPoint y: 434, distance: 303.4
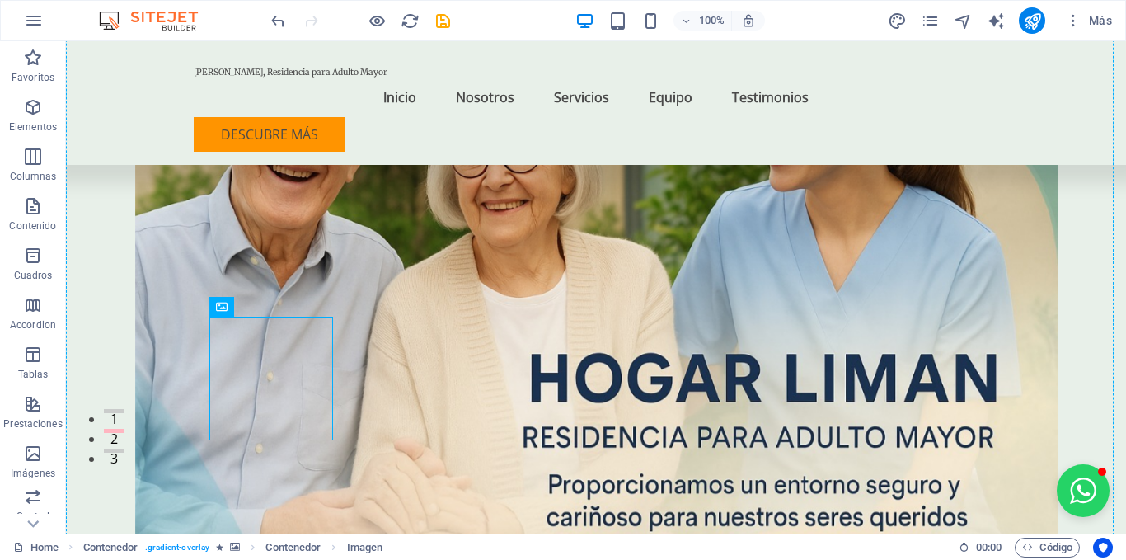
scroll to position [84, 0]
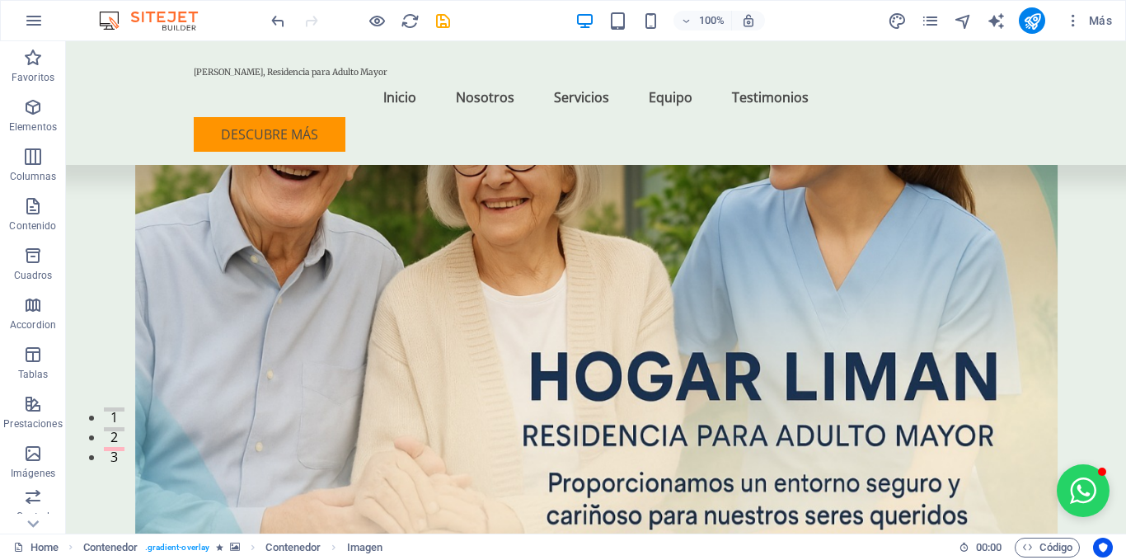
drag, startPoint x: 303, startPoint y: 447, endPoint x: 126, endPoint y: 416, distance: 179.9
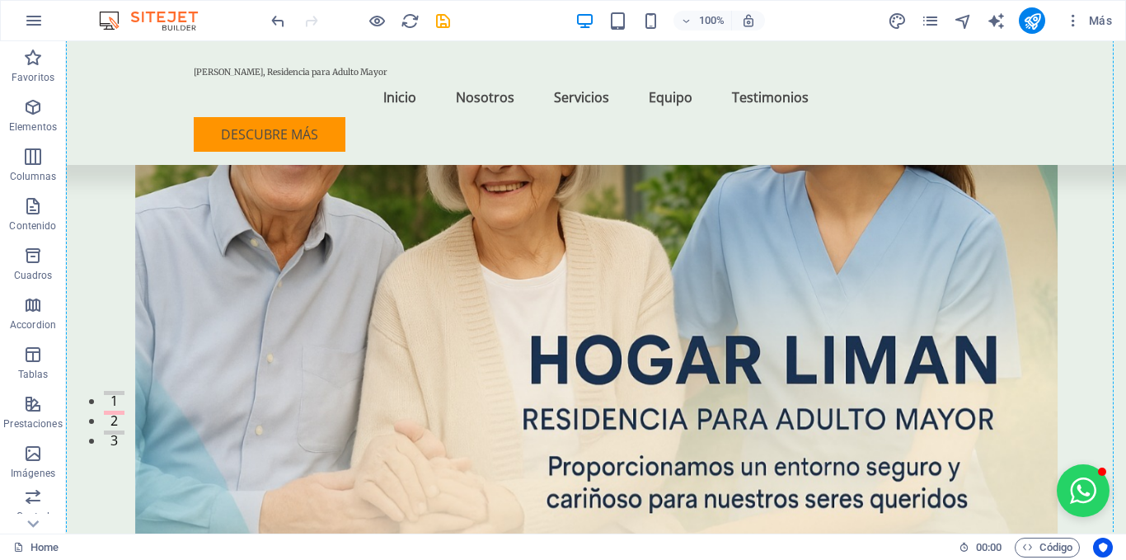
scroll to position [100, 0]
drag, startPoint x: 134, startPoint y: 394, endPoint x: 492, endPoint y: 395, distance: 357.8
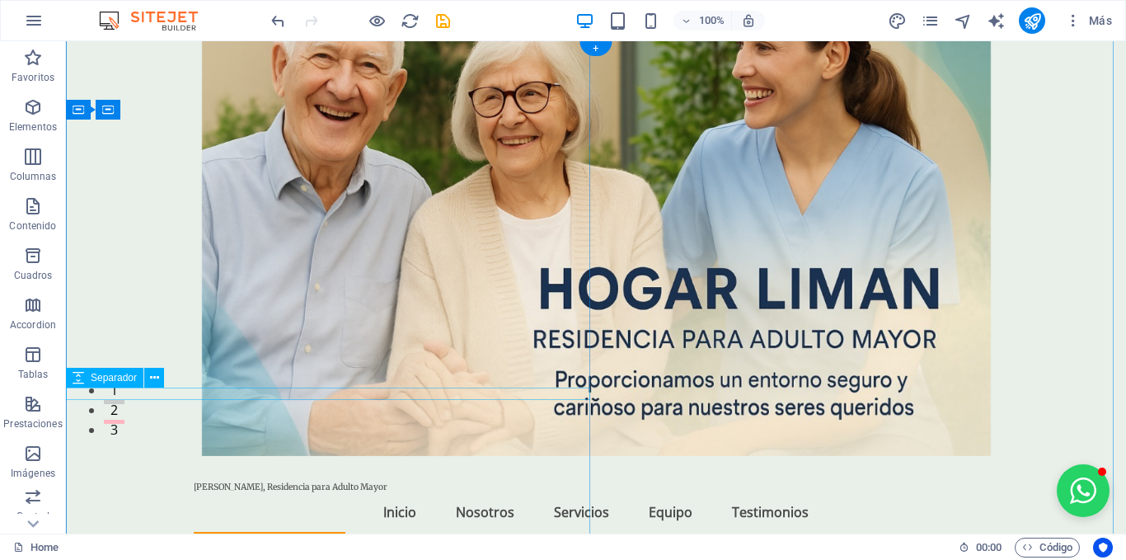
scroll to position [0, 0]
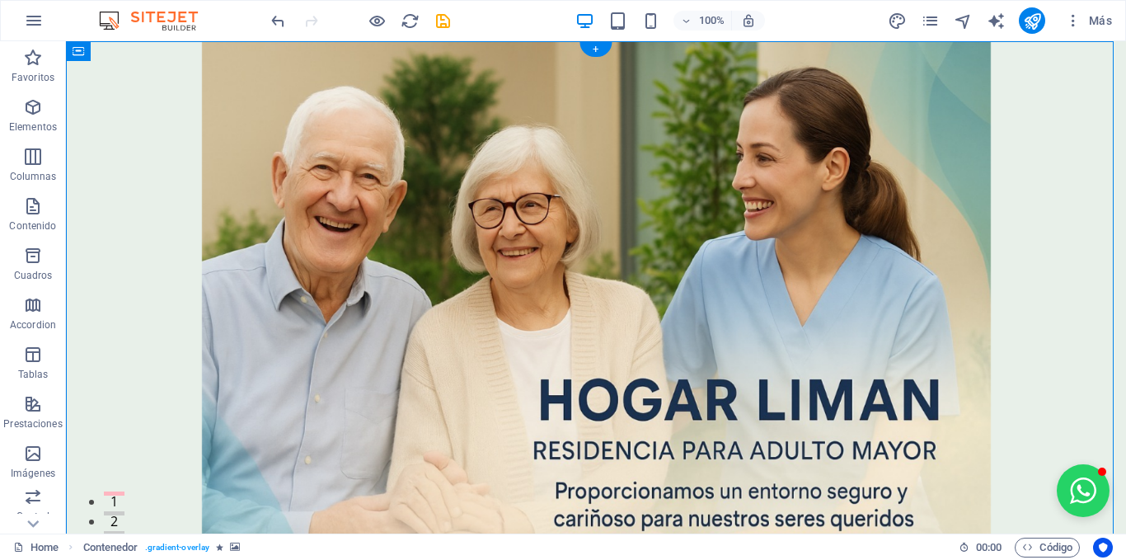
drag, startPoint x: 661, startPoint y: 161, endPoint x: 157, endPoint y: 247, distance: 511.1
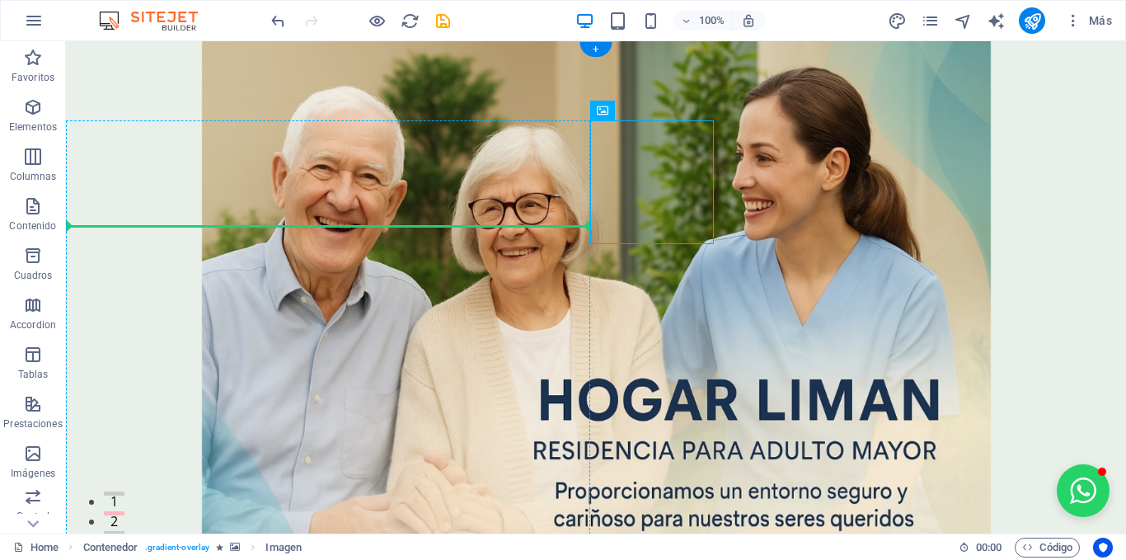
drag, startPoint x: 628, startPoint y: 187, endPoint x: 395, endPoint y: 237, distance: 238.7
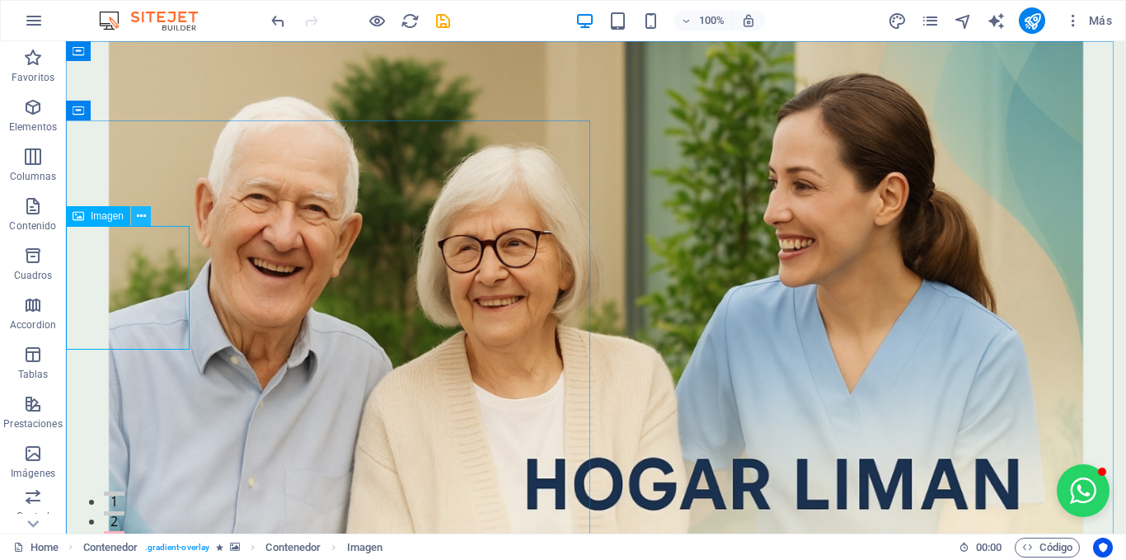
click at [139, 218] on icon at bounding box center [141, 216] width 9 height 17
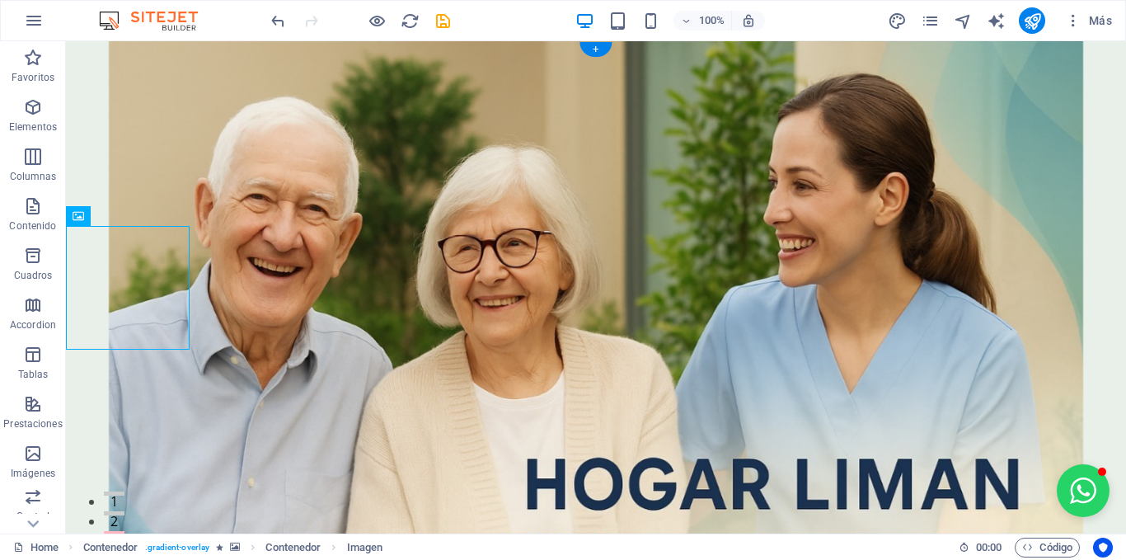
click at [653, 365] on figure at bounding box center [596, 366] width 1060 height 650
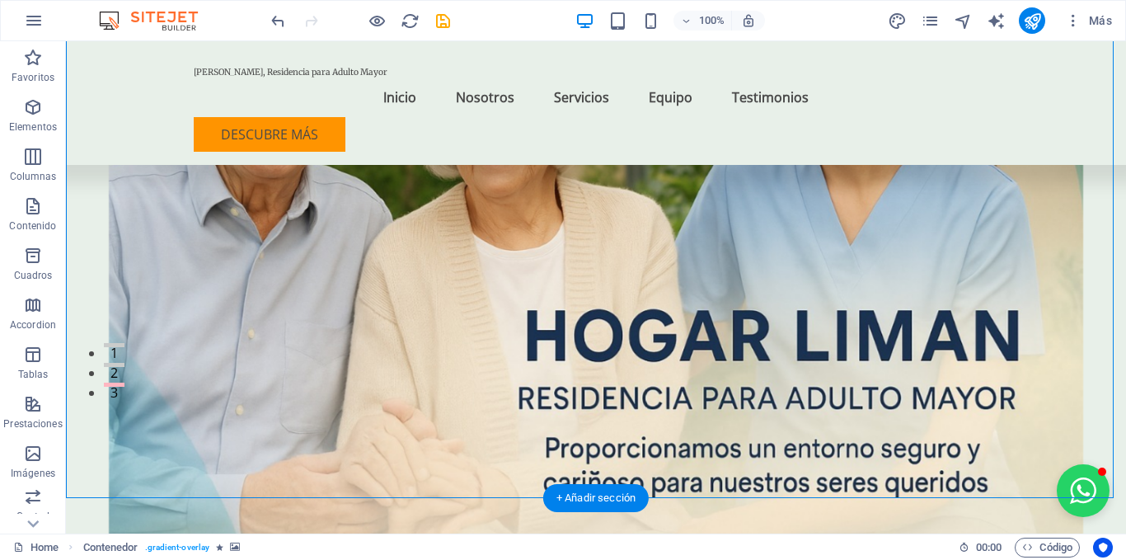
scroll to position [193, 0]
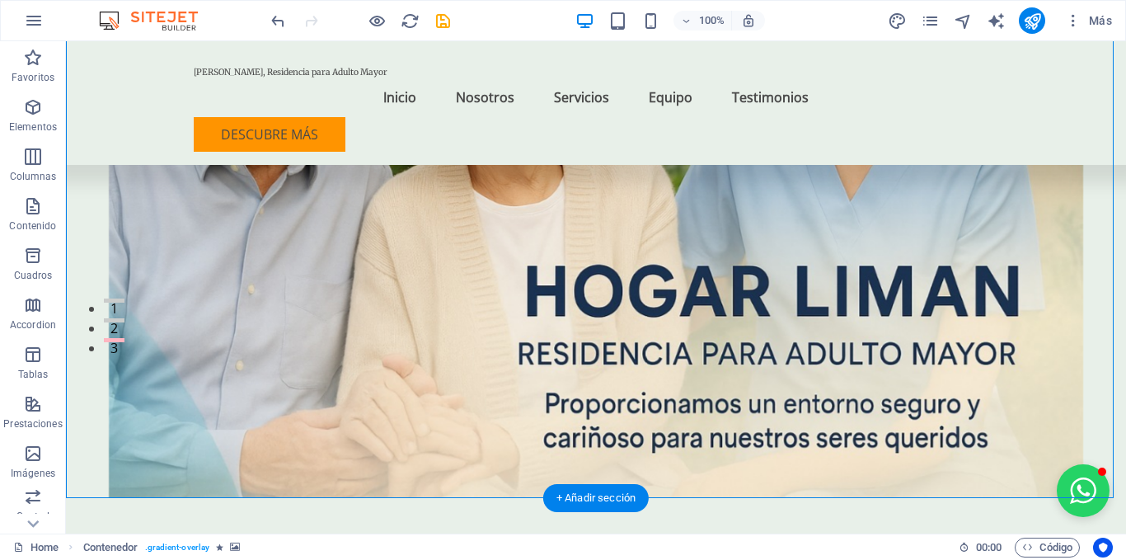
click at [811, 324] on figure at bounding box center [596, 173] width 1060 height 650
click at [810, 324] on figure at bounding box center [596, 173] width 1060 height 650
drag, startPoint x: 810, startPoint y: 324, endPoint x: 542, endPoint y: 339, distance: 269.2
click at [810, 324] on figure at bounding box center [596, 173] width 1060 height 650
click at [542, 339] on figure at bounding box center [596, 173] width 1060 height 650
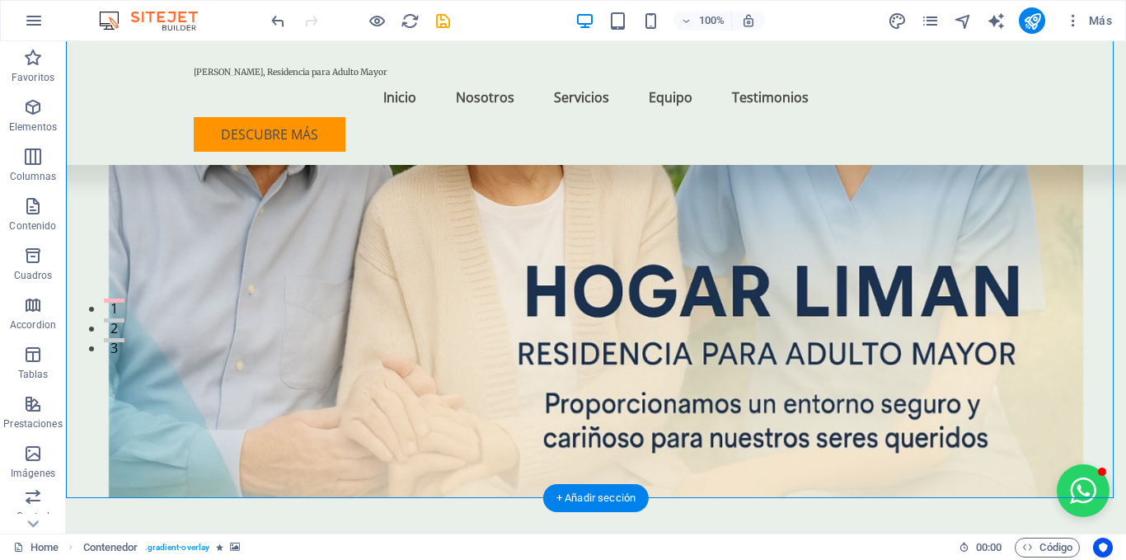
select select "header"
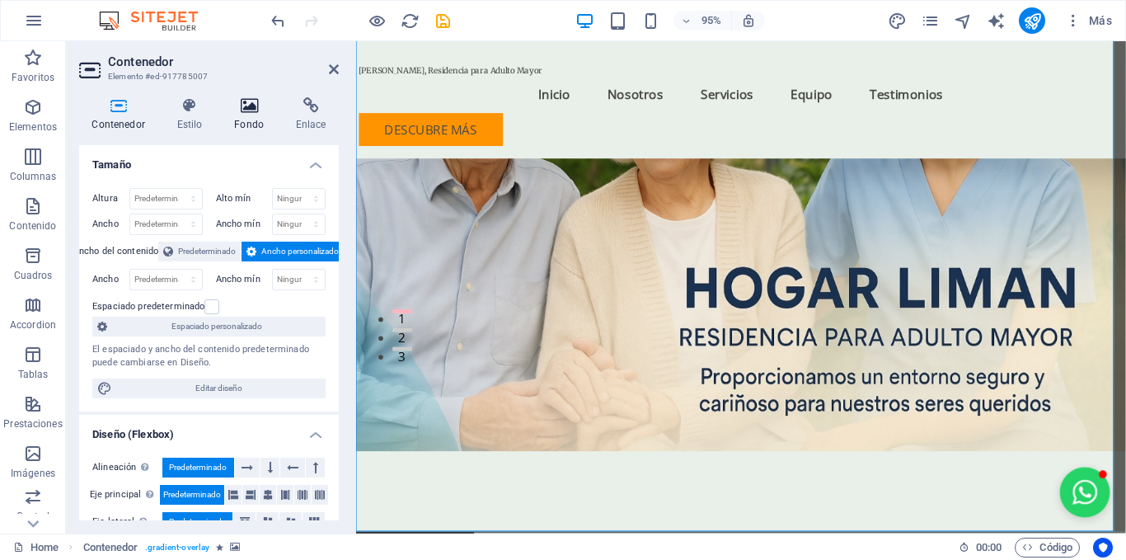
click at [234, 117] on h4 "Fondo" at bounding box center [253, 114] width 62 height 35
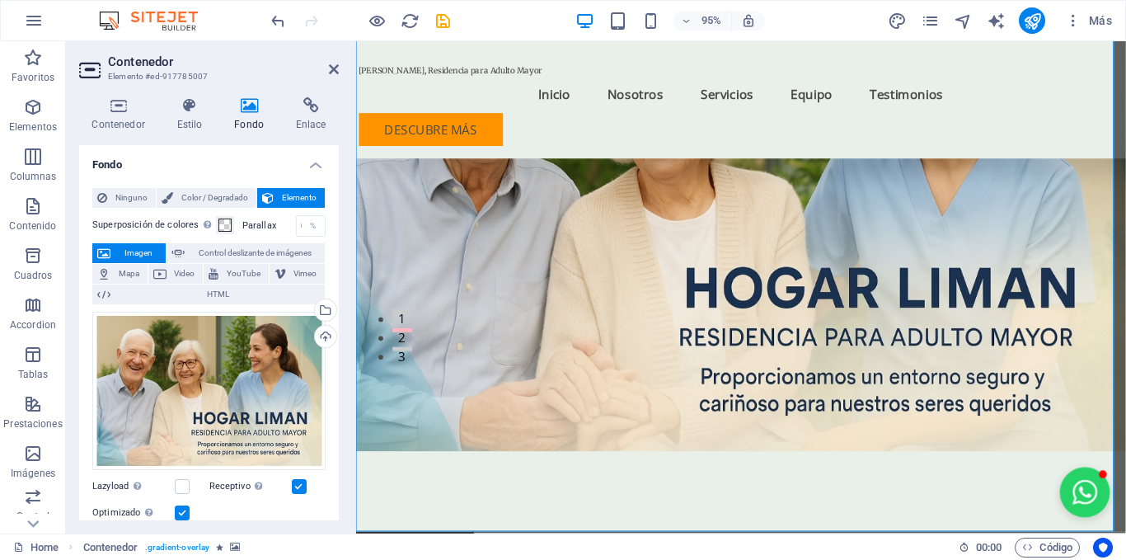
click at [140, 256] on span "Imagen" at bounding box center [137, 253] width 45 height 20
click at [197, 417] on div "Arrastra archivos aquí, haz clic para escoger archivos o selecciona archivos de…" at bounding box center [208, 391] width 233 height 158
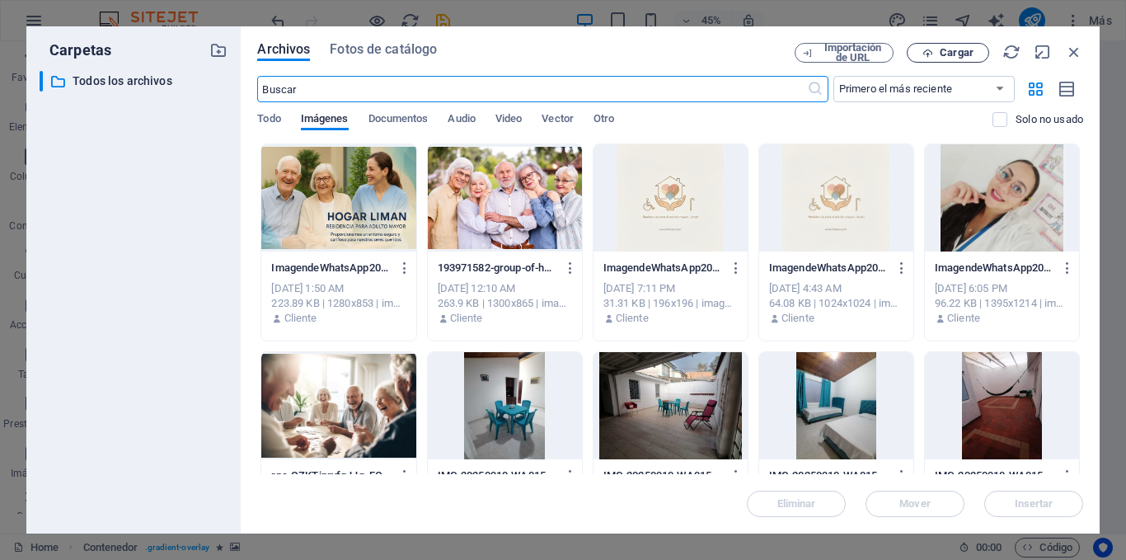
click at [948, 59] on button "Cargar" at bounding box center [948, 53] width 82 height 20
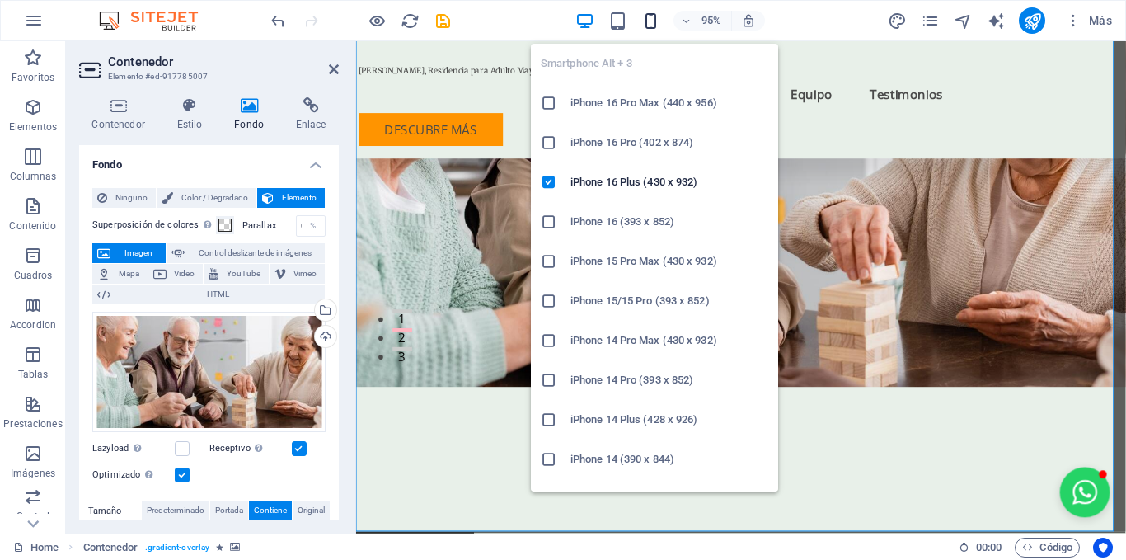
click at [647, 23] on icon "button" at bounding box center [650, 21] width 19 height 19
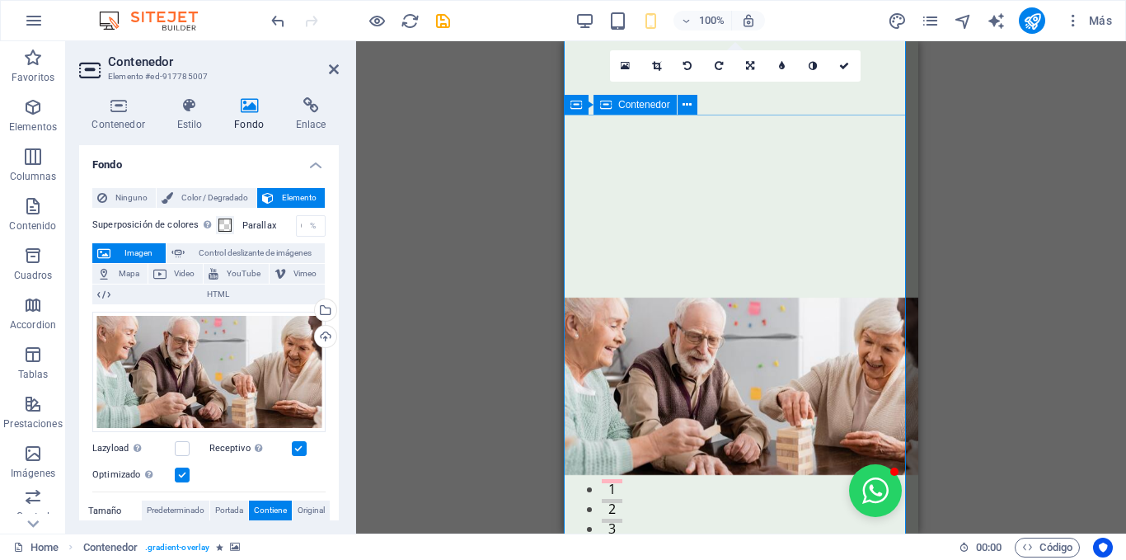
scroll to position [0, 0]
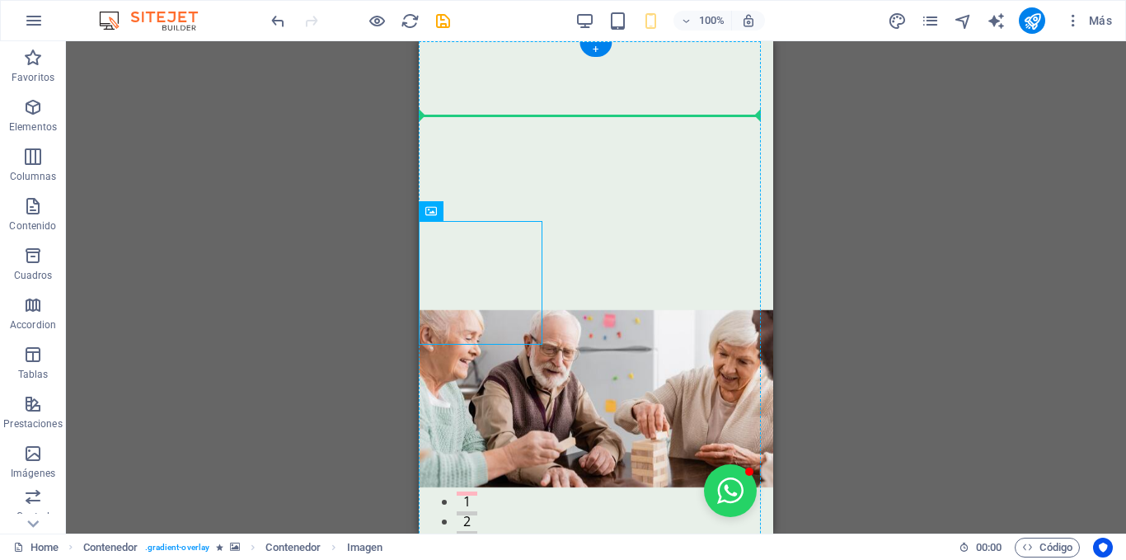
drag, startPoint x: 511, startPoint y: 278, endPoint x: 667, endPoint y: 236, distance: 161.4
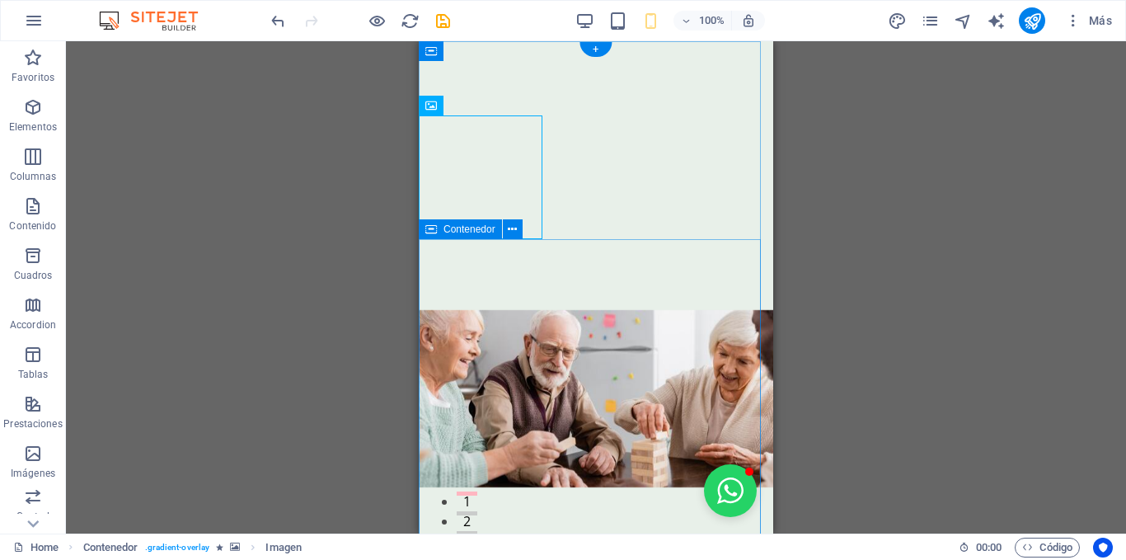
drag, startPoint x: 120, startPoint y: 257, endPoint x: 538, endPoint y: 298, distance: 420.8
click at [538, 298] on div "Arrastra aquí para reemplazar el contenido existente. Si quieres crear un eleme…" at bounding box center [596, 287] width 1060 height 492
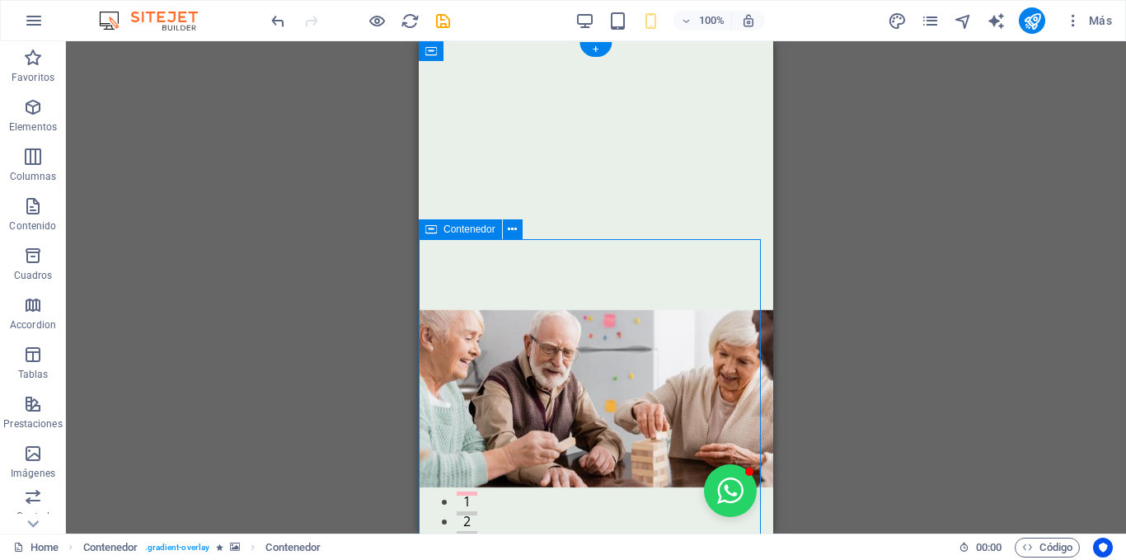
select select "px"
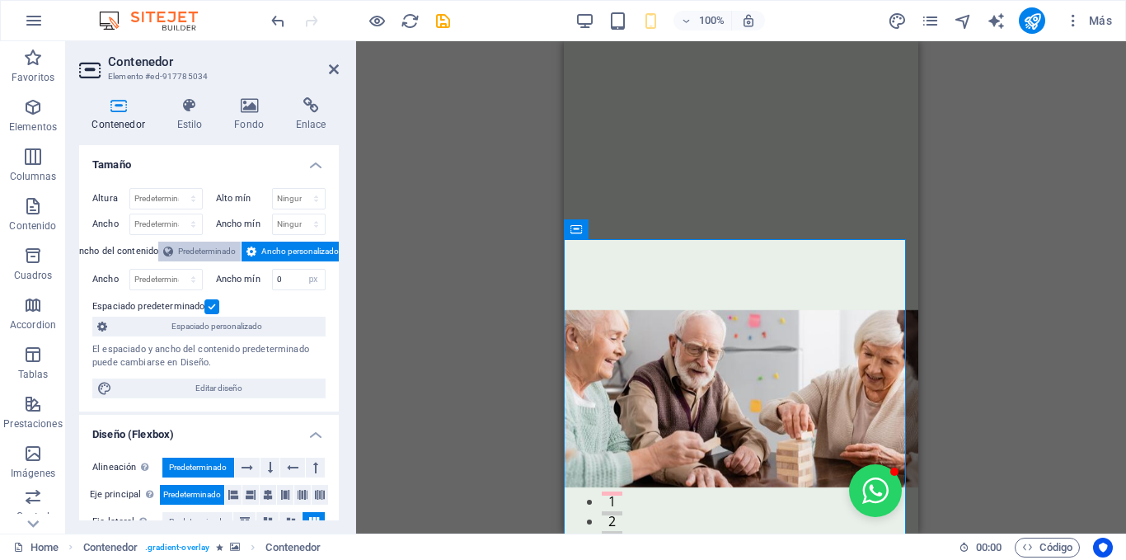
click at [215, 248] on span "Predeterminado" at bounding box center [207, 252] width 58 height 20
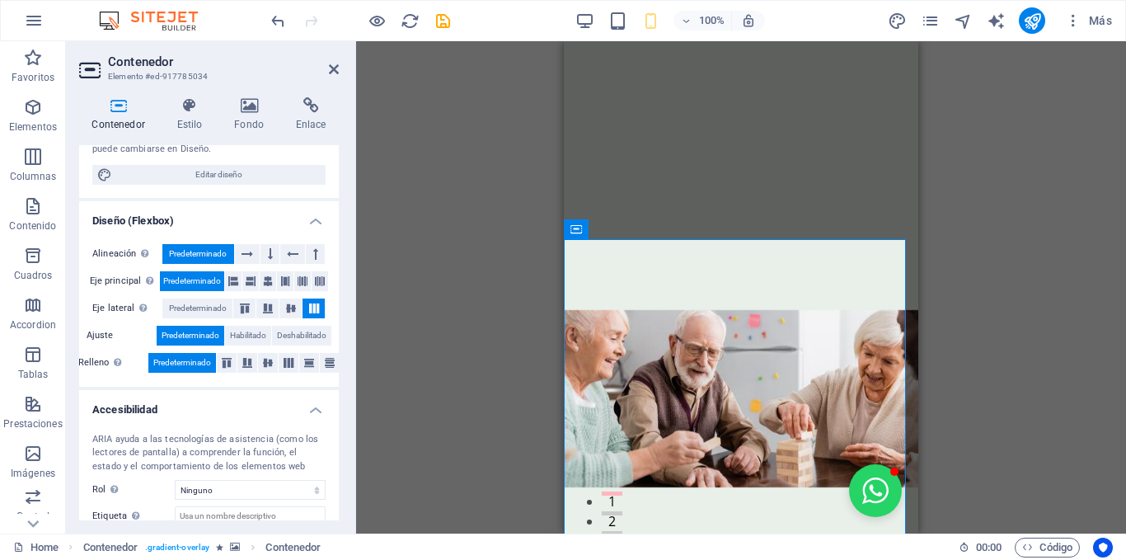
scroll to position [186, 0]
click at [204, 306] on span "Predeterminado" at bounding box center [198, 308] width 58 height 20
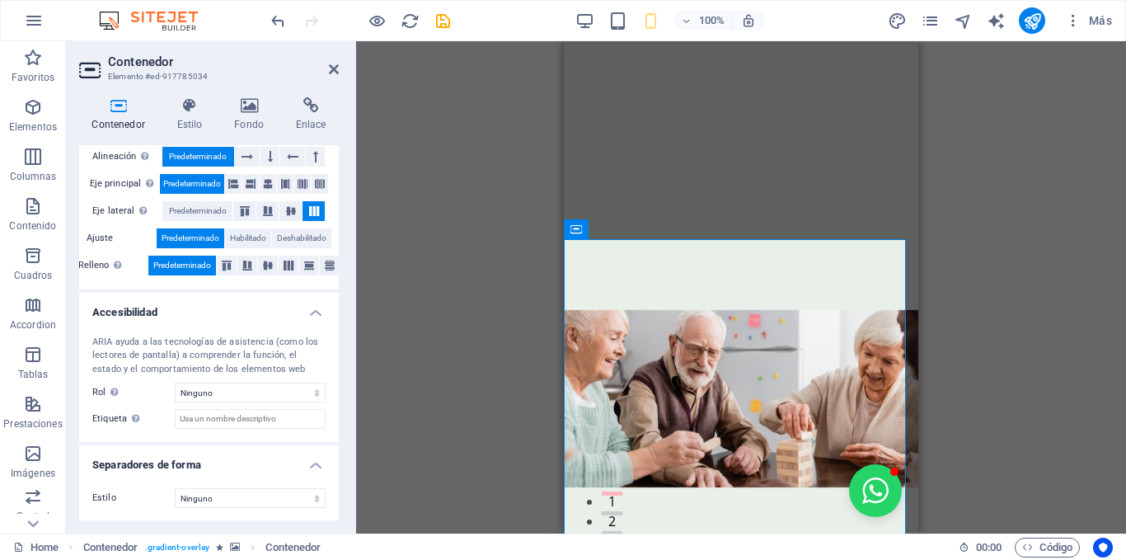
scroll to position [284, 0]
click at [249, 242] on span "Habilitado" at bounding box center [248, 238] width 36 height 20
click at [195, 228] on span "Predeterminado" at bounding box center [191, 238] width 58 height 20
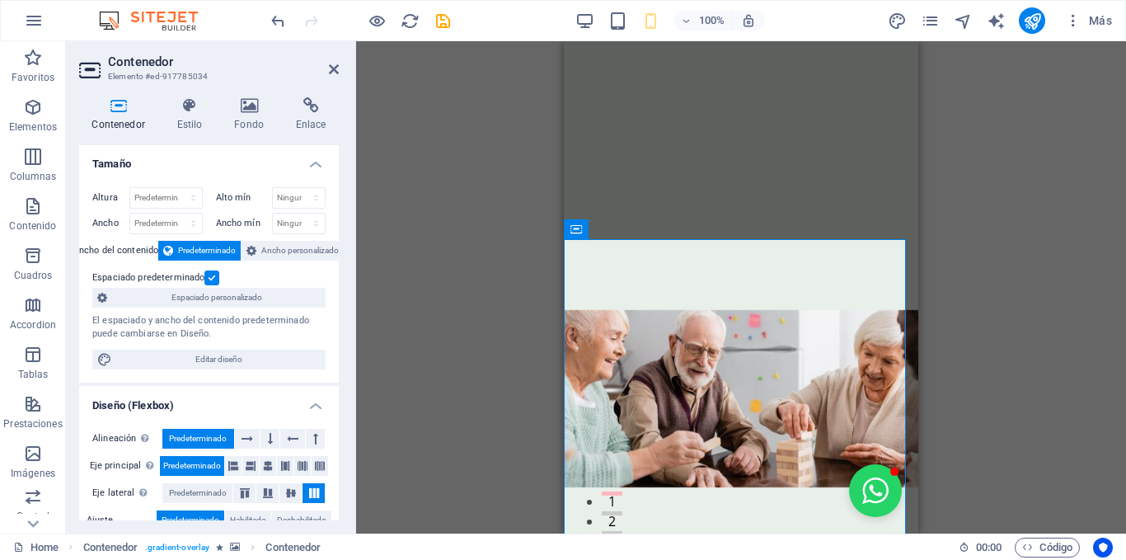
scroll to position [0, 0]
click at [1031, 22] on icon "publish" at bounding box center [1032, 21] width 19 height 19
checkbox input "false"
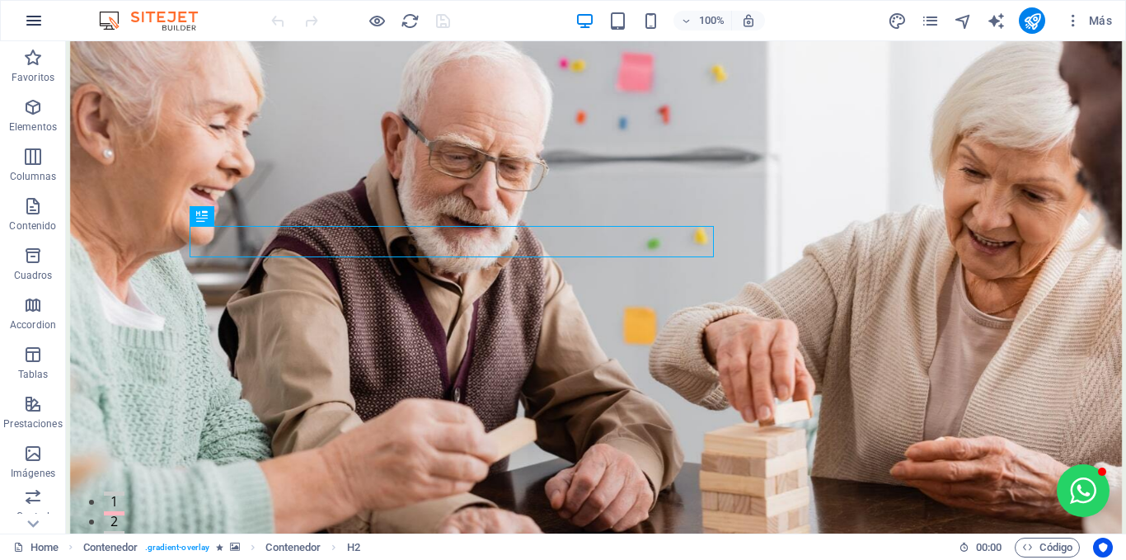
click at [37, 27] on icon "button" at bounding box center [34, 21] width 20 height 20
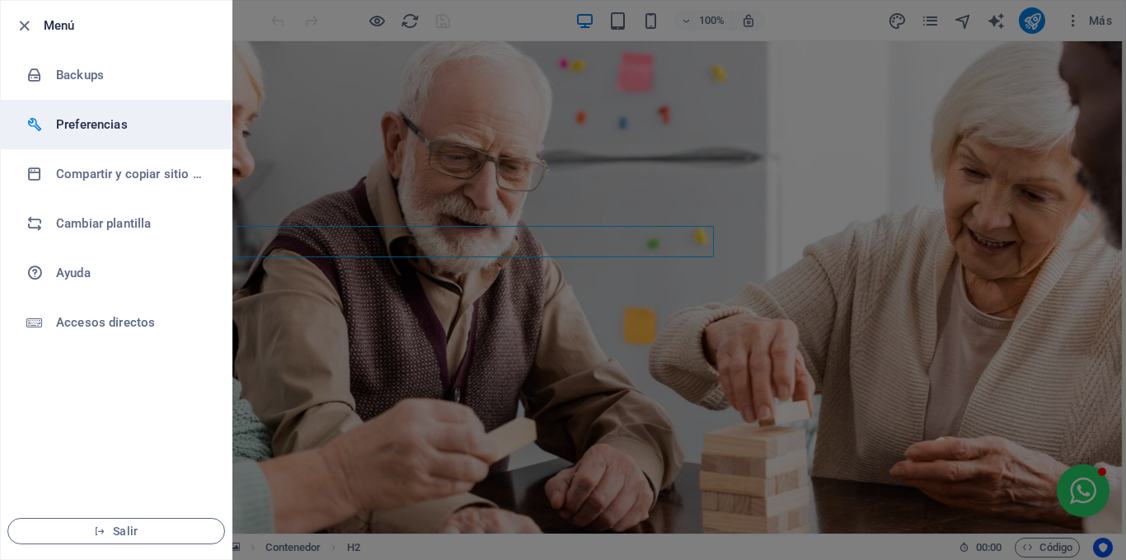
click at [97, 122] on h6 "Preferencias" at bounding box center [132, 125] width 153 height 20
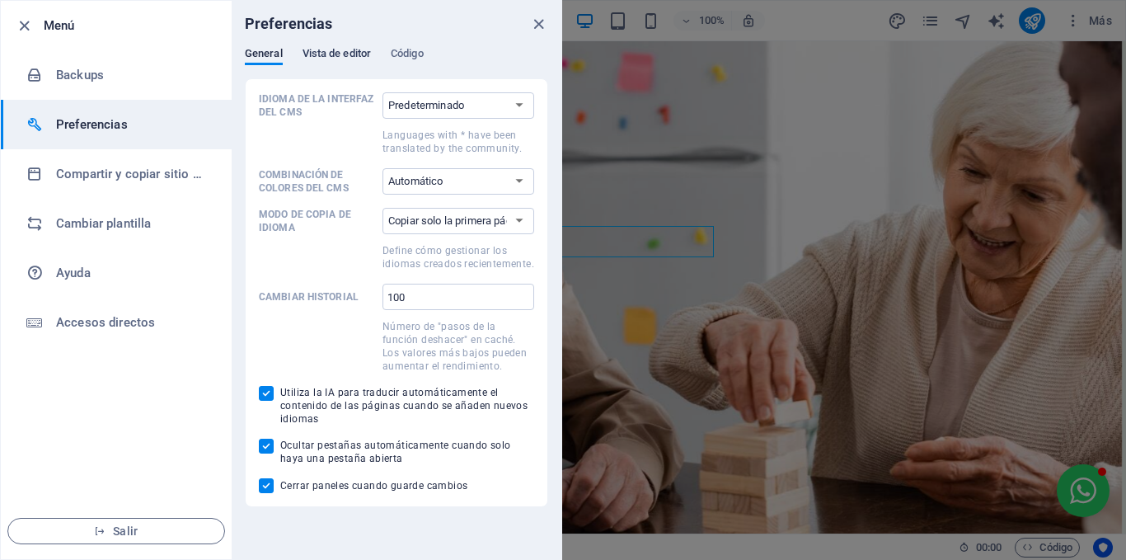
click at [345, 50] on span "Vista de editor" at bounding box center [337, 55] width 68 height 23
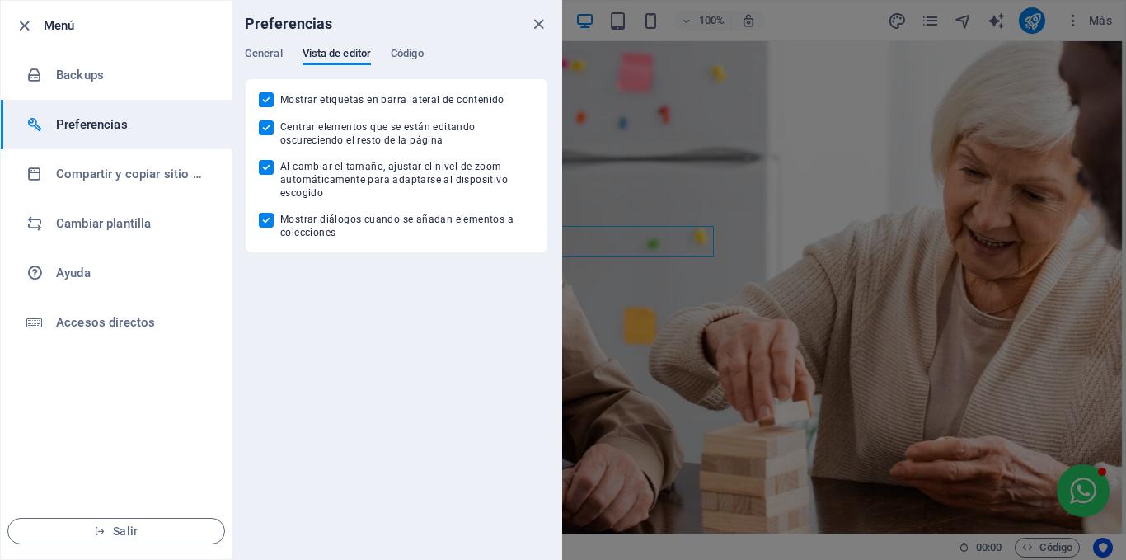
click at [1083, 26] on div at bounding box center [563, 280] width 1126 height 560
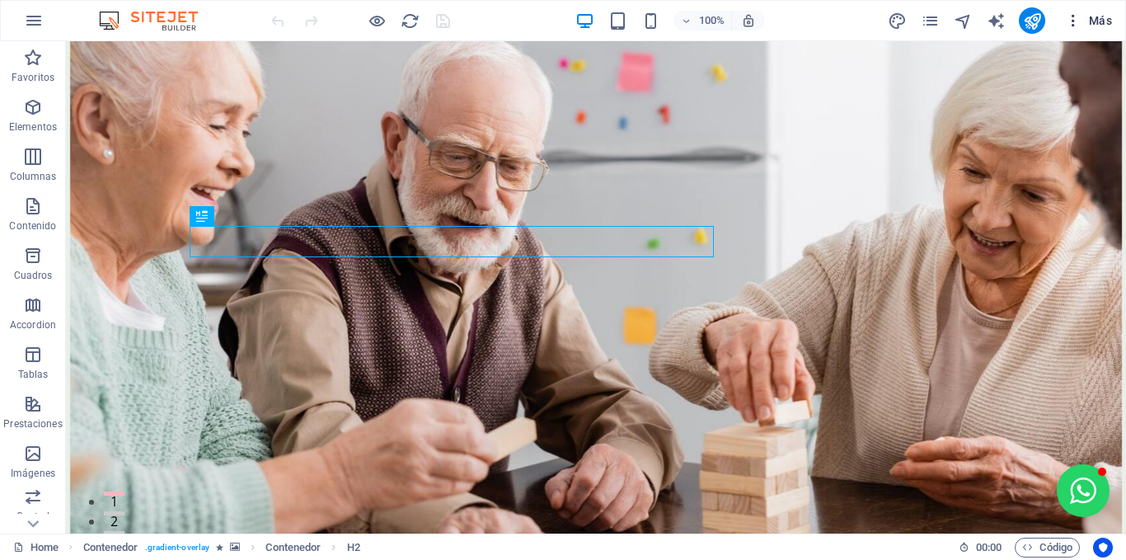
click at [1096, 16] on span "Más" at bounding box center [1088, 20] width 47 height 16
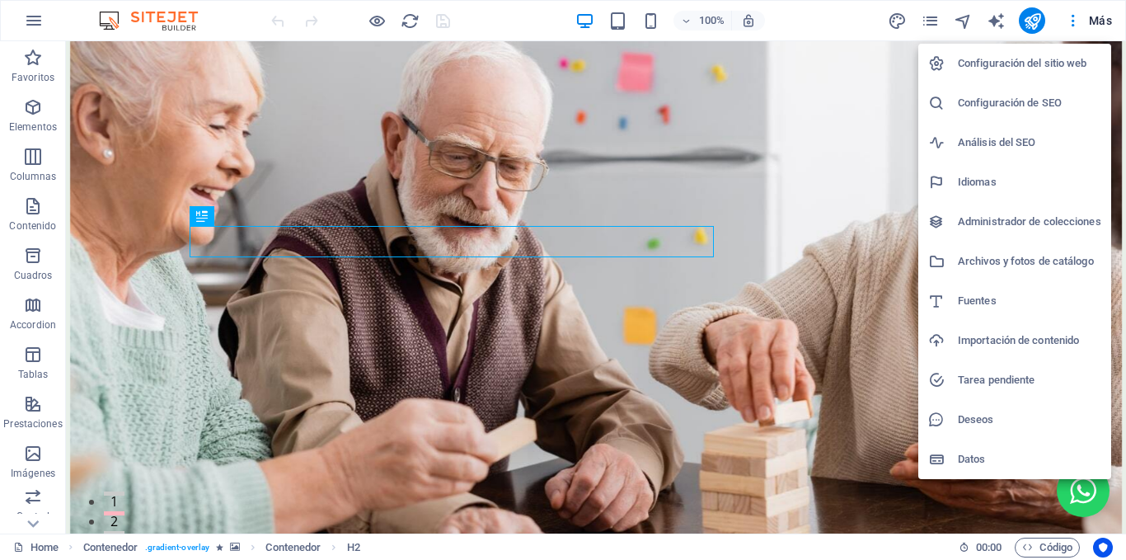
click at [927, 21] on div at bounding box center [563, 280] width 1126 height 560
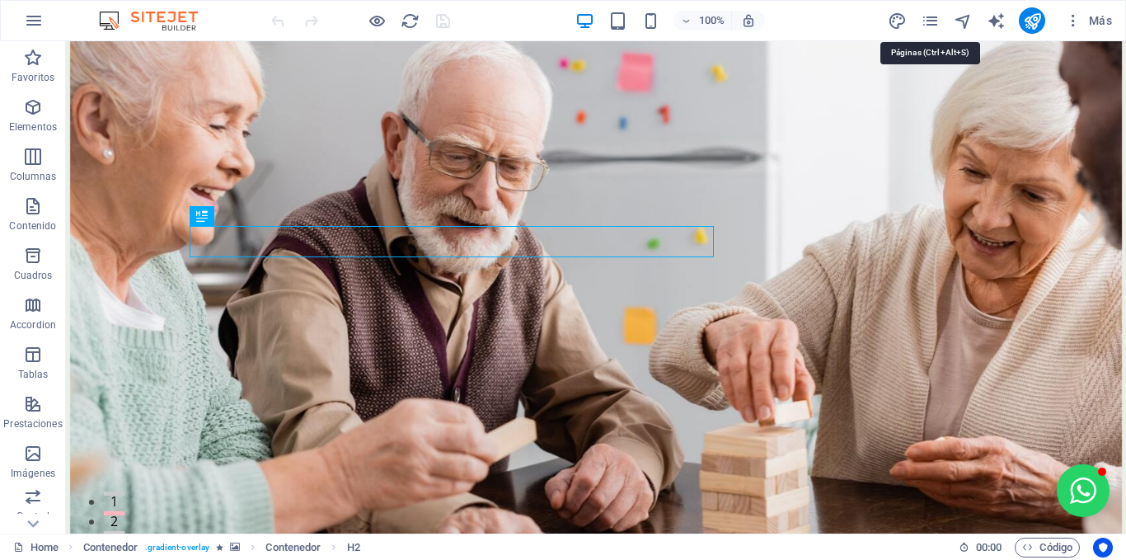
click at [927, 21] on icon "pages" at bounding box center [930, 21] width 19 height 19
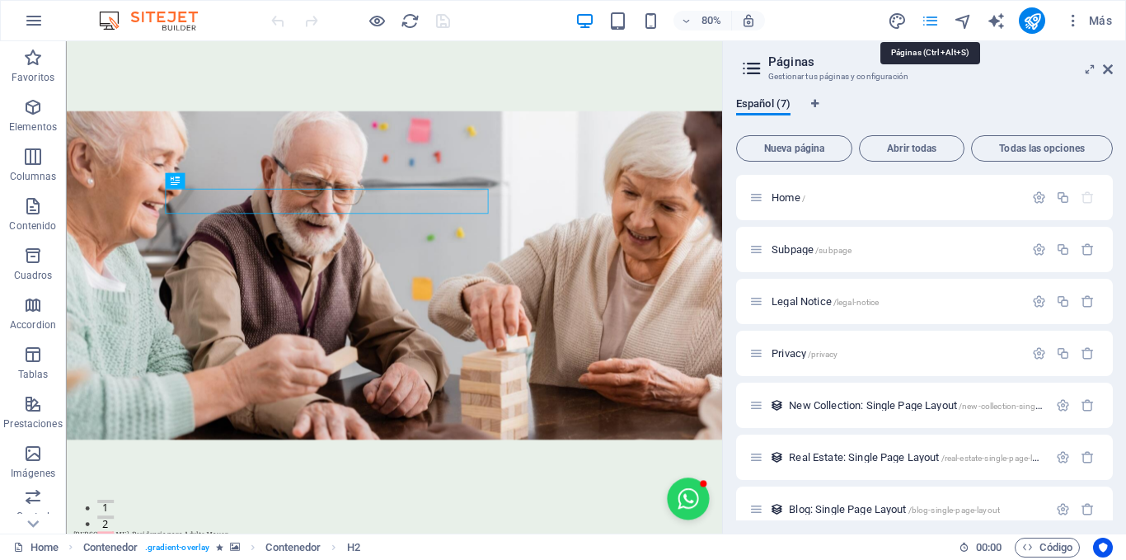
click at [927, 21] on icon "pages" at bounding box center [930, 21] width 19 height 19
click at [34, 12] on icon "button" at bounding box center [34, 21] width 20 height 20
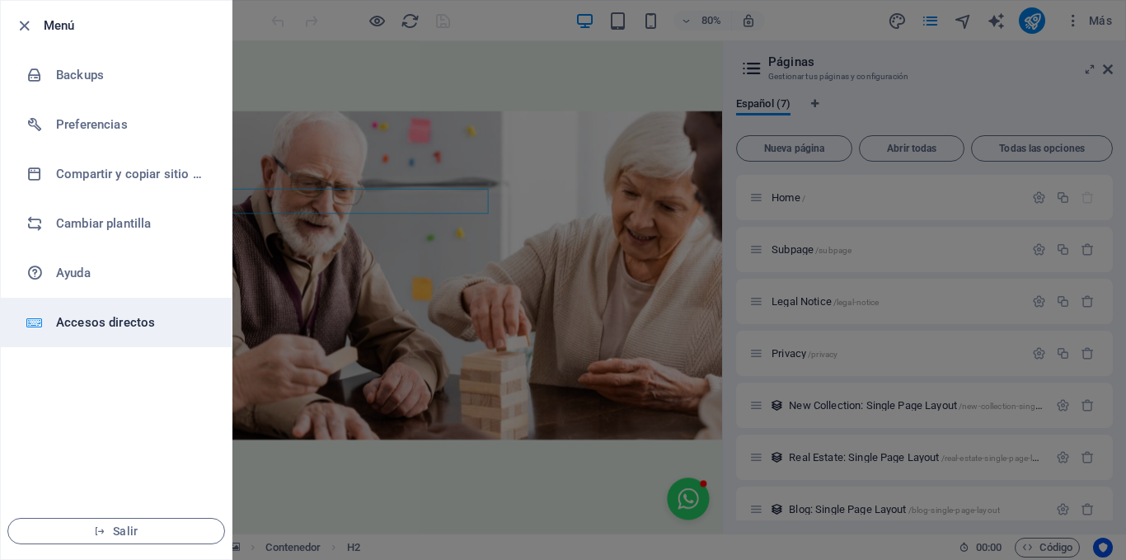
click at [190, 317] on h6 "Accesos directos" at bounding box center [132, 322] width 153 height 20
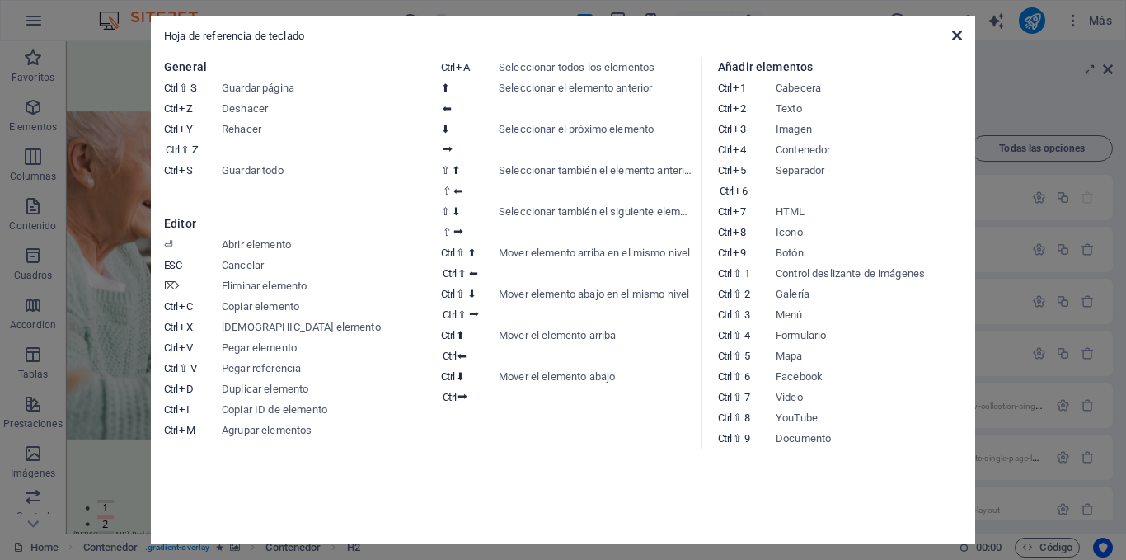
click at [961, 35] on icon at bounding box center [957, 35] width 10 height 13
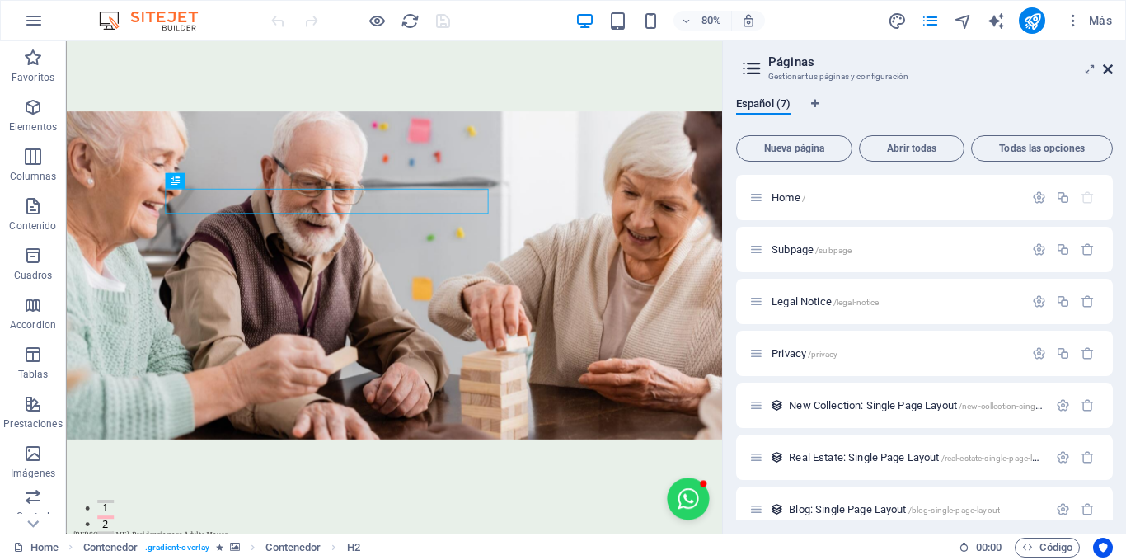
click at [1111, 72] on icon at bounding box center [1108, 69] width 10 height 13
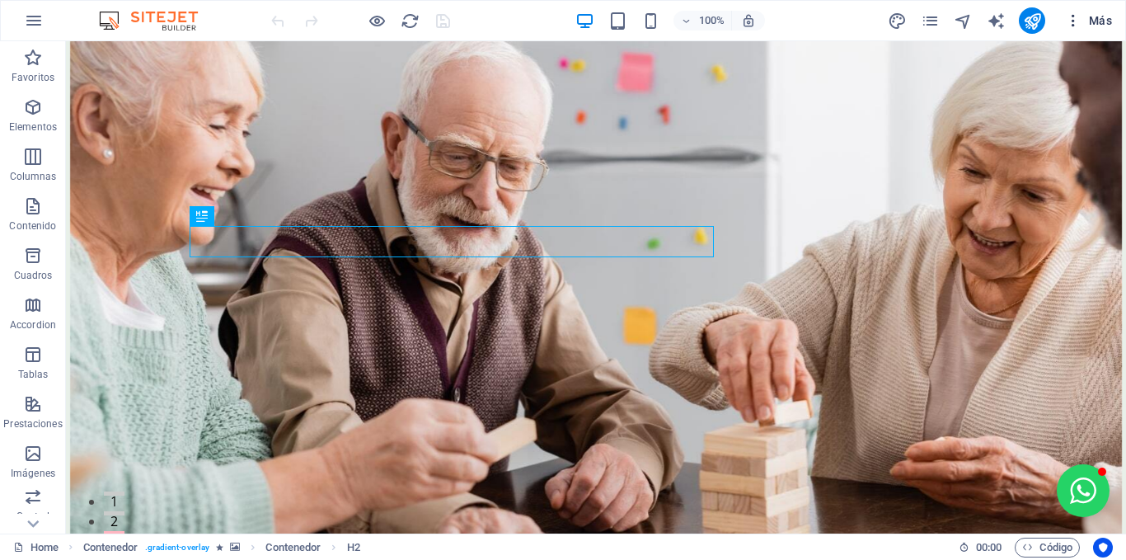
click at [1096, 11] on button "Más" at bounding box center [1089, 20] width 60 height 26
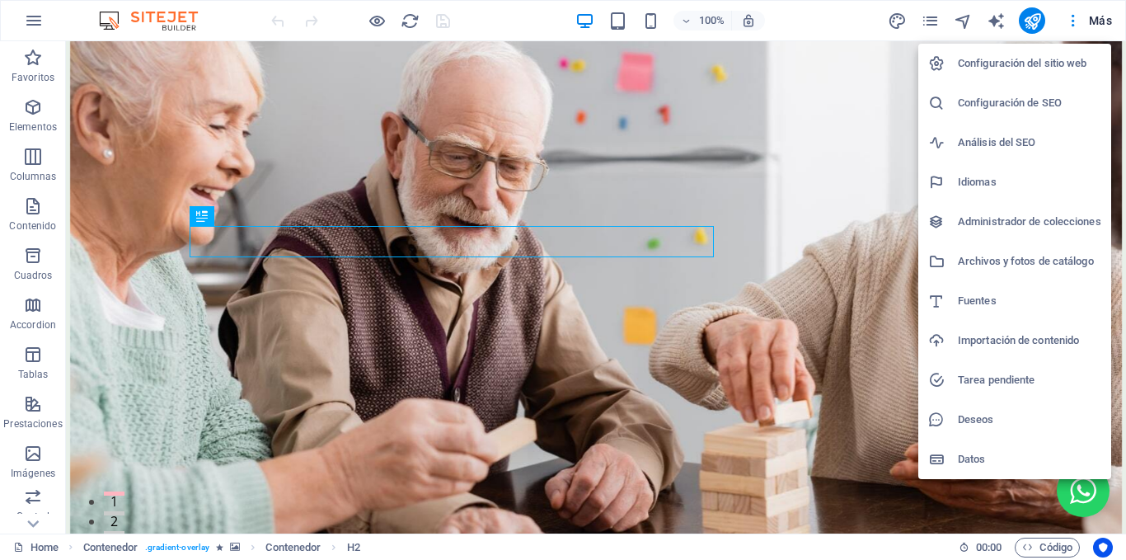
click at [1082, 492] on div at bounding box center [563, 280] width 1126 height 560
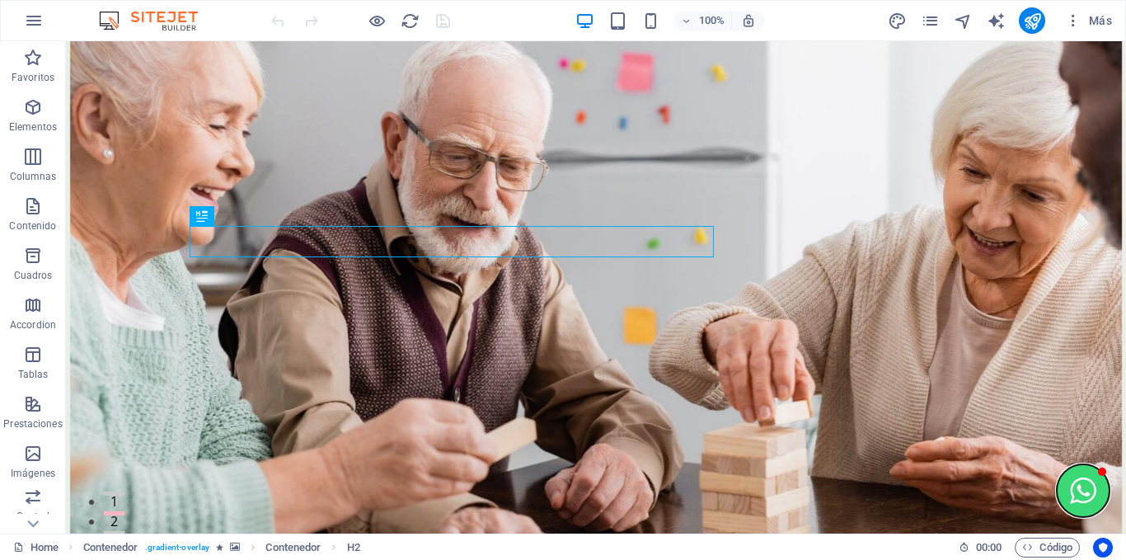
click at [1073, 487] on button "Open chat window" at bounding box center [1083, 490] width 53 height 53
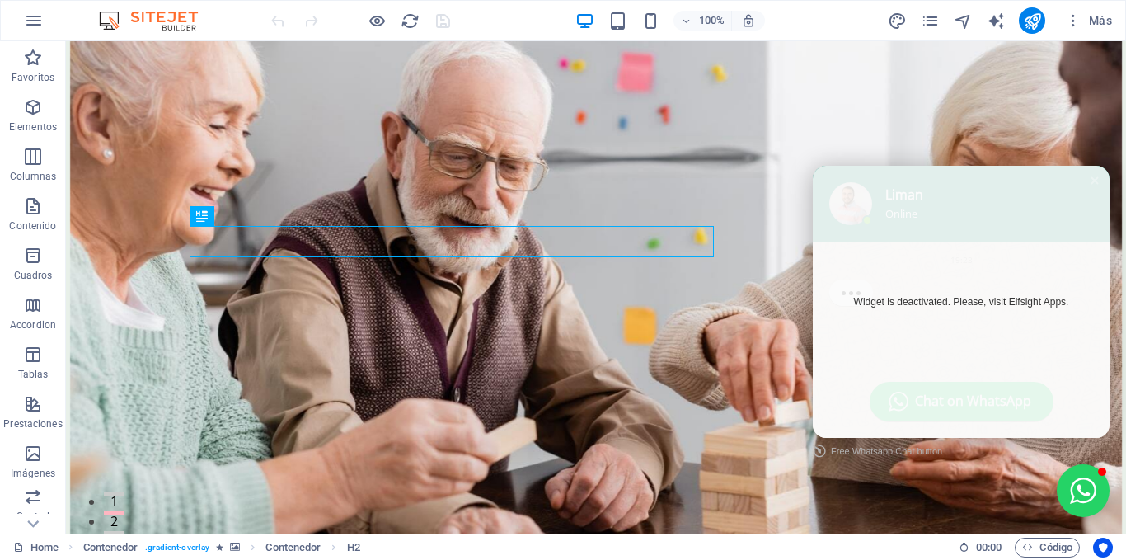
click at [976, 289] on link "Widget is deactivated. Please, visit Elfsight Apps." at bounding box center [961, 302] width 297 height 272
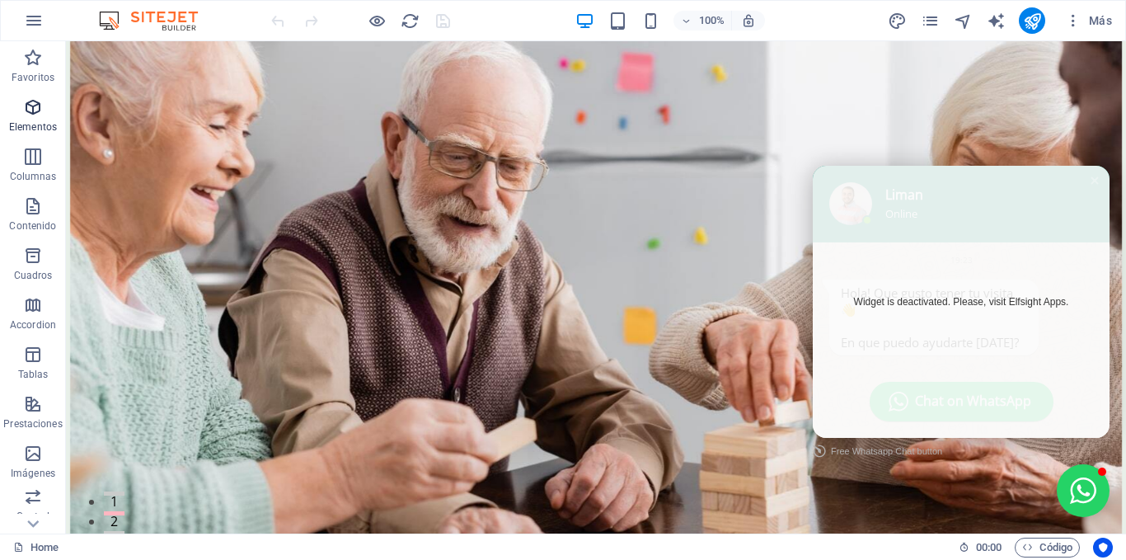
click at [34, 101] on icon "button" at bounding box center [33, 107] width 20 height 20
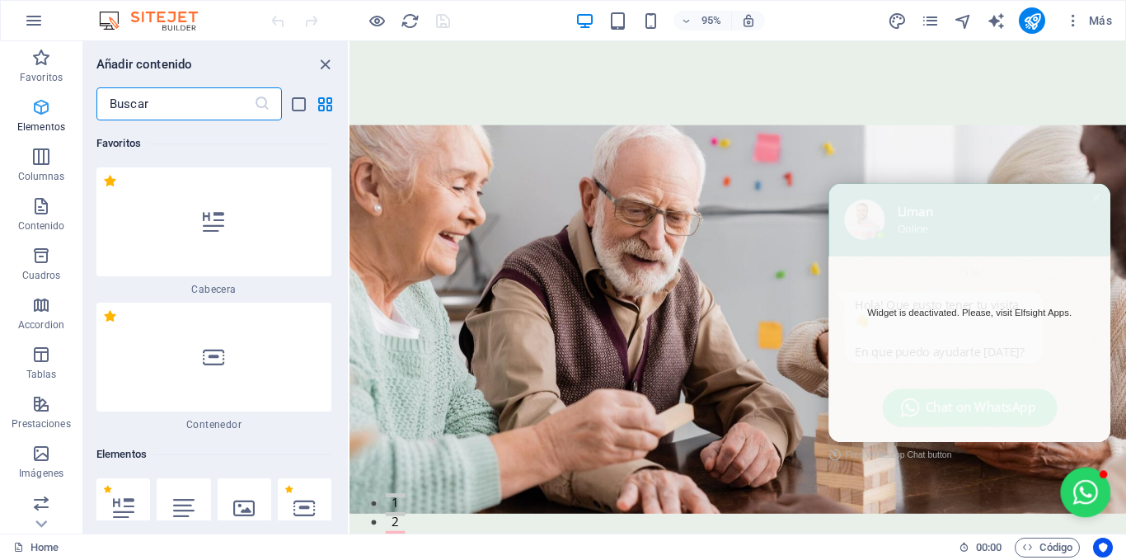
scroll to position [311, 0]
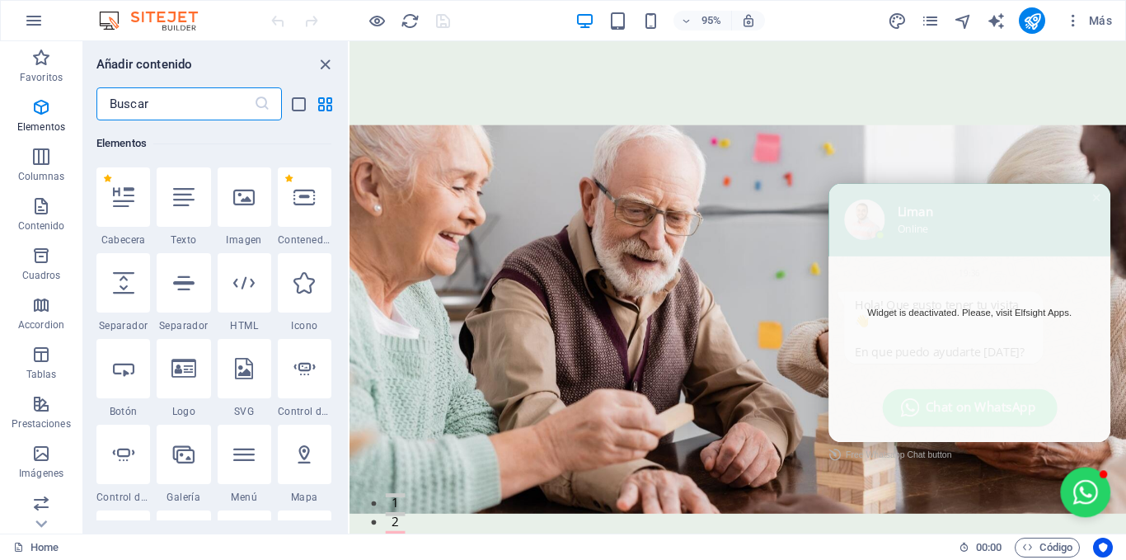
click at [128, 101] on input "text" at bounding box center [174, 103] width 157 height 33
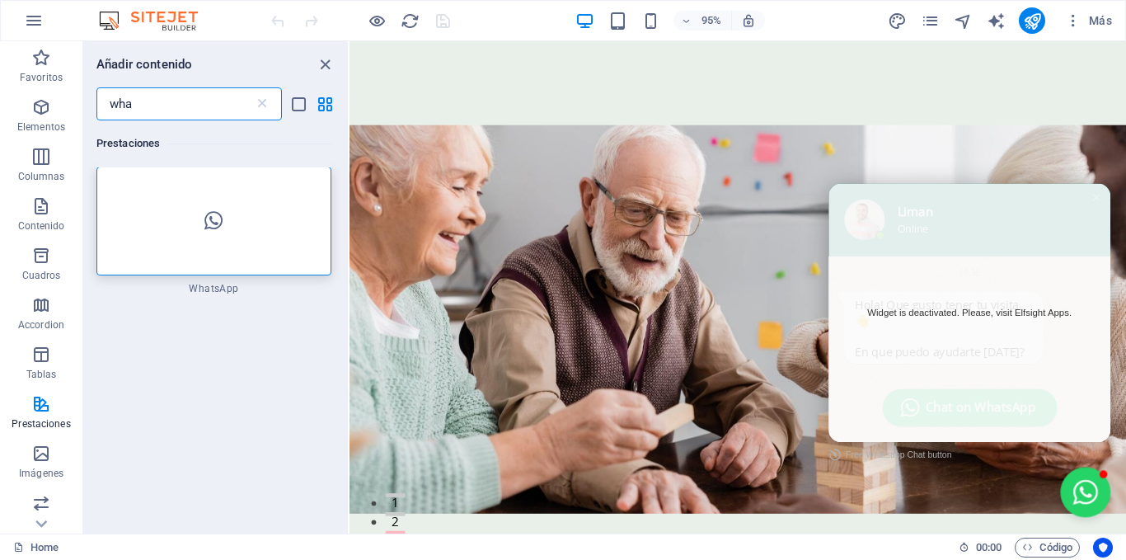
scroll to position [0, 0]
type input "wha"
